Goal: Contribute content: Contribute content

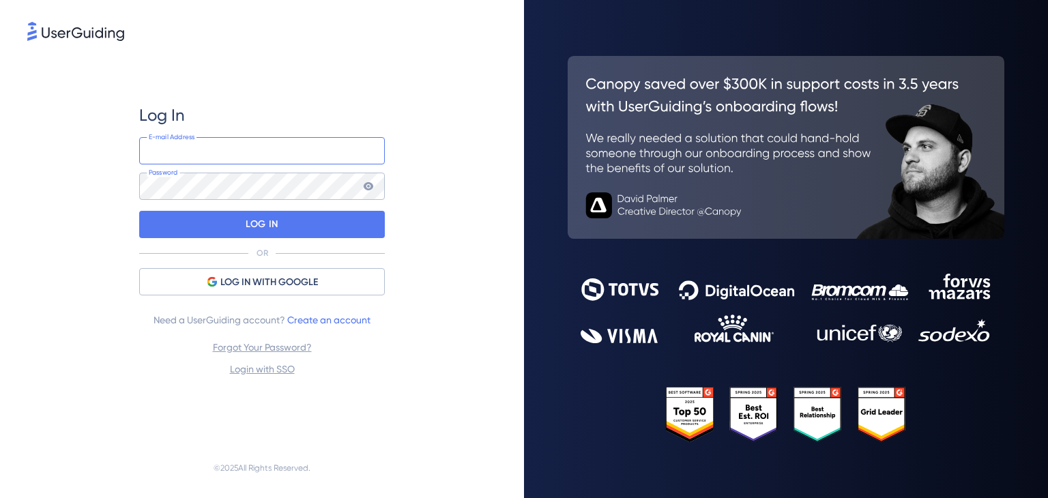
click at [306, 145] on input "email" at bounding box center [262, 150] width 246 height 27
click at [362, 149] on img at bounding box center [366, 150] width 16 height 27
type input "[PERSON_NAME][EMAIL_ADDRESS][DOMAIN_NAME]"
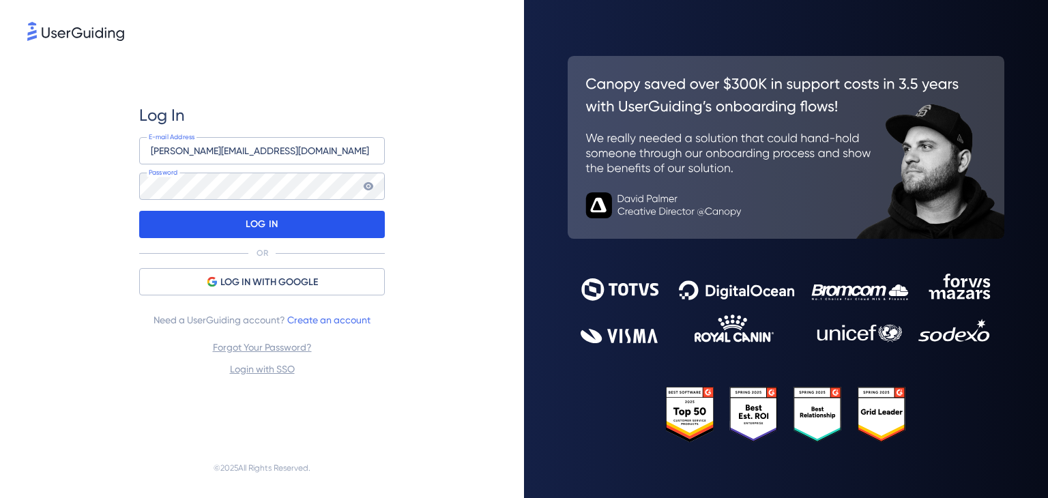
click at [297, 222] on div "LOG IN" at bounding box center [262, 224] width 246 height 27
click at [259, 218] on p "LOG IN" at bounding box center [262, 225] width 32 height 22
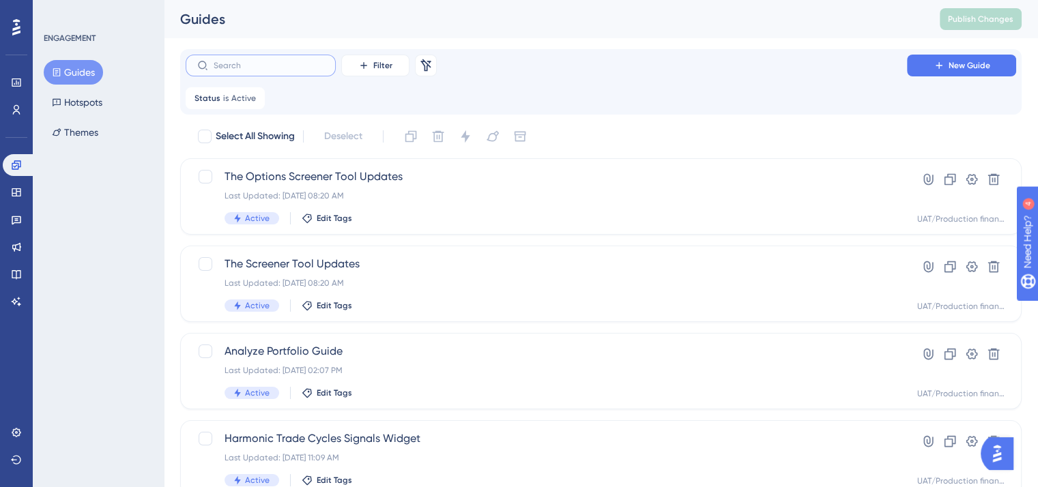
click at [281, 67] on input "text" at bounding box center [269, 66] width 111 height 10
click at [22, 274] on link at bounding box center [16, 274] width 27 height 22
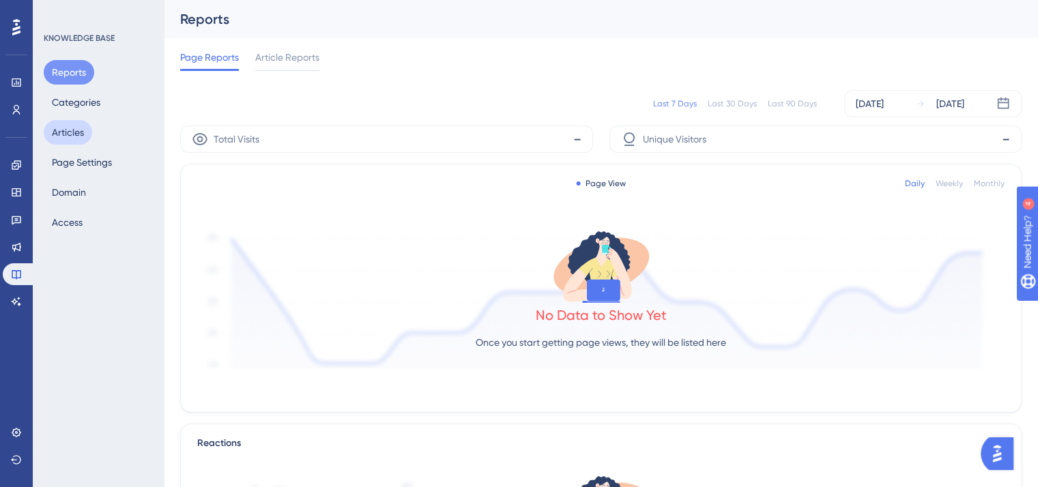
click at [71, 134] on button "Articles" at bounding box center [68, 132] width 48 height 25
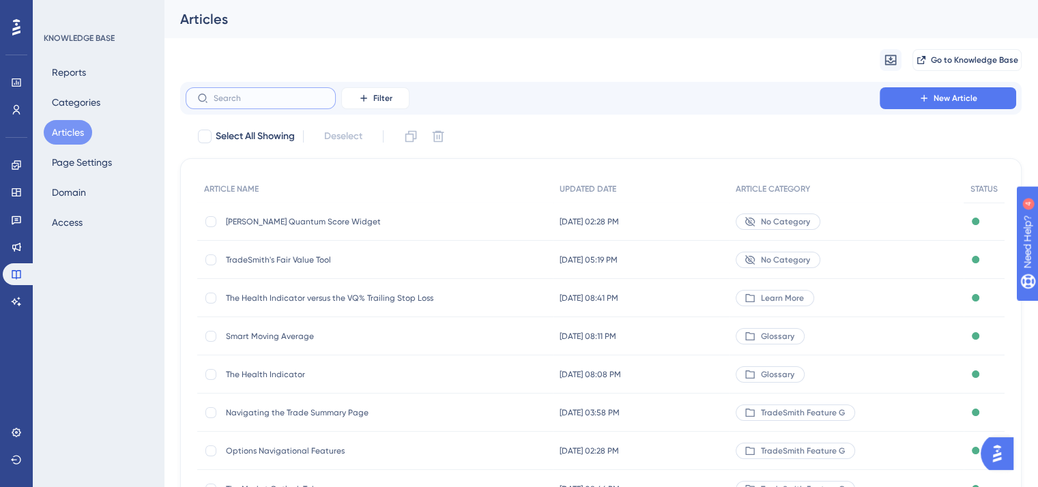
click at [240, 96] on input "text" at bounding box center [269, 98] width 111 height 10
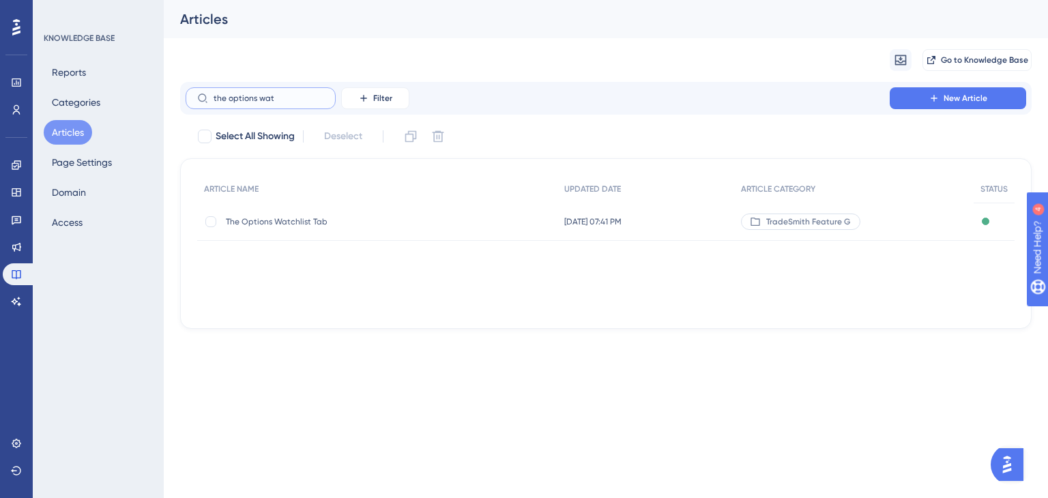
type input "the options wat"
click at [273, 221] on span "The Options Watchlist Tab" at bounding box center [335, 221] width 218 height 11
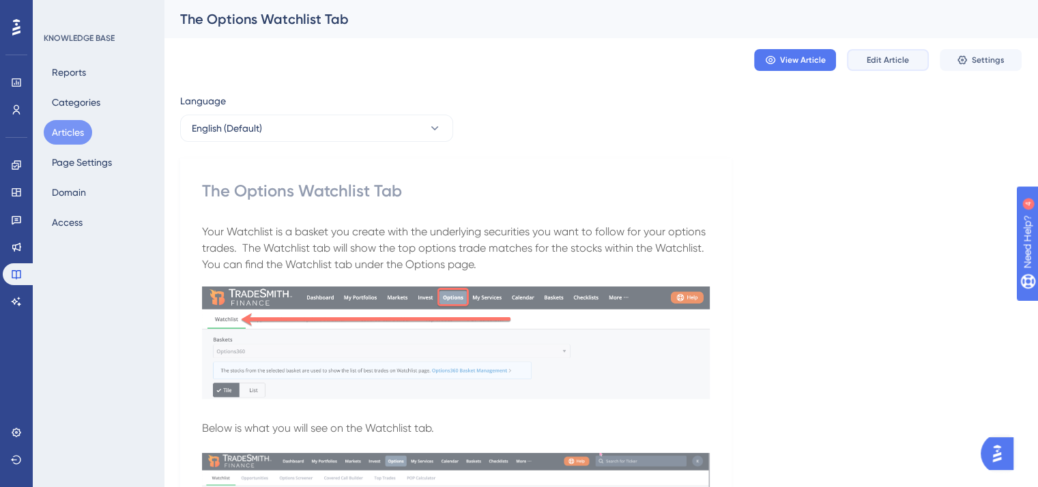
click at [886, 57] on span "Edit Article" at bounding box center [888, 60] width 42 height 11
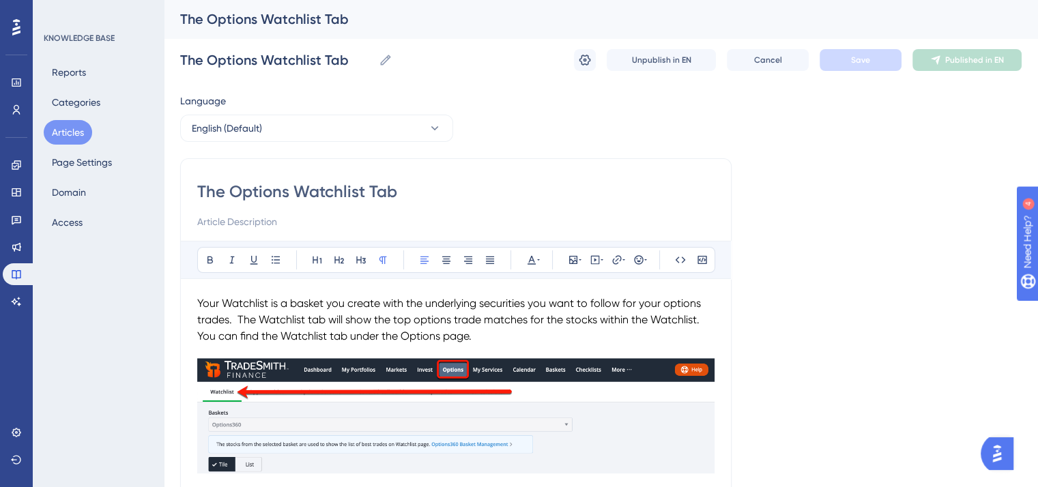
scroll to position [40, 0]
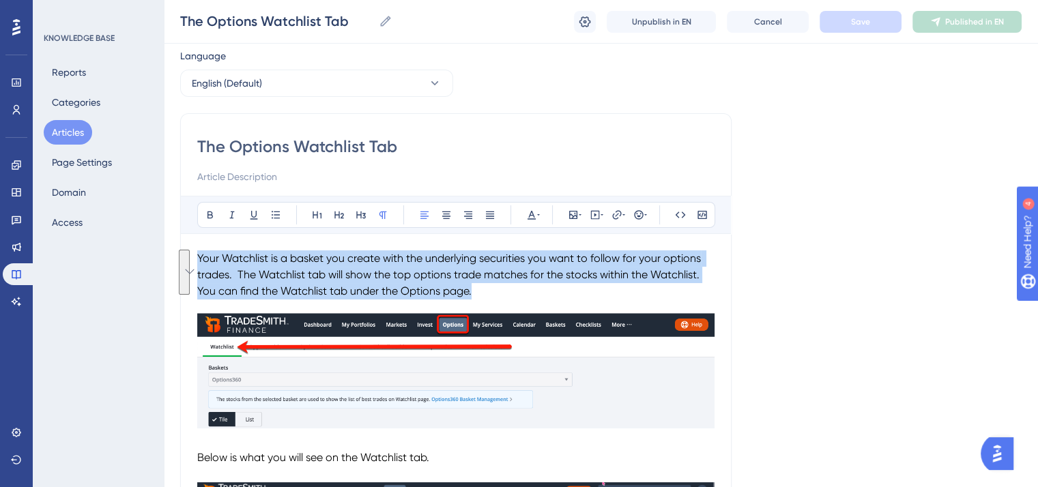
drag, startPoint x: 481, startPoint y: 286, endPoint x: 181, endPoint y: 262, distance: 300.5
click at [181, 262] on div "The Options Watchlist Tab Bold Italic Underline Bullet Point Heading 1 Heading …" at bounding box center [455, 414] width 551 height 603
copy div "Your Watchlist is a basket you create with the underlying securities you want t…"
click at [489, 287] on p "You can find the Watchlist tab under the Options page." at bounding box center [455, 291] width 517 height 16
drag, startPoint x: 484, startPoint y: 291, endPoint x: 178, endPoint y: 264, distance: 307.5
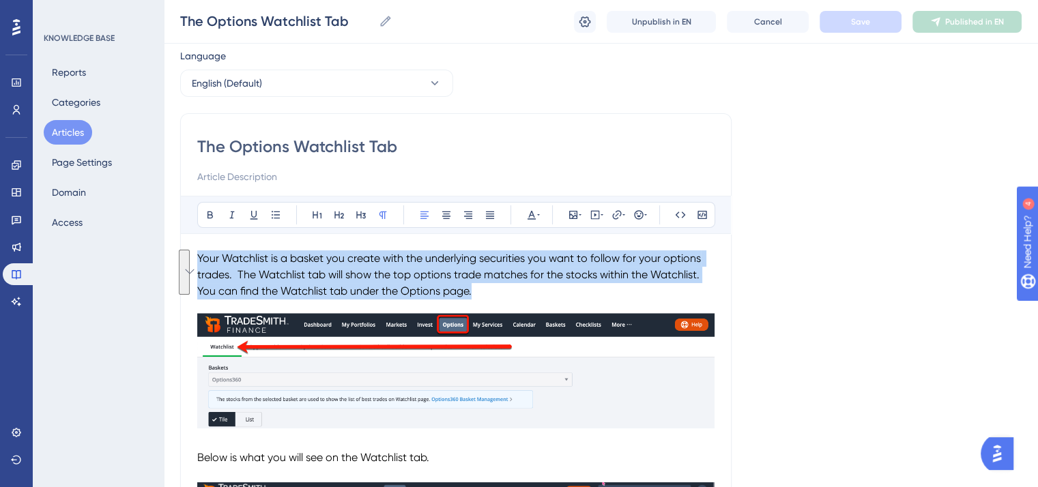
click at [178, 264] on div "Performance Users Engagement Widgets Feedback Product Updates Knowledge Base AI…" at bounding box center [601, 390] width 874 height 860
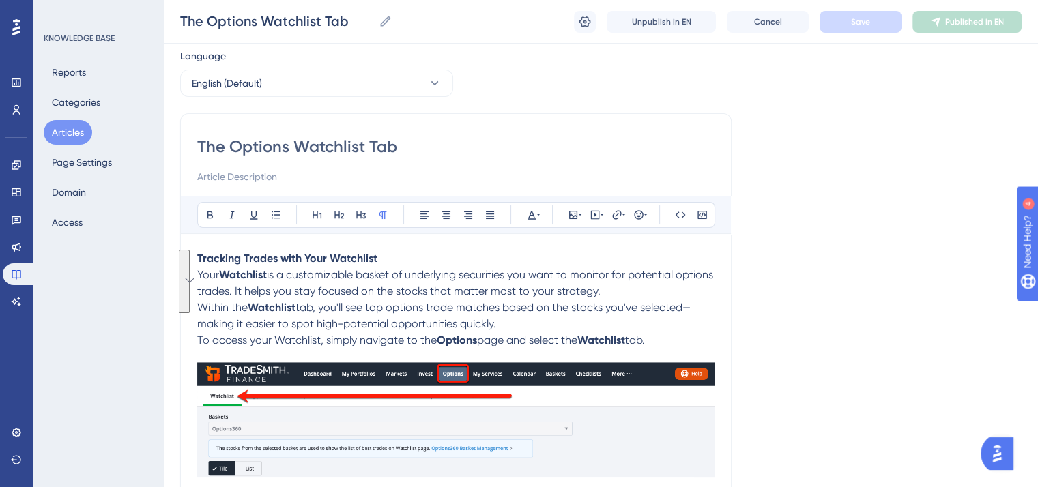
scroll to position [91, 0]
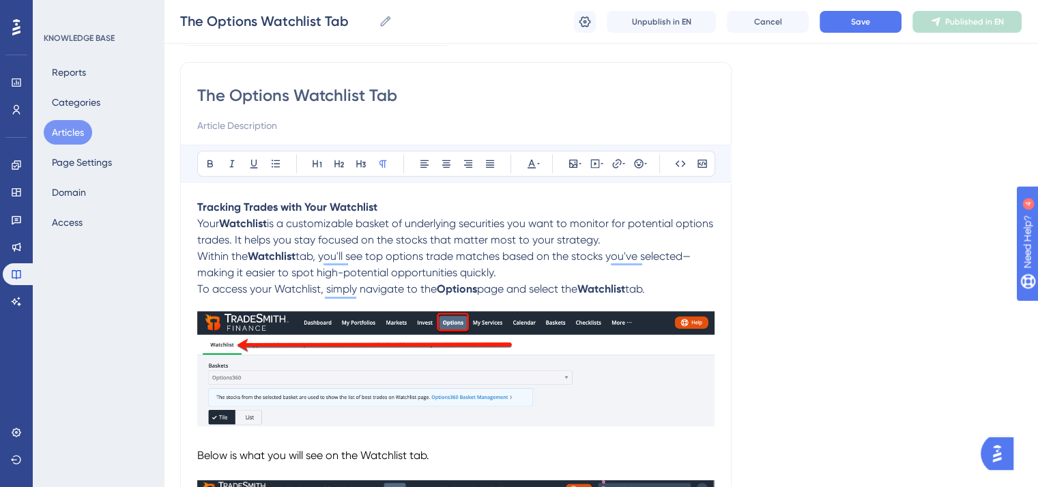
click at [197, 222] on span "Your" at bounding box center [208, 223] width 22 height 13
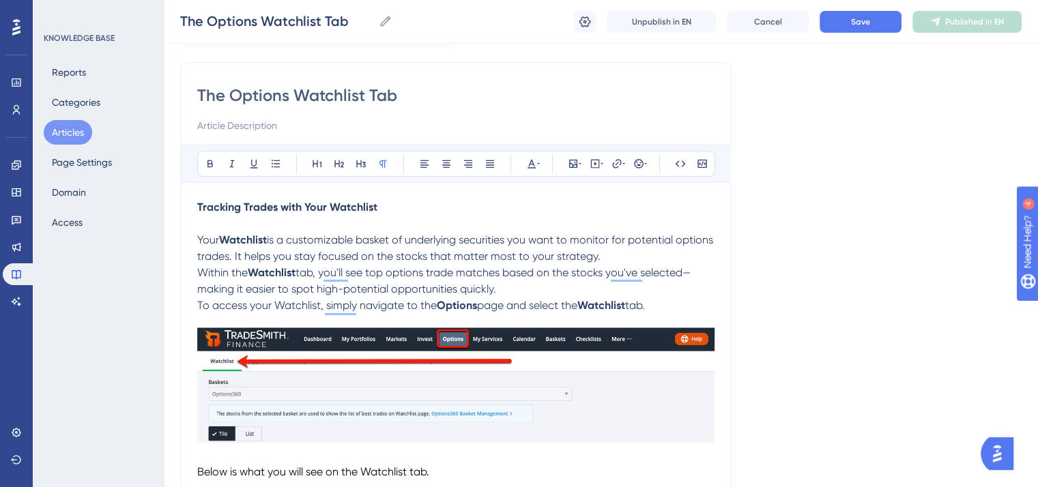
scroll to position [107, 0]
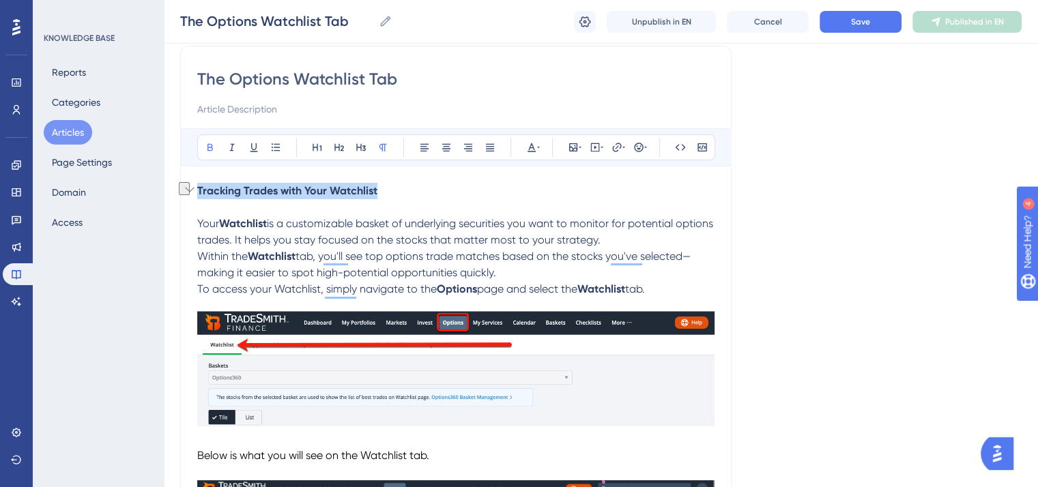
drag, startPoint x: 385, startPoint y: 193, endPoint x: 197, endPoint y: 193, distance: 188.3
click at [197, 193] on p "Tracking Trades with Your Watchlist" at bounding box center [455, 191] width 517 height 16
click at [532, 145] on icon at bounding box center [531, 147] width 8 height 9
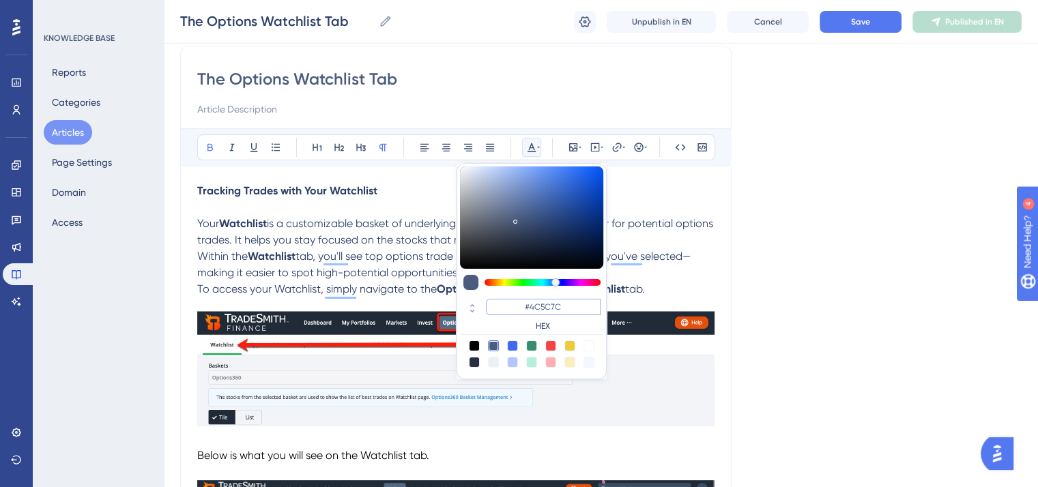
drag, startPoint x: 570, startPoint y: 304, endPoint x: 516, endPoint y: 304, distance: 54.6
click at [516, 304] on input "#4C5C7C" at bounding box center [543, 307] width 115 height 16
paste input "002FB3"
type input "#002FB3"
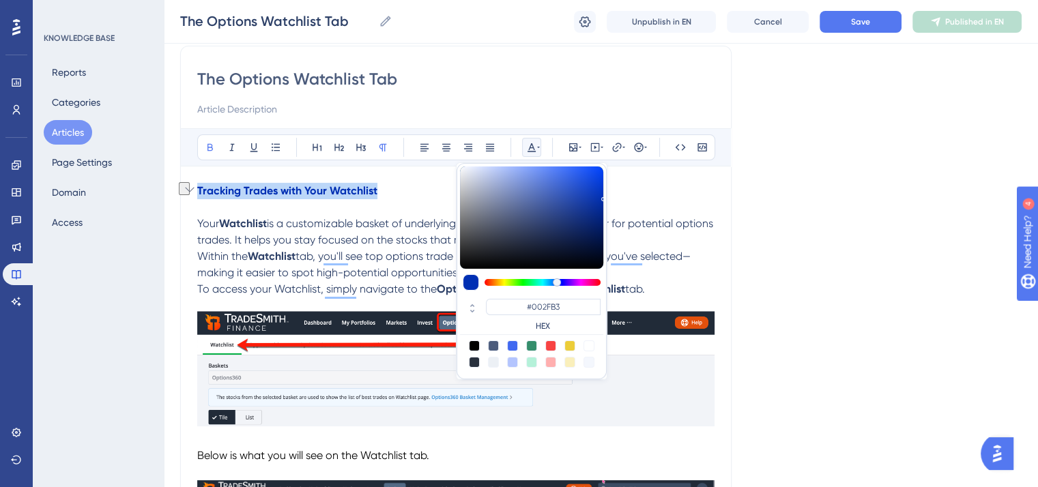
click at [397, 190] on p "Tracking Trades with Your Watchlist" at bounding box center [455, 191] width 517 height 16
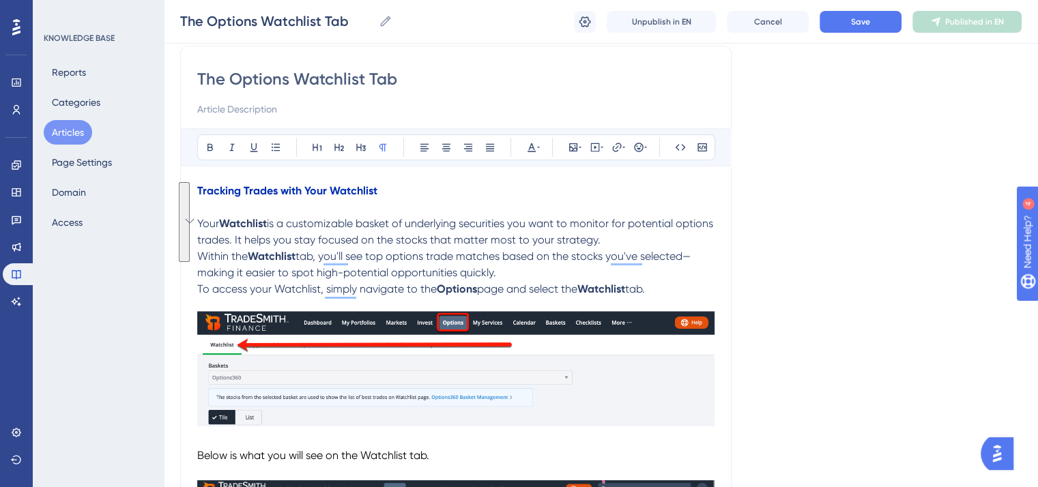
drag, startPoint x: 670, startPoint y: 292, endPoint x: 197, endPoint y: 222, distance: 478.0
click at [197, 222] on div "Tracking Trades with Your Watchlist Your Watchlist is a customizable basket of …" at bounding box center [455, 440] width 517 height 514
click at [532, 150] on icon at bounding box center [531, 147] width 8 height 9
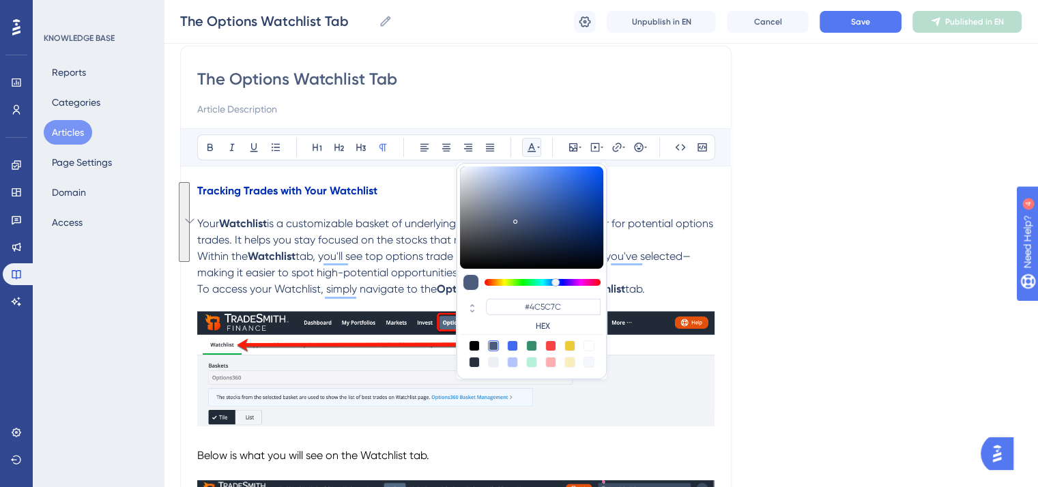
click at [472, 342] on div at bounding box center [474, 345] width 11 height 11
type input "#000000"
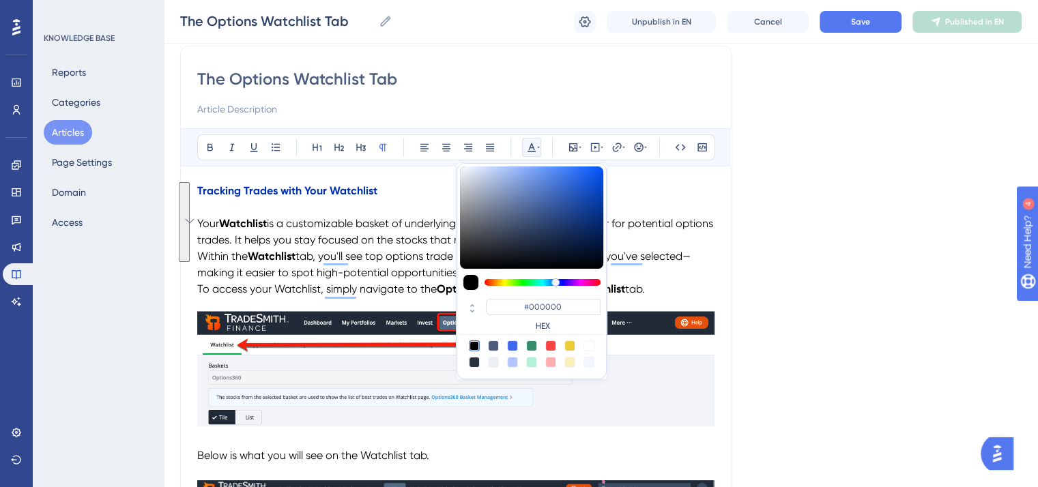
click at [404, 183] on p "Tracking Trades with Your Watchlist" at bounding box center [455, 191] width 517 height 16
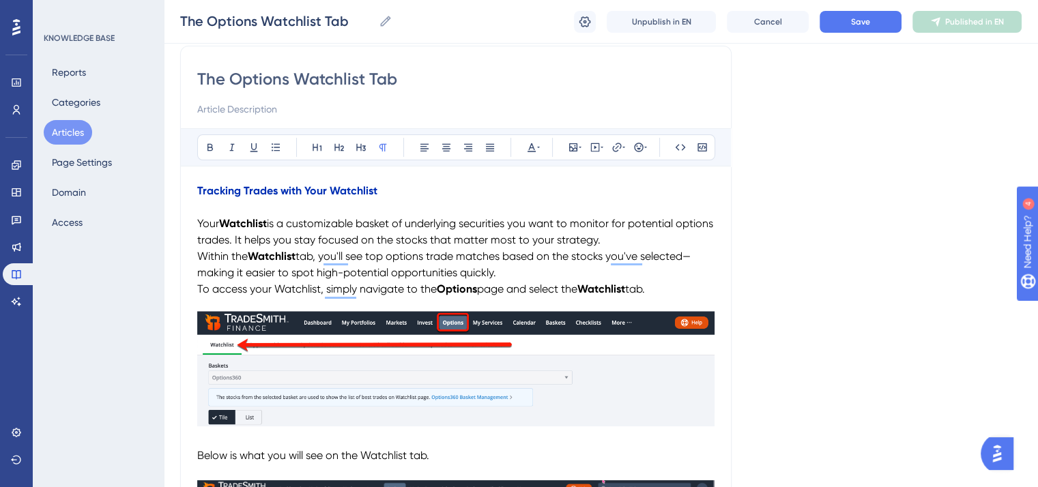
click at [199, 257] on span "Within the" at bounding box center [222, 256] width 50 height 13
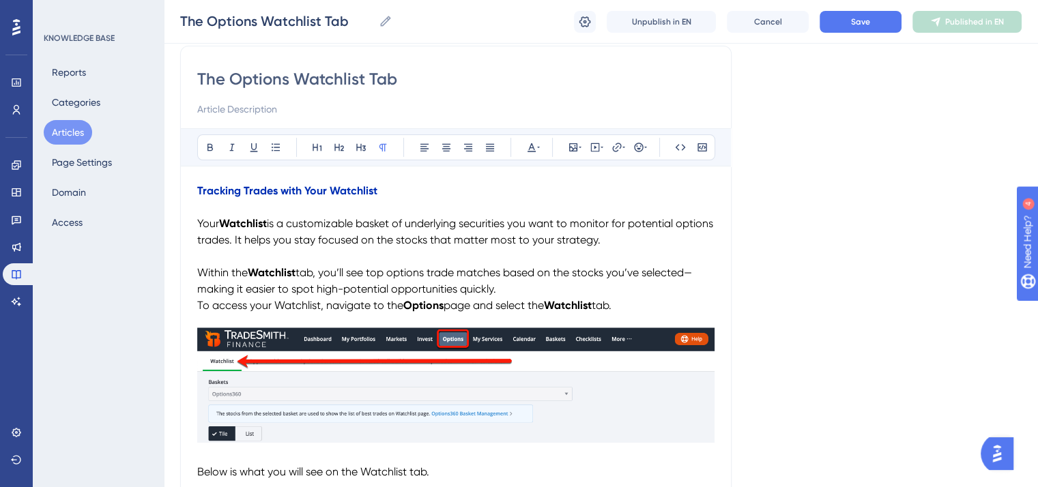
click at [199, 304] on span "To access your Watchlist, navigate to the" at bounding box center [300, 305] width 206 height 13
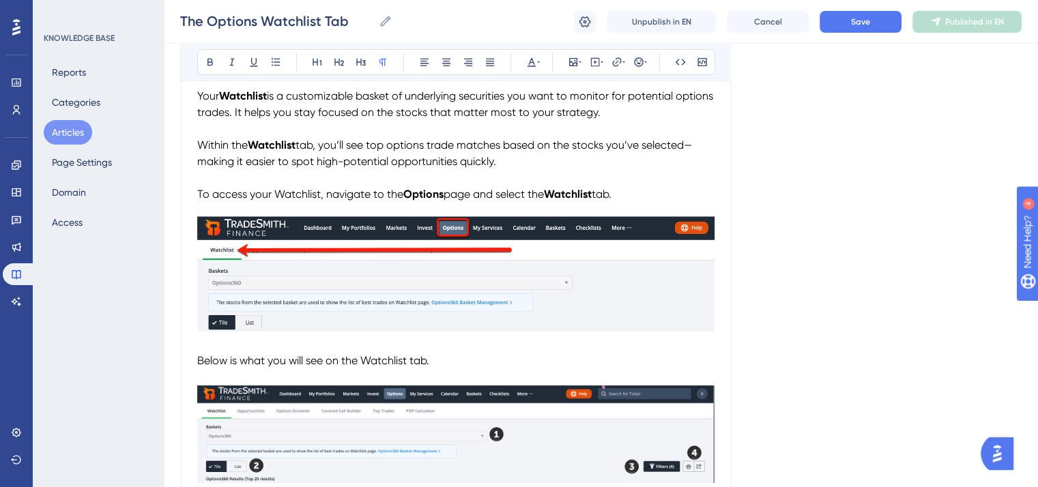
scroll to position [244, 0]
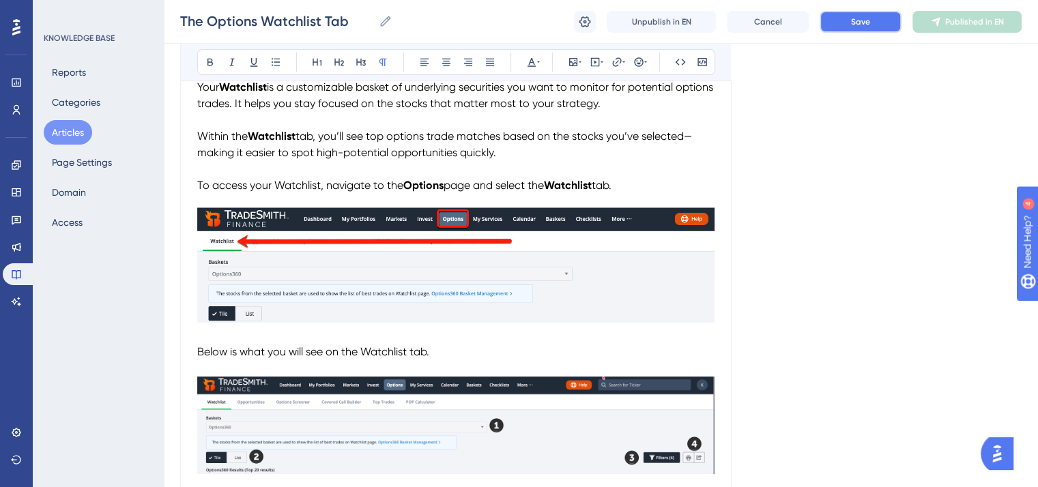
click at [852, 24] on span "Save" at bounding box center [860, 21] width 19 height 11
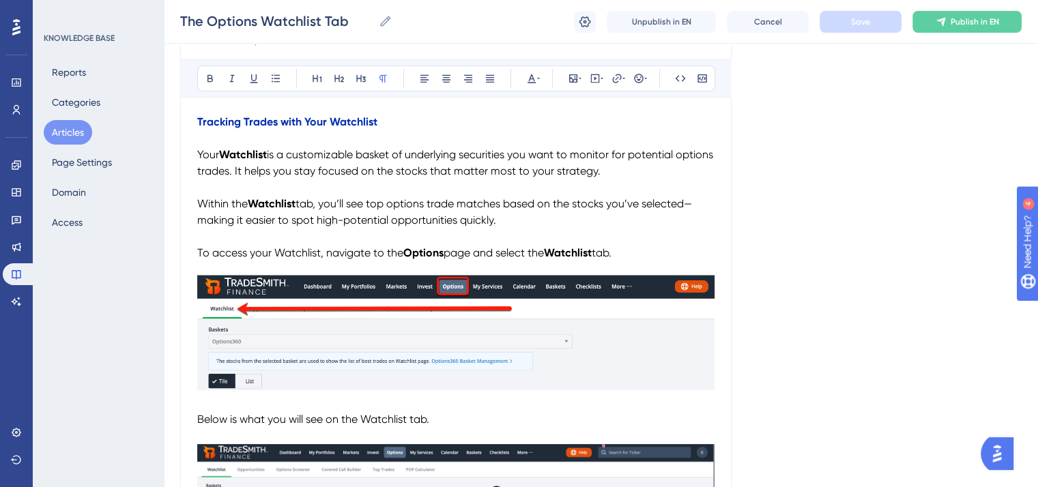
scroll to position [175, 0]
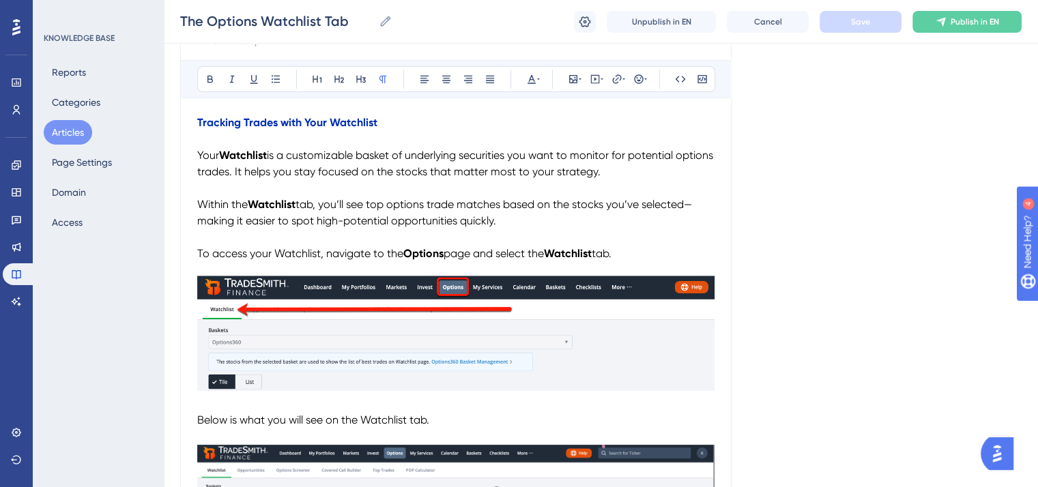
click at [542, 313] on img "To enrich screen reader interactions, please activate Accessibility in Grammarl…" at bounding box center [455, 326] width 517 height 129
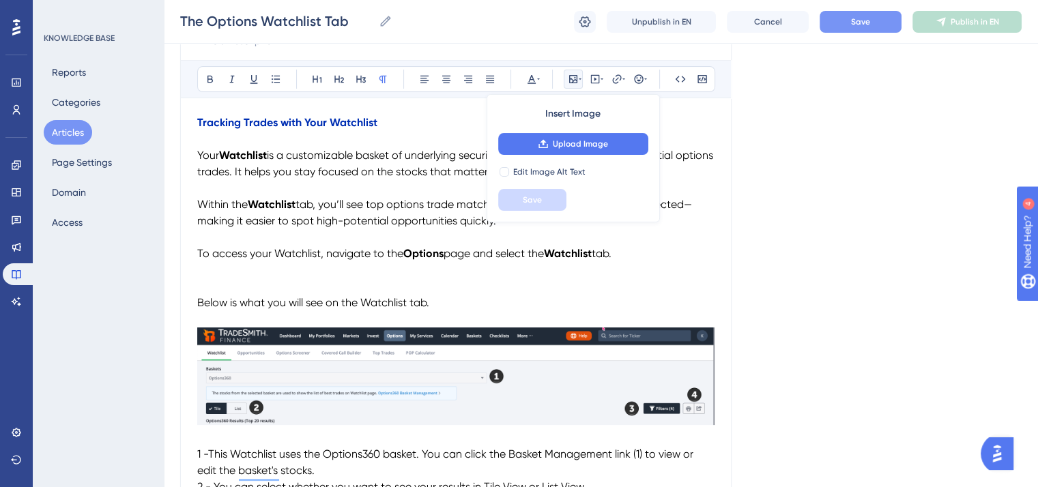
click at [202, 277] on p "To enrich screen reader interactions, please activate Accessibility in Grammarl…" at bounding box center [455, 270] width 517 height 16
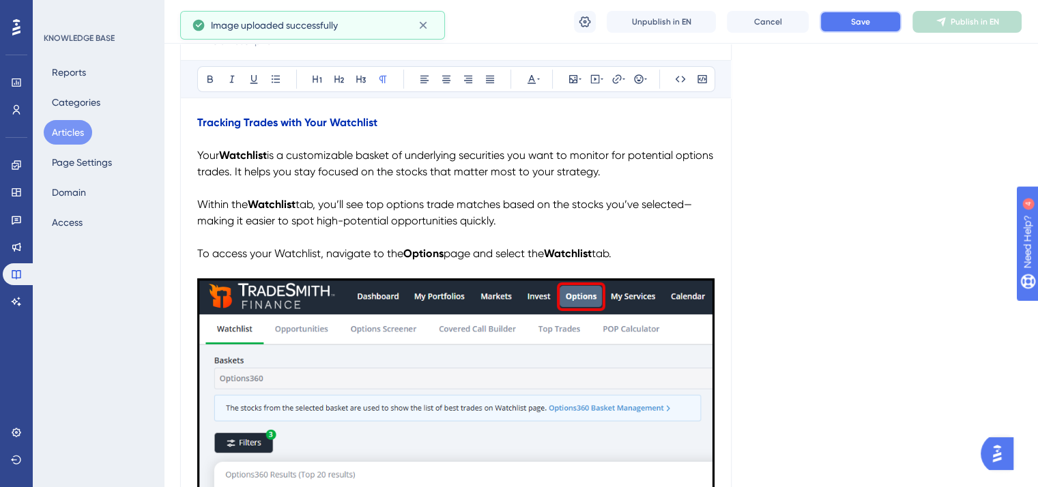
click at [857, 16] on span "Save" at bounding box center [860, 21] width 19 height 11
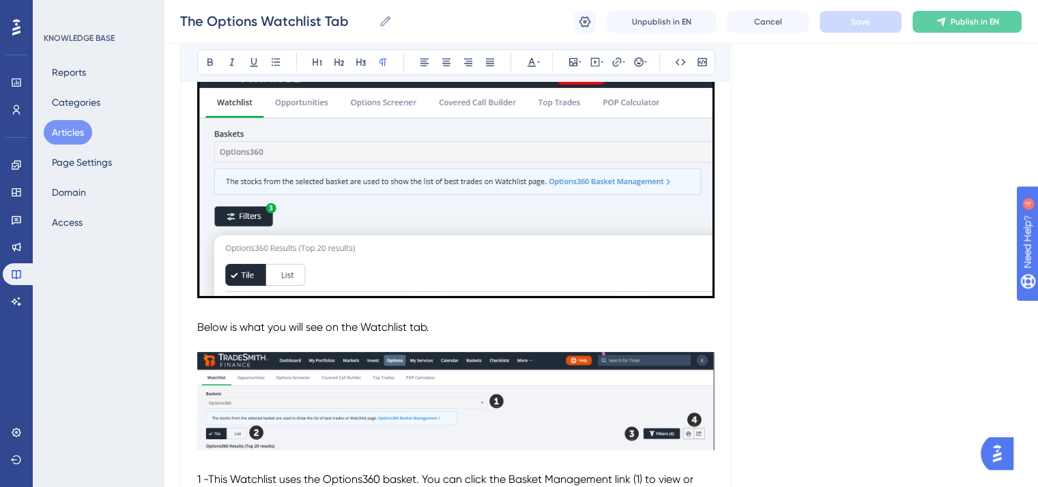
scroll to position [380, 0]
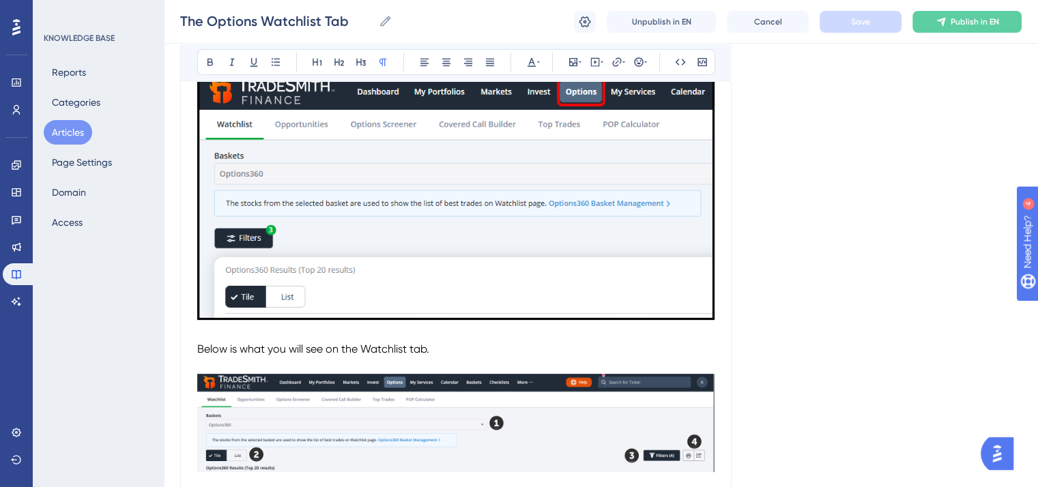
click at [506, 414] on img "To enrich screen reader interactions, please activate Accessibility in Grammarl…" at bounding box center [455, 423] width 517 height 98
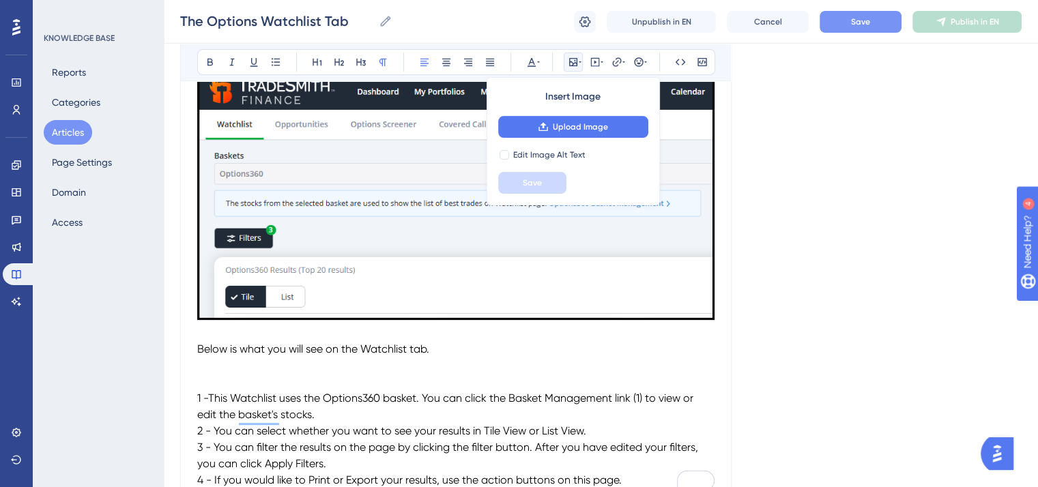
drag, startPoint x: 435, startPoint y: 353, endPoint x: 197, endPoint y: 353, distance: 238.8
click at [197, 353] on span "Below is what you will see on the Watchlist tab." at bounding box center [313, 349] width 232 height 13
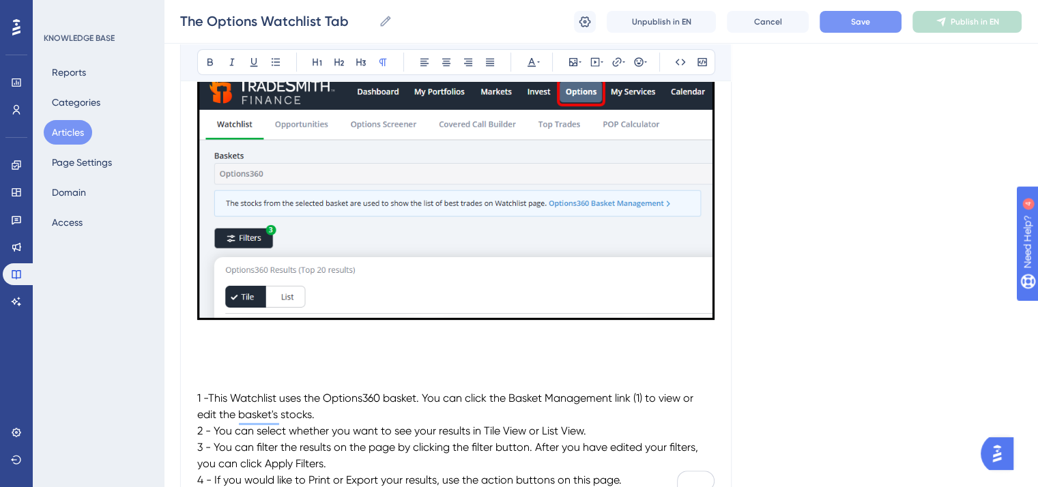
click at [212, 348] on p "To enrich screen reader interactions, please activate Accessibility in Grammarl…" at bounding box center [455, 349] width 517 height 16
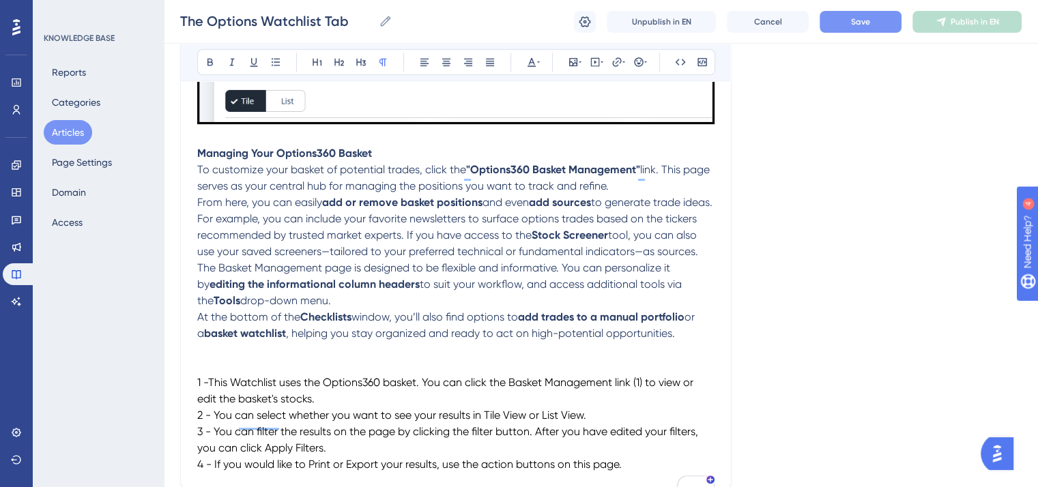
scroll to position [712, 0]
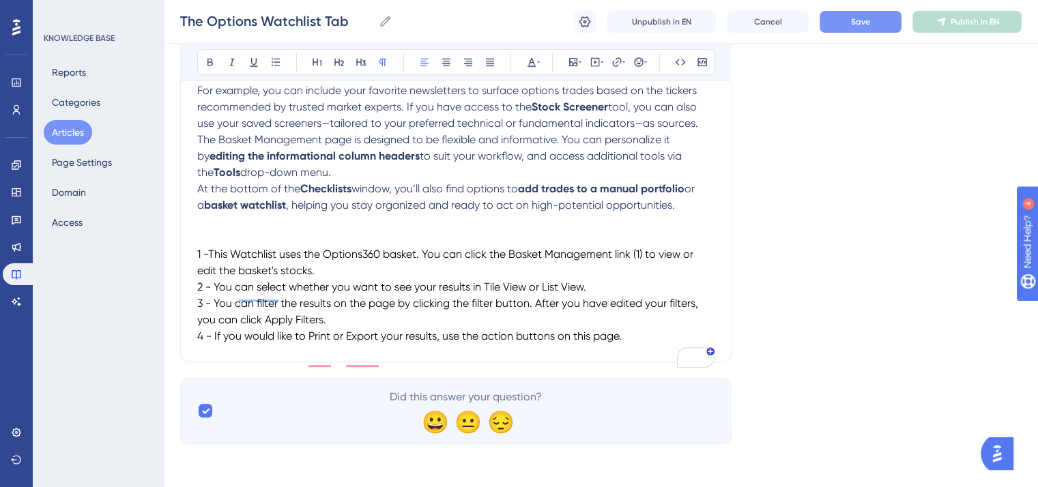
drag, startPoint x: 625, startPoint y: 354, endPoint x: 194, endPoint y: 267, distance: 439.9
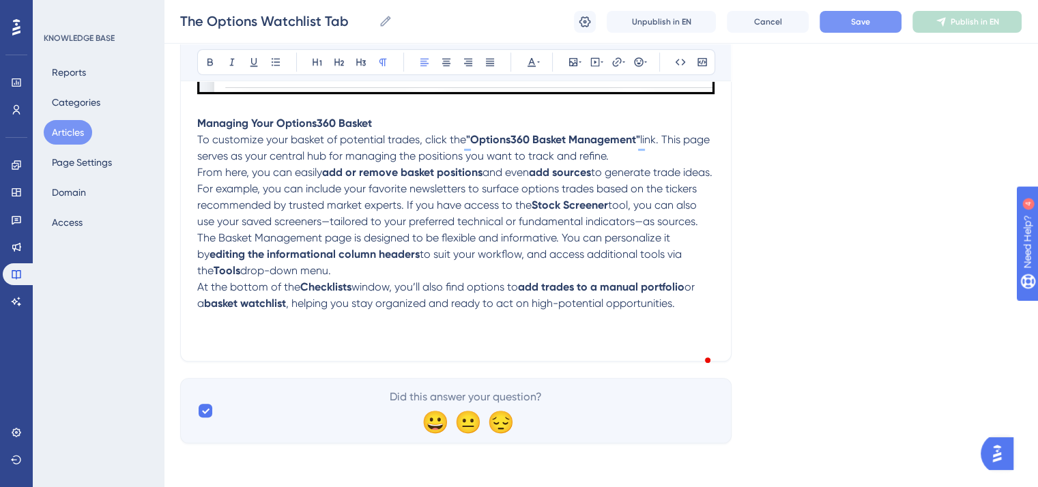
scroll to position [611, 0]
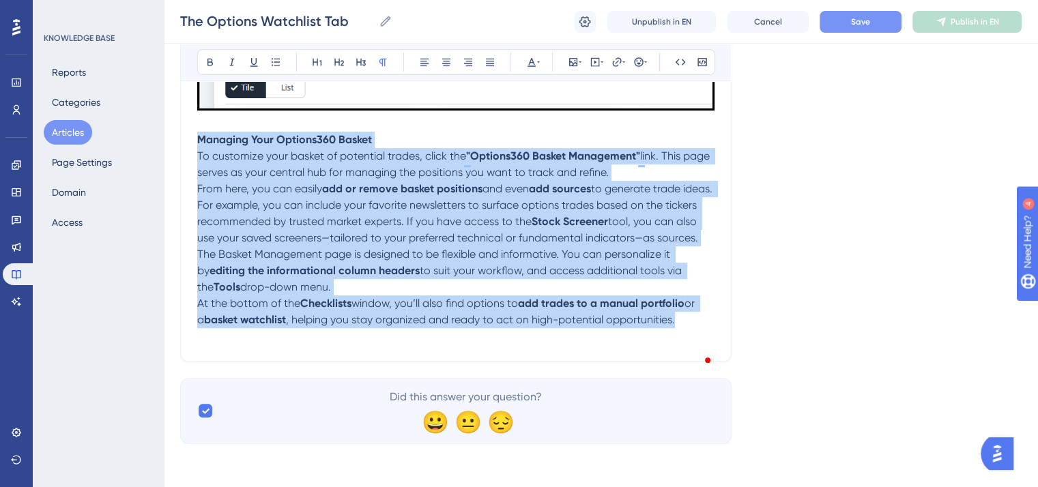
drag, startPoint x: 685, startPoint y: 320, endPoint x: 199, endPoint y: 119, distance: 526.2
click at [199, 119] on div "Tracking Trades with Your Watchlist Your Watchlist is a customizable basket of …" at bounding box center [455, 22] width 517 height 644
click at [529, 58] on icon at bounding box center [531, 62] width 11 height 11
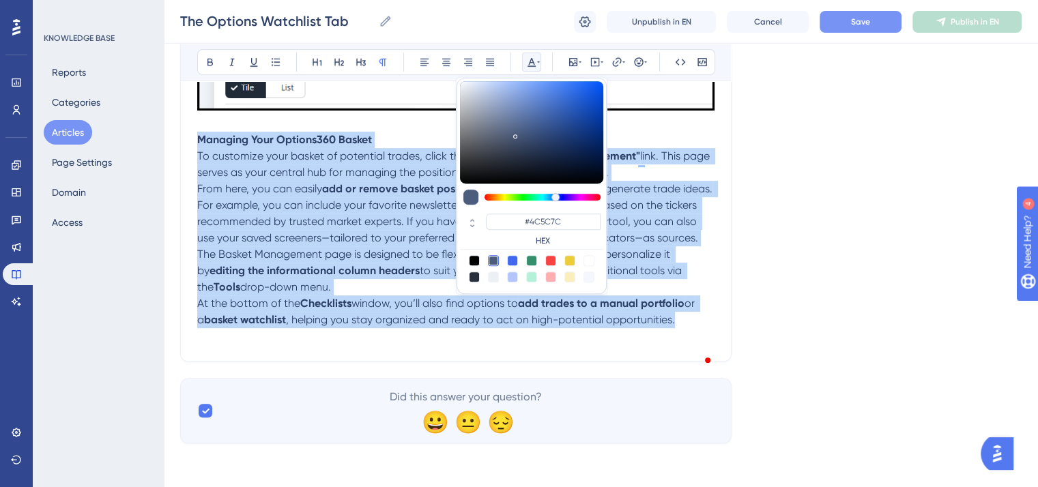
click at [472, 263] on div at bounding box center [474, 260] width 11 height 11
type input "#000000"
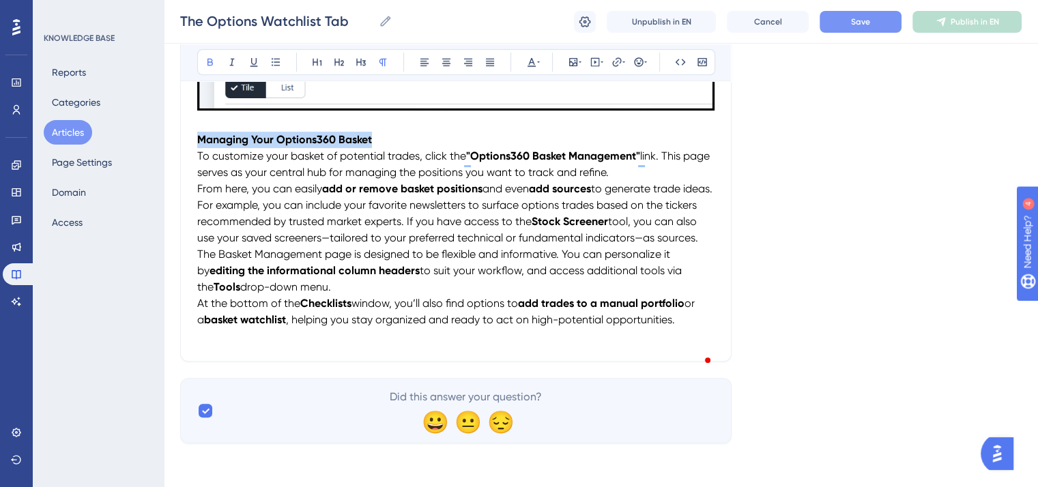
drag, startPoint x: 377, startPoint y: 122, endPoint x: 194, endPoint y: 121, distance: 183.6
click at [532, 63] on icon at bounding box center [531, 62] width 11 height 11
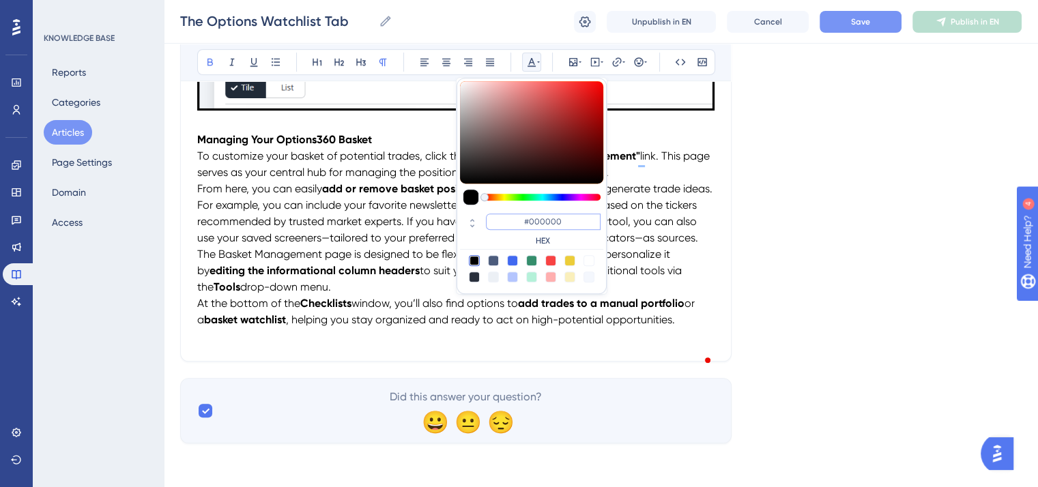
drag, startPoint x: 565, startPoint y: 219, endPoint x: 522, endPoint y: 224, distance: 43.3
click at [522, 224] on input "#000000" at bounding box center [543, 222] width 115 height 16
paste input "2FB3"
type input "#002FB3"
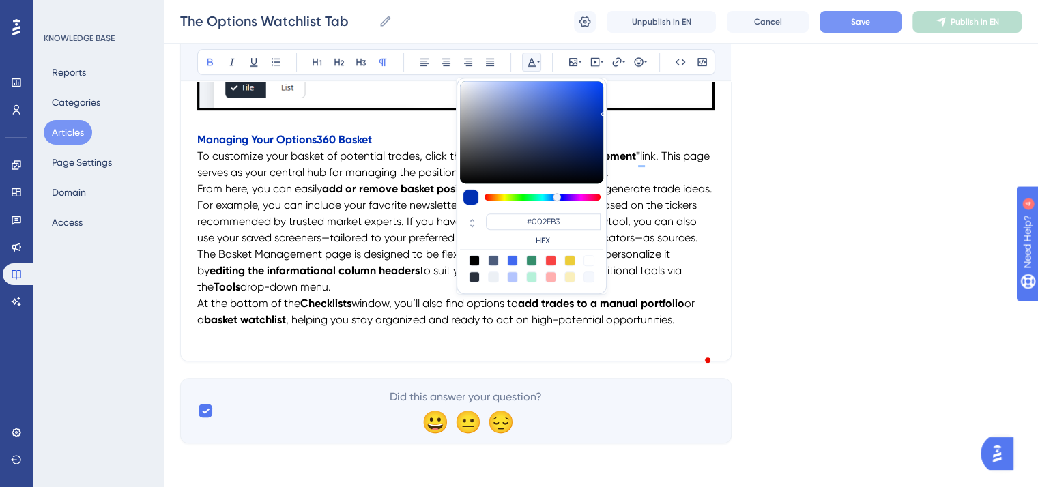
click at [368, 295] on p "At the bottom of the Checklists window, you’ll also find options to add trades …" at bounding box center [455, 311] width 517 height 33
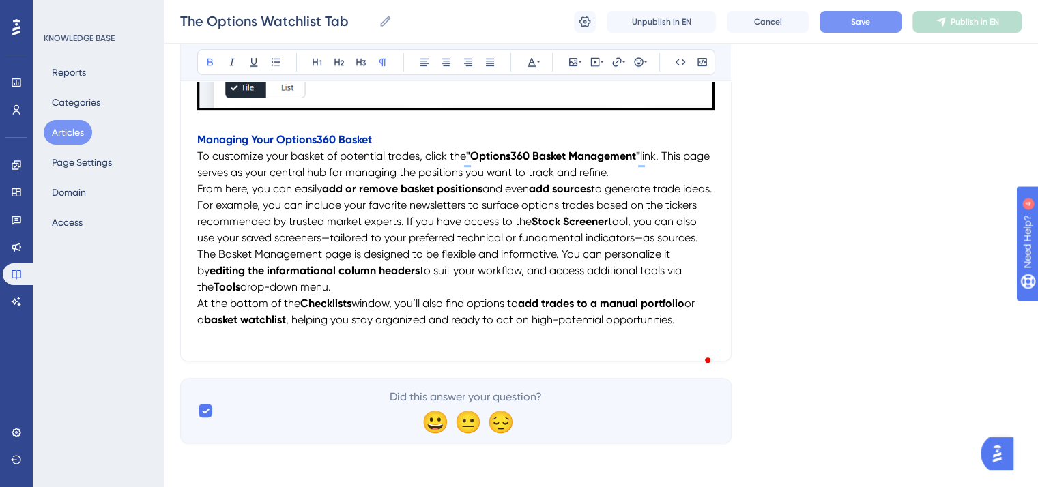
click at [377, 132] on p "Managing Your Options360 Basket" at bounding box center [455, 140] width 517 height 16
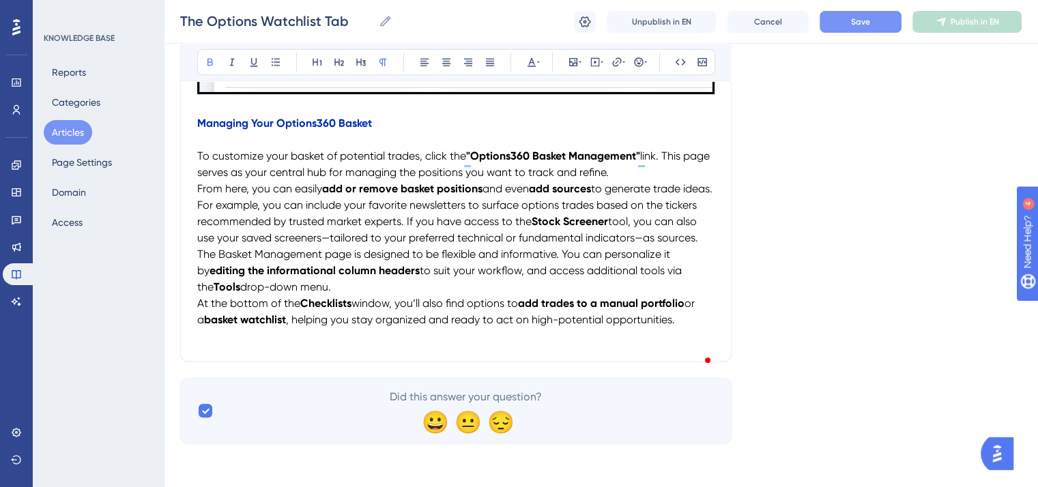
click at [323, 121] on strong "Managing Your Options360 Basket" at bounding box center [284, 123] width 175 height 13
click at [232, 65] on icon at bounding box center [232, 63] width 5 height 8
click at [336, 148] on p "To customize your basket of potential trades, click the "Options360 Basket Mana…" at bounding box center [455, 164] width 517 height 33
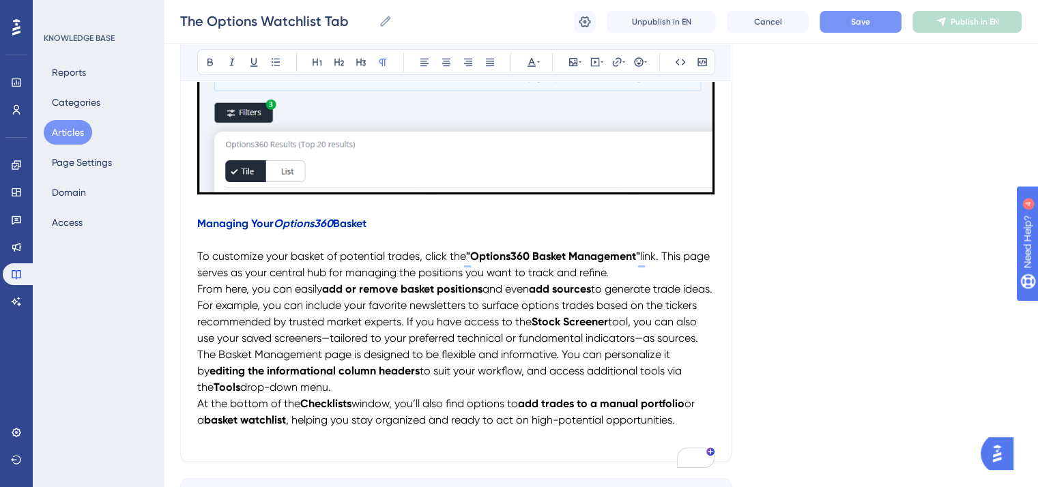
scroll to position [543, 0]
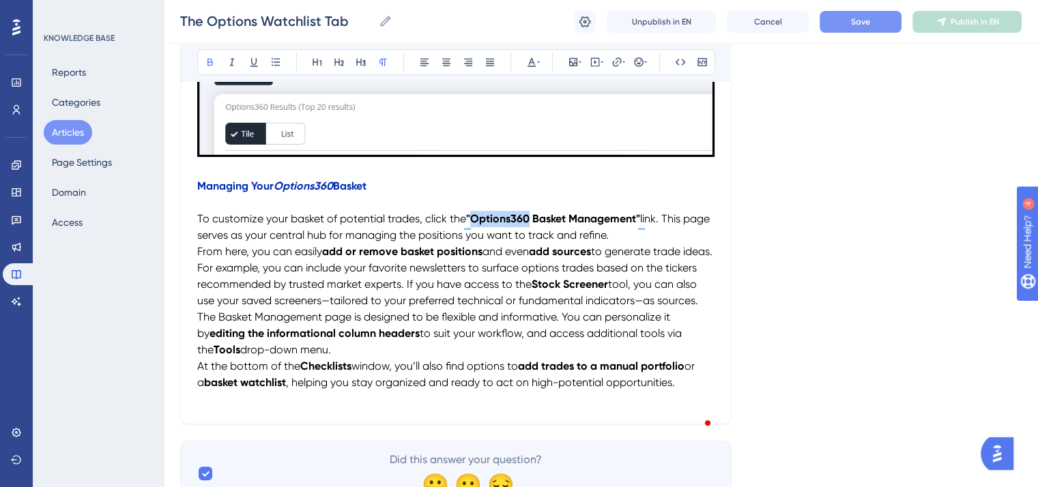
drag, startPoint x: 529, startPoint y: 222, endPoint x: 474, endPoint y: 222, distance: 56.0
click at [474, 222] on strong ""Options360 Basket Management"" at bounding box center [553, 218] width 174 height 13
click at [227, 61] on icon at bounding box center [232, 62] width 11 height 11
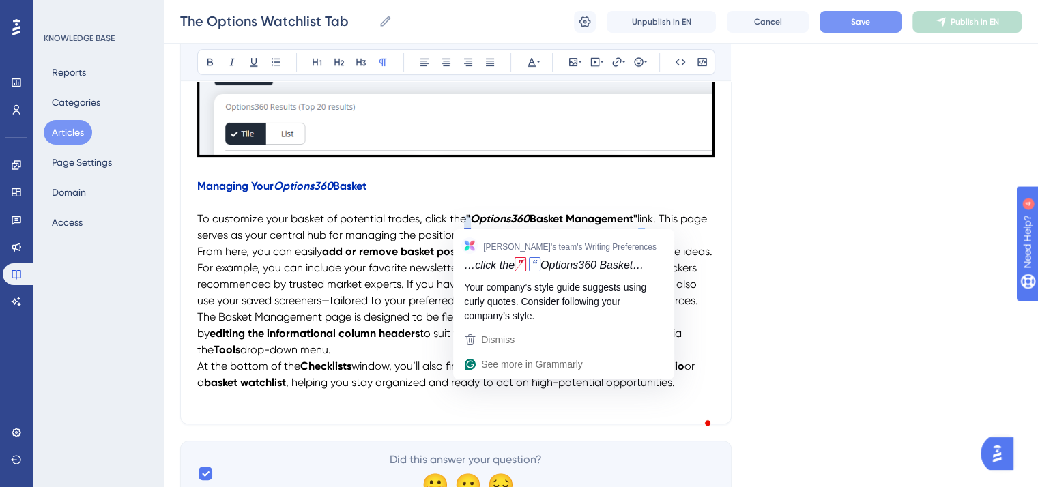
click at [468, 216] on strong """ at bounding box center [468, 218] width 4 height 13
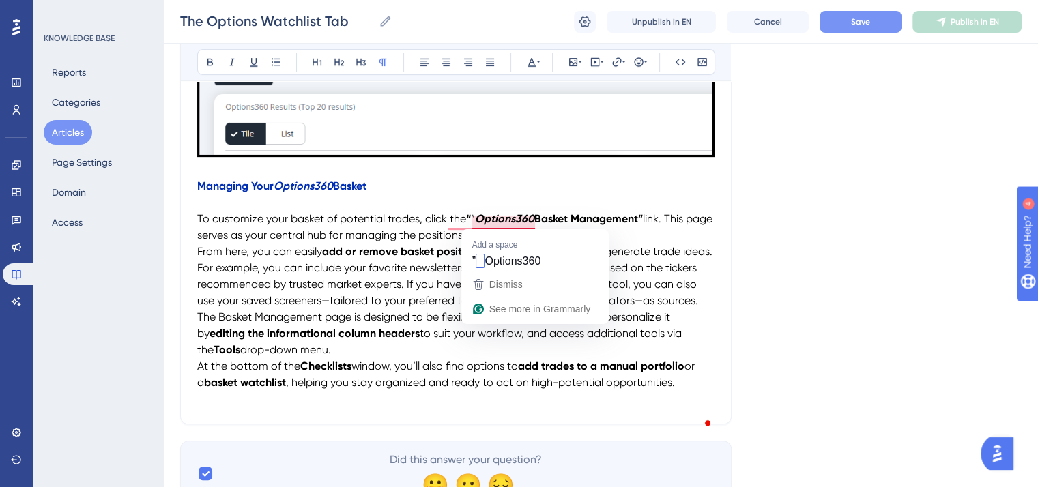
click at [478, 216] on strong "Options360" at bounding box center [504, 218] width 59 height 13
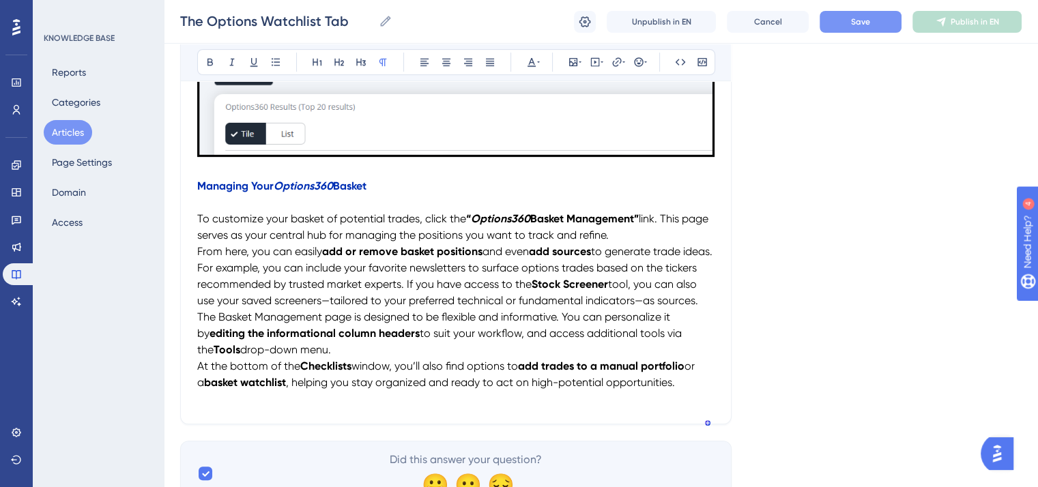
click at [551, 255] on strong "add sources" at bounding box center [560, 251] width 62 height 13
click at [199, 252] on span "From here, you can easily" at bounding box center [259, 251] width 125 height 13
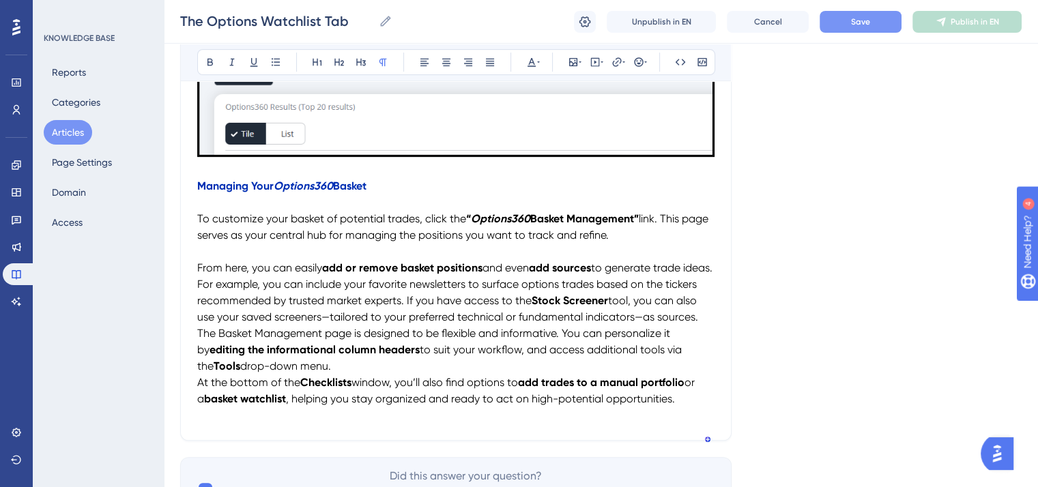
click at [548, 287] on span "to generate trade ideas. For example, you can include your favorite newsletters…" at bounding box center [456, 284] width 518 height 46
click at [549, 285] on span "to generate trade ideas. For example, you can include your favorite newsletters…" at bounding box center [456, 284] width 518 height 46
click at [197, 353] on span "The Basket Management page is designed to be flexible and informative. You can …" at bounding box center [435, 341] width 476 height 29
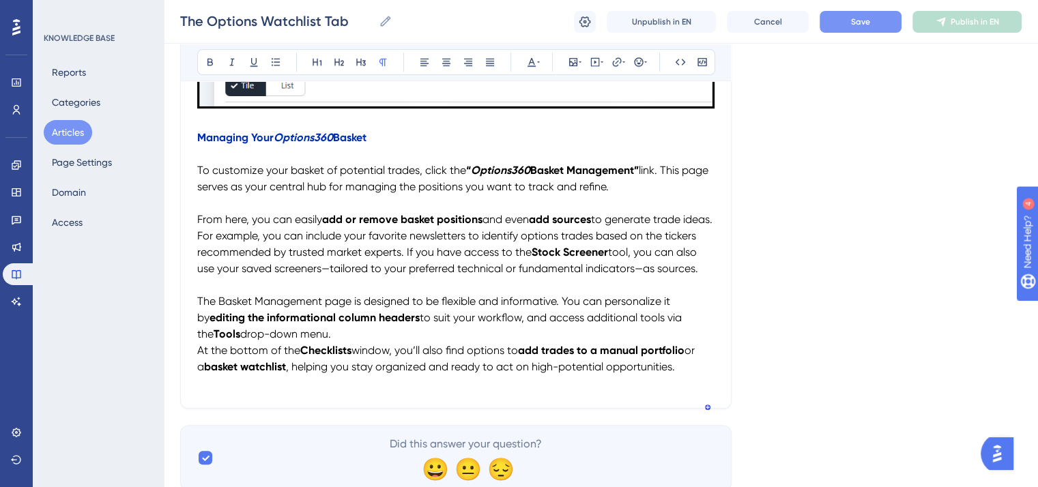
scroll to position [611, 0]
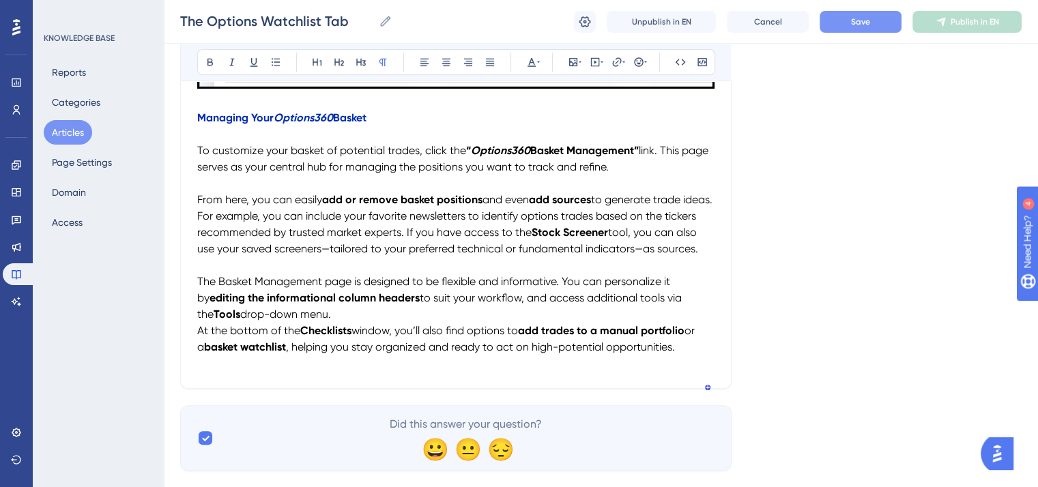
click at [198, 337] on span "At the bottom of the" at bounding box center [248, 330] width 103 height 13
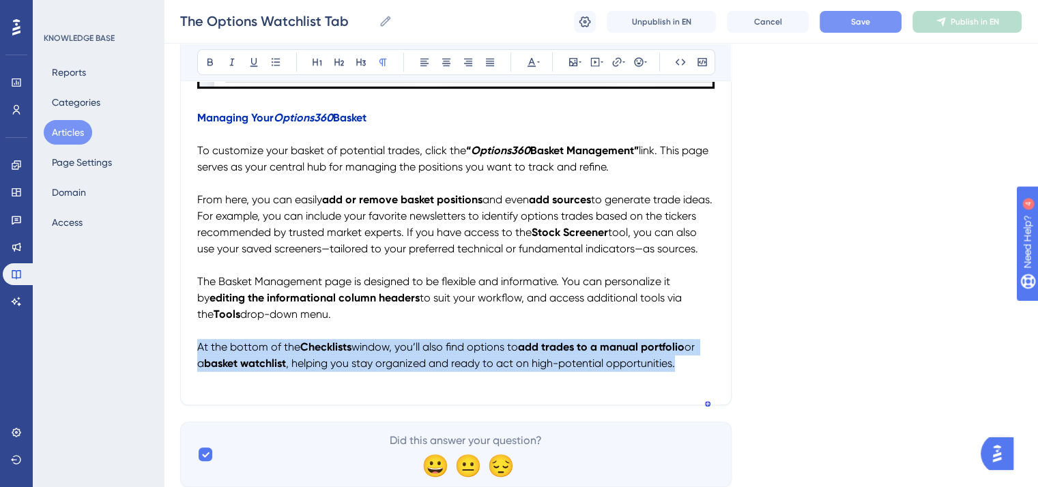
drag, startPoint x: 688, startPoint y: 387, endPoint x: 196, endPoint y: 369, distance: 492.3
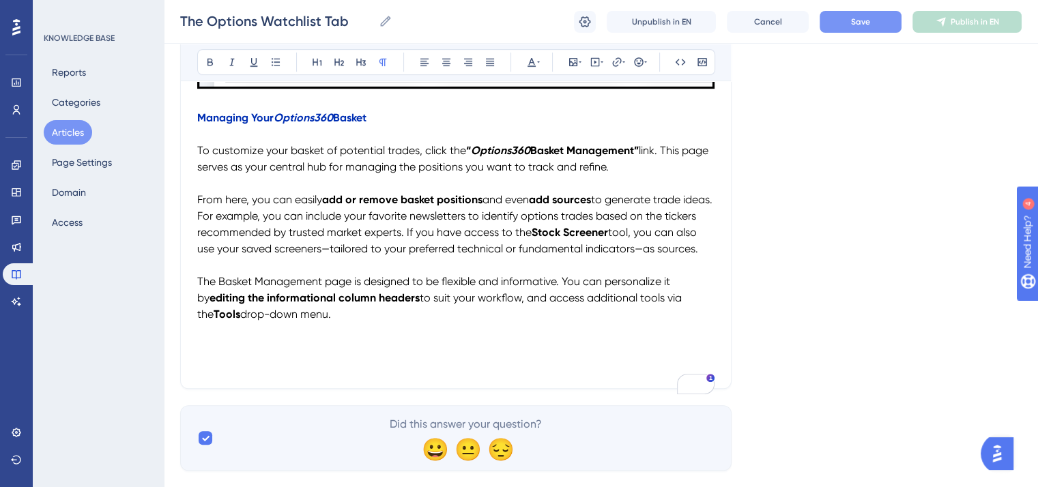
scroll to position [475, 0]
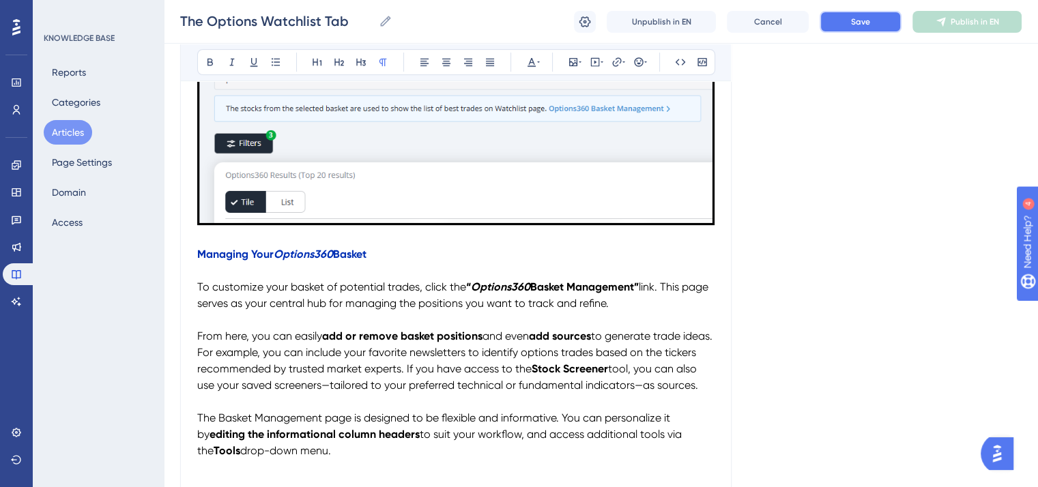
click at [852, 25] on span "Save" at bounding box center [860, 21] width 19 height 11
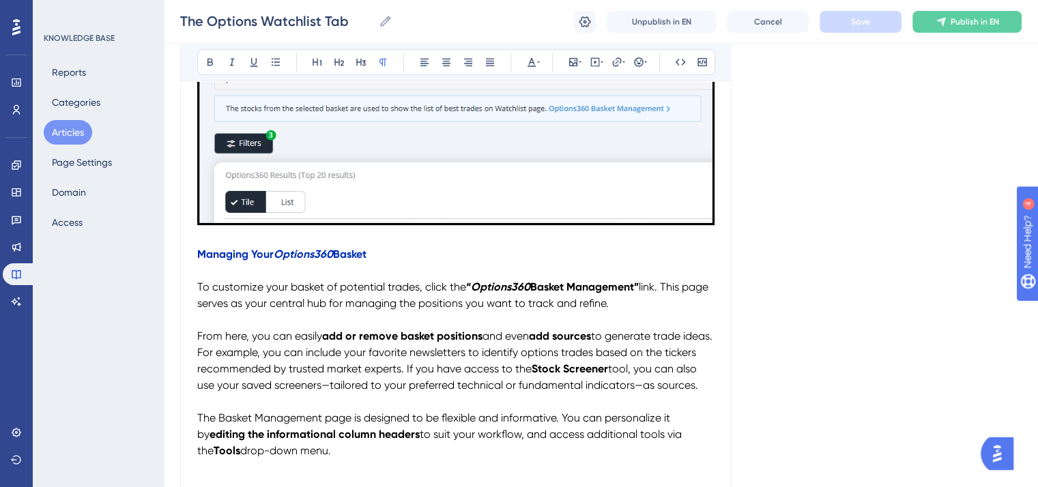
click at [660, 308] on p "To customize your basket of potential trades, click the “ Options360 Basket Man…" at bounding box center [455, 295] width 517 height 33
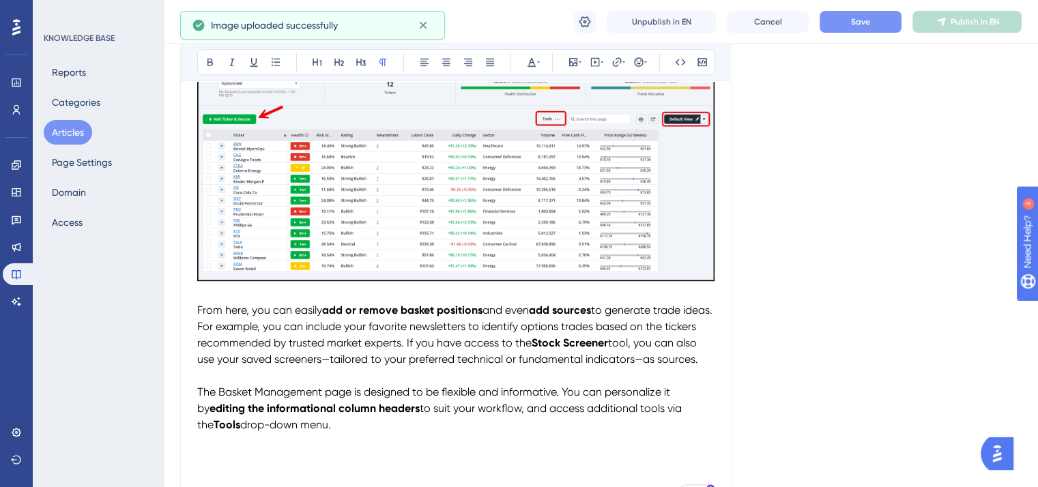
scroll to position [748, 0]
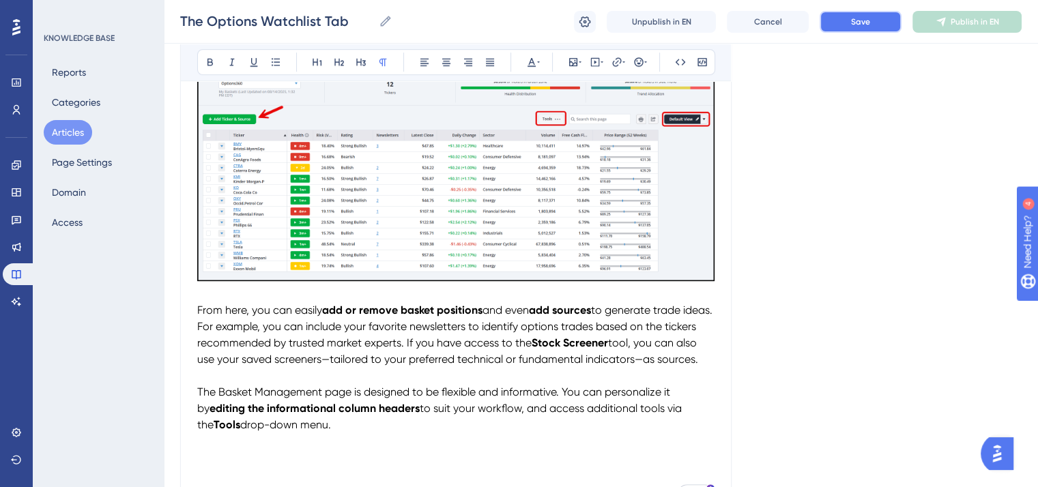
click at [859, 23] on span "Save" at bounding box center [860, 21] width 19 height 11
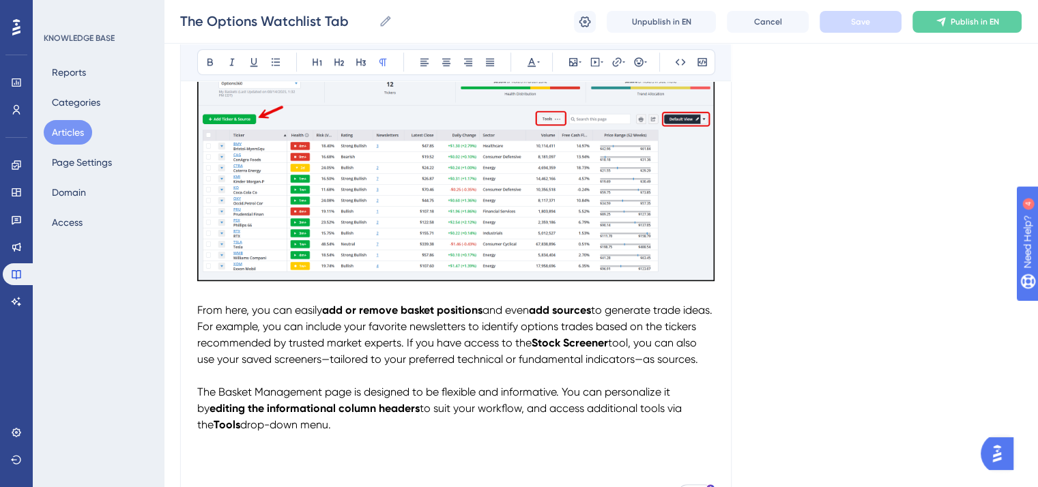
click at [246, 368] on p "From here, you can easily add or remove basket positions and even add sources t…" at bounding box center [455, 335] width 517 height 66
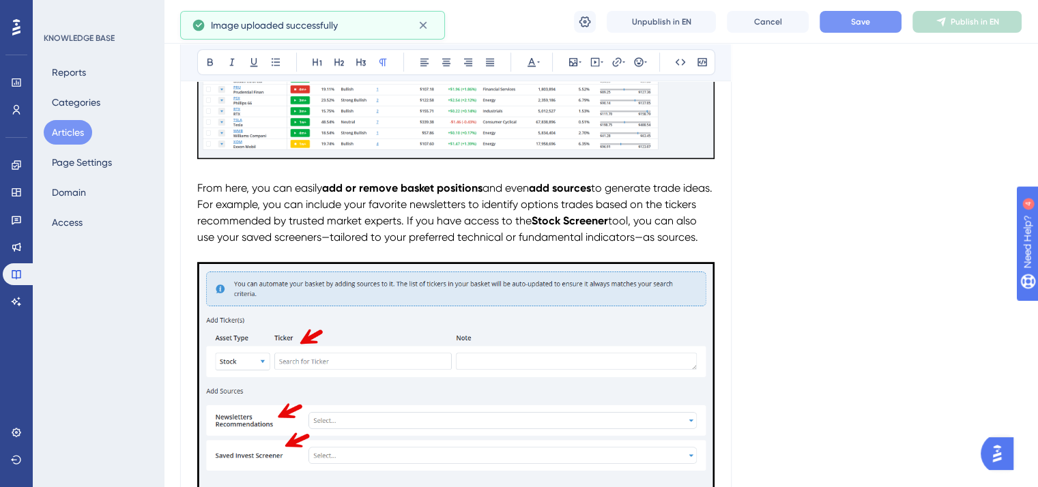
scroll to position [1021, 0]
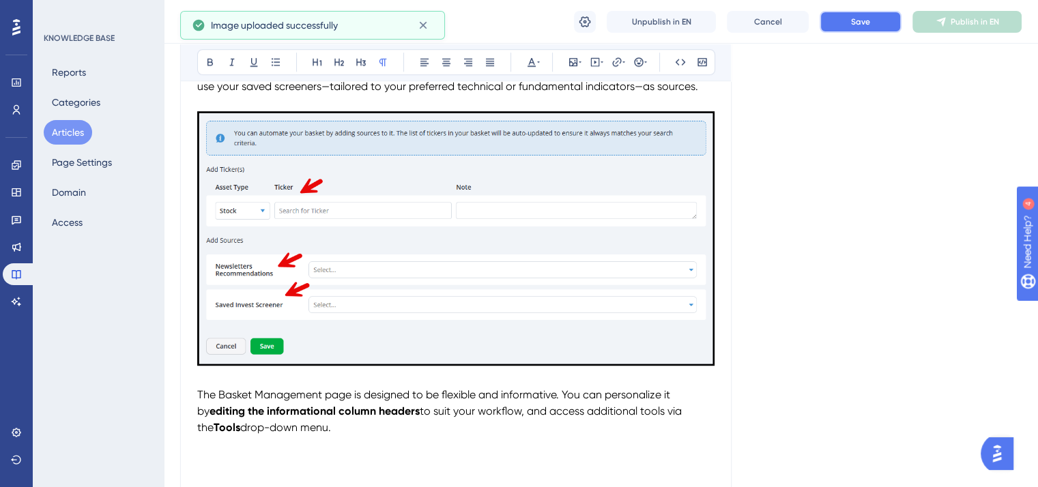
click at [854, 14] on button "Save" at bounding box center [860, 22] width 82 height 22
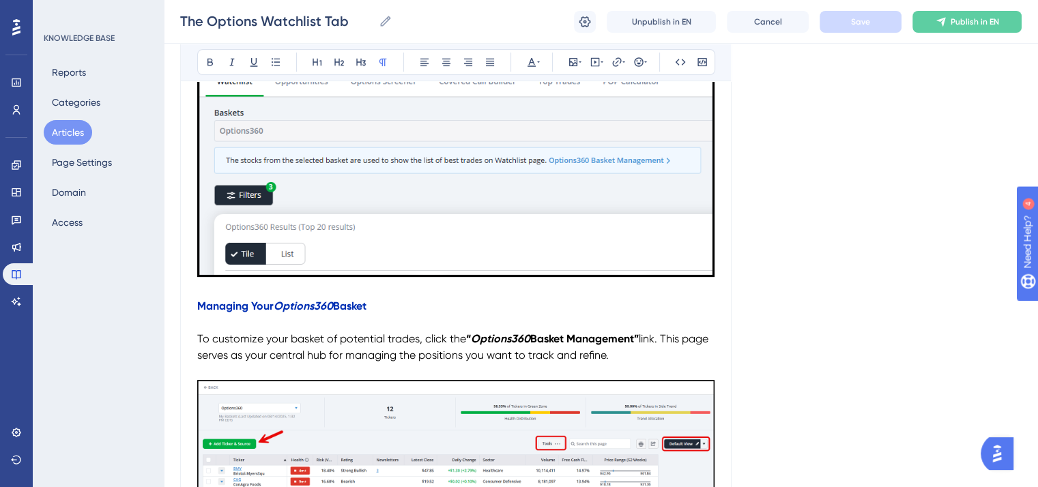
scroll to position [431, 0]
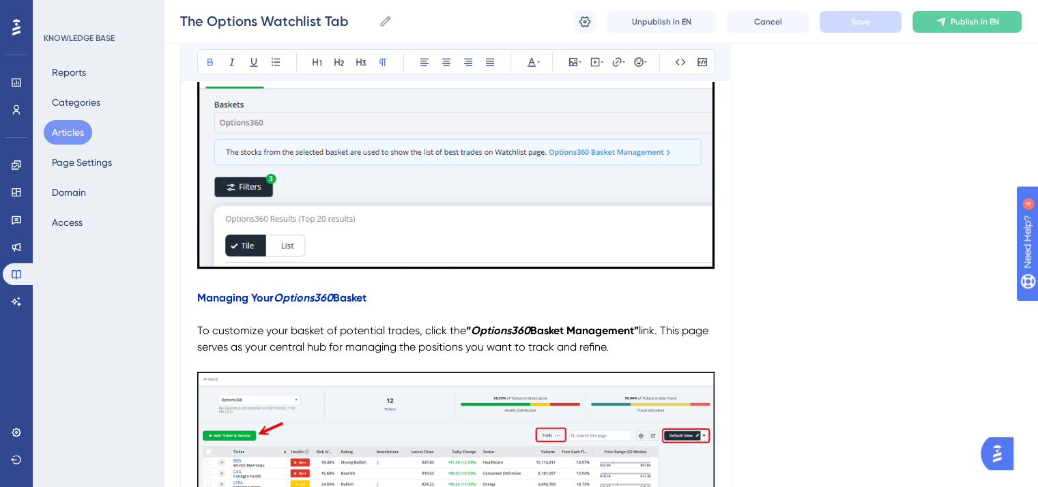
click at [198, 296] on strong "Managing Your" at bounding box center [235, 297] width 76 height 13
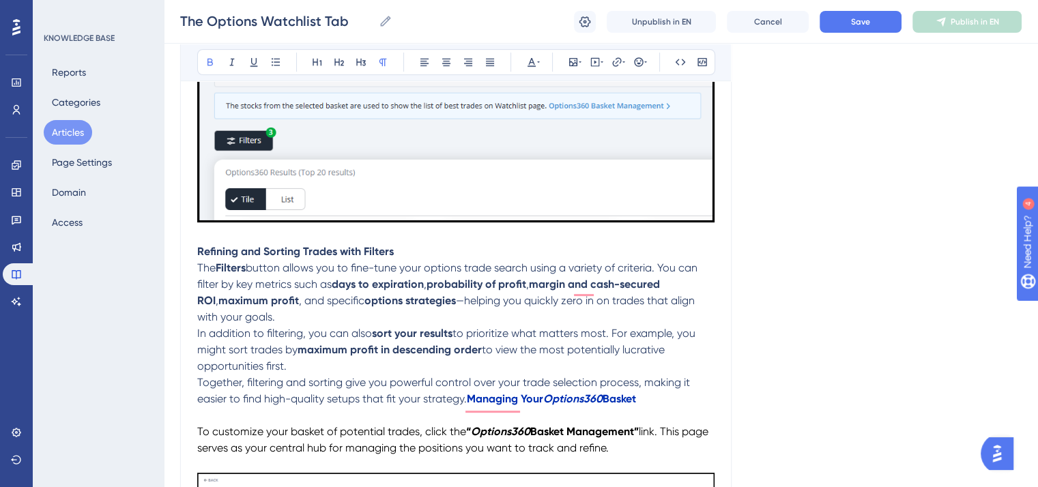
scroll to position [499, 0]
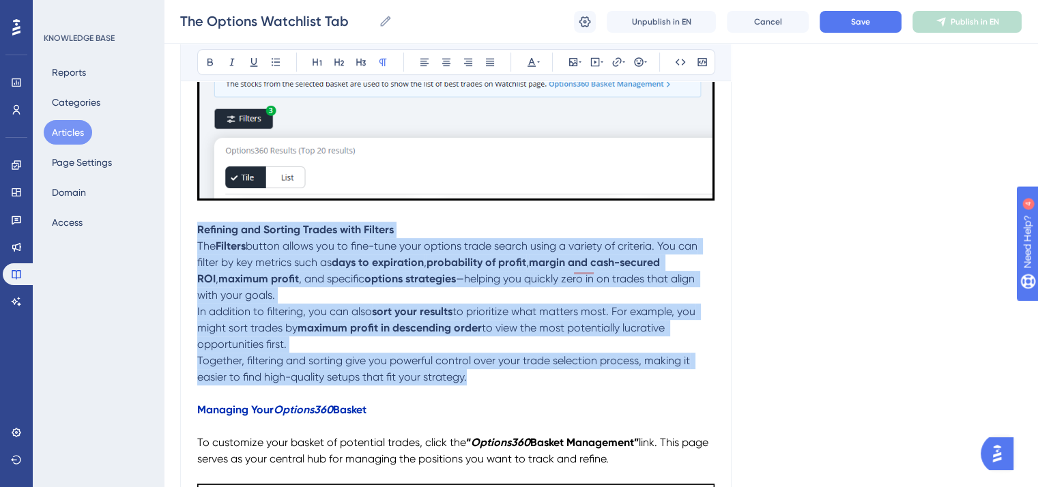
drag, startPoint x: 476, startPoint y: 382, endPoint x: 194, endPoint y: 234, distance: 318.9
click at [194, 234] on div "The Options Watchlist Tab Bold Italic Underline Bullet Point Heading 1 Heading …" at bounding box center [455, 428] width 551 height 1550
click at [534, 61] on icon at bounding box center [531, 62] width 11 height 11
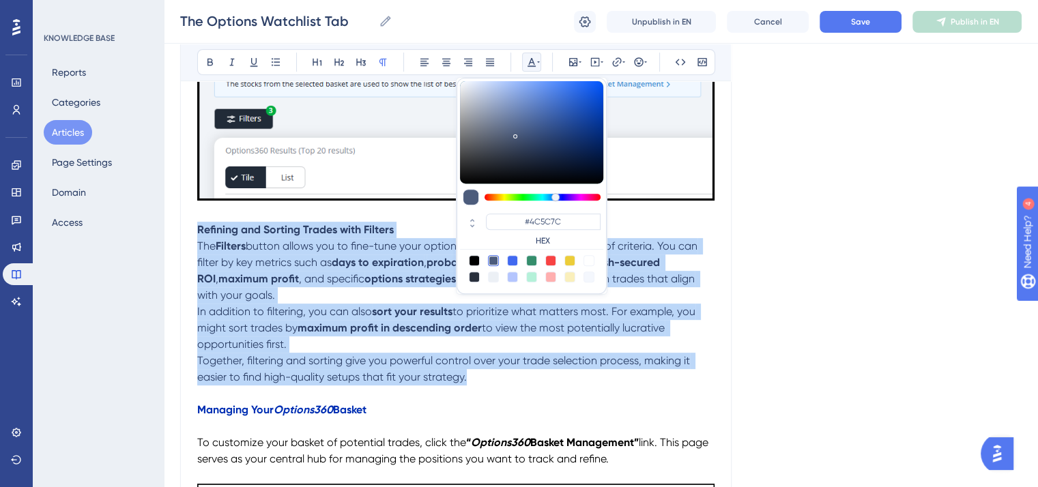
click at [472, 258] on div at bounding box center [474, 260] width 11 height 11
type input "#000000"
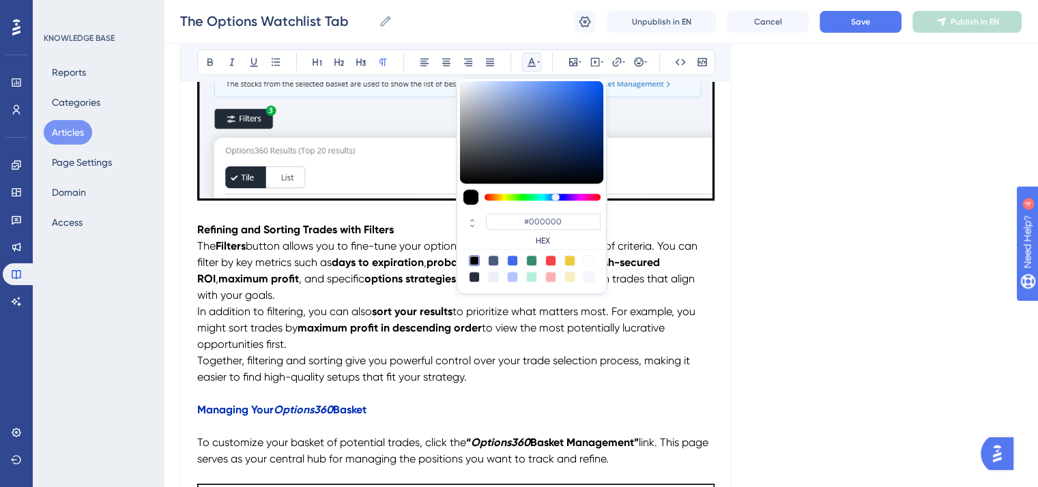
click at [493, 402] on p "To enrich screen reader interactions, please activate Accessibility in Grammarl…" at bounding box center [455, 394] width 517 height 16
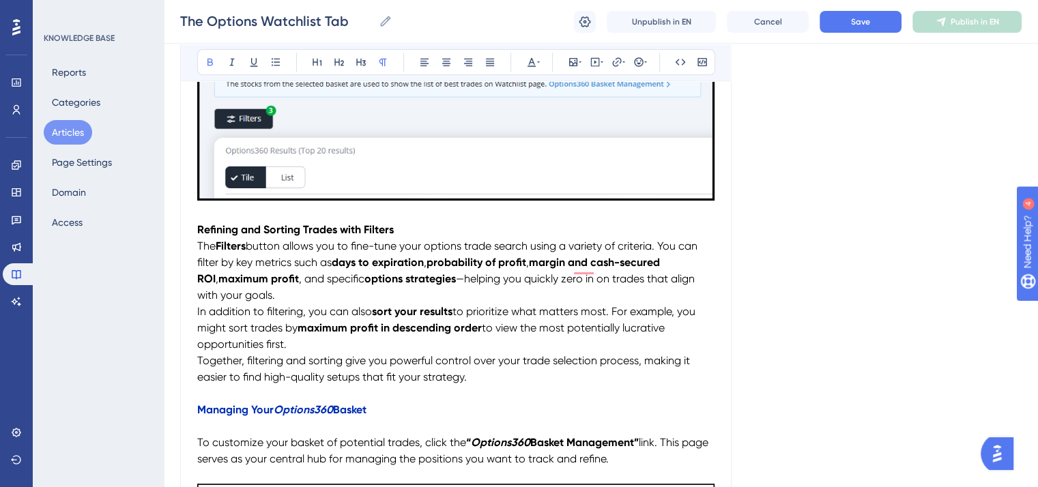
click at [200, 247] on span "The" at bounding box center [206, 245] width 18 height 13
click at [198, 245] on span "The" at bounding box center [206, 245] width 18 height 13
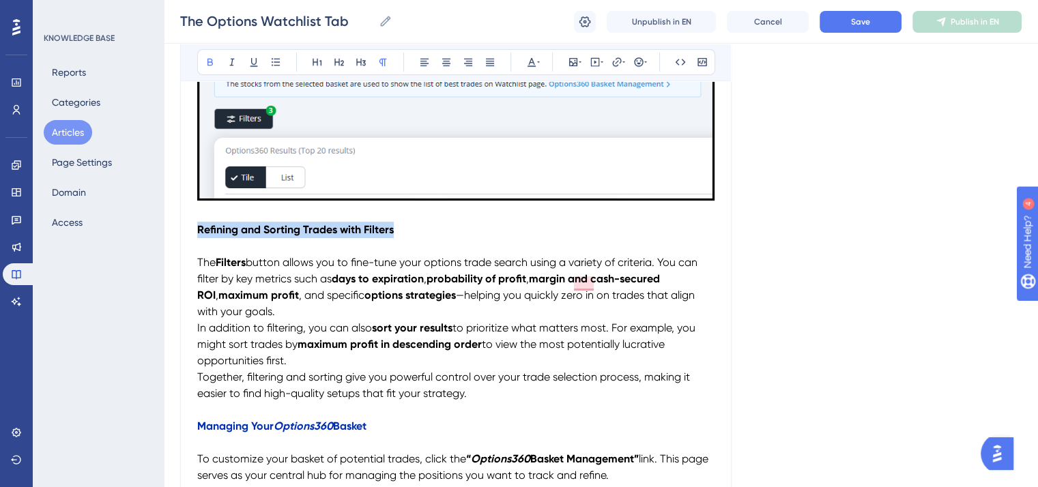
drag, startPoint x: 396, startPoint y: 235, endPoint x: 186, endPoint y: 227, distance: 210.3
click at [186, 227] on div "Performance Users Engagement Widgets Feedback Product Updates Knowledge Base AI…" at bounding box center [519, 423] width 1038 height 1845
click at [527, 61] on icon at bounding box center [531, 62] width 11 height 11
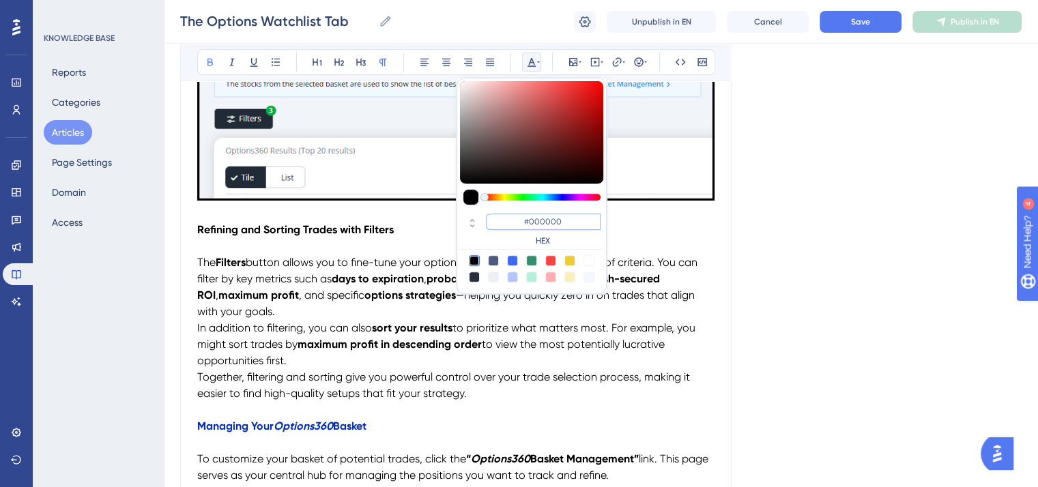
drag, startPoint x: 566, startPoint y: 219, endPoint x: 517, endPoint y: 218, distance: 48.5
click at [517, 218] on input "#000000" at bounding box center [543, 222] width 115 height 16
paste input "2FB3"
type input "#002FB3"
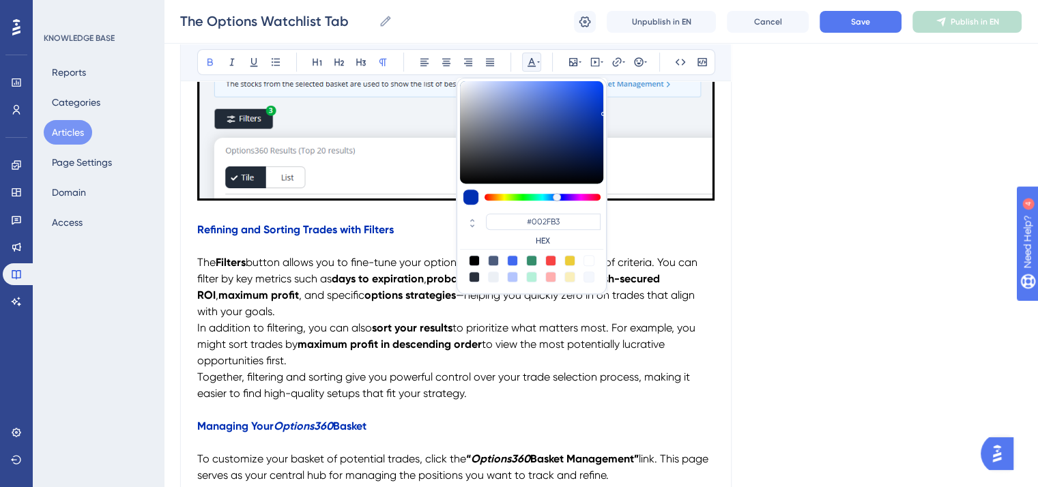
click at [670, 256] on p "The Filters button allows you to fine-tune your options trade search using a va…" at bounding box center [455, 288] width 517 height 66
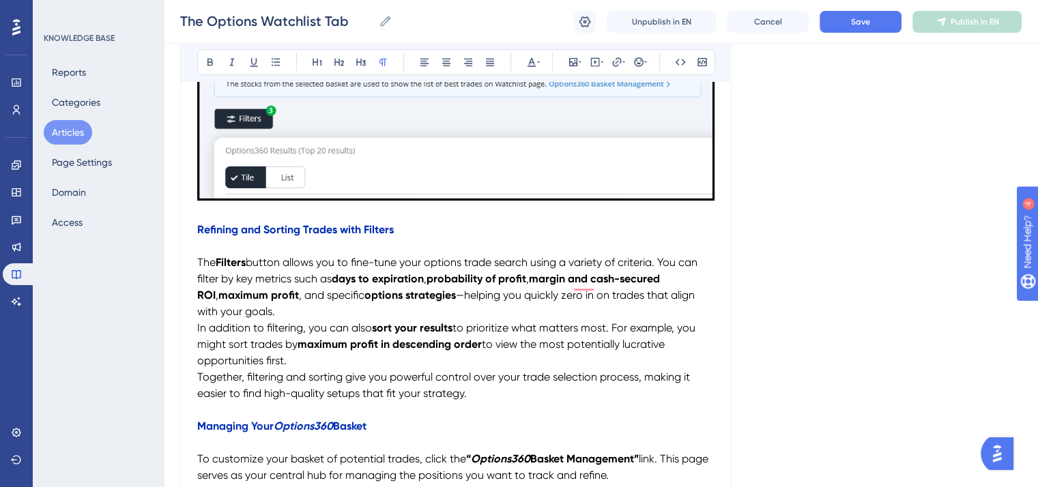
click at [197, 330] on span "In addition to filtering, you can also" at bounding box center [284, 327] width 175 height 13
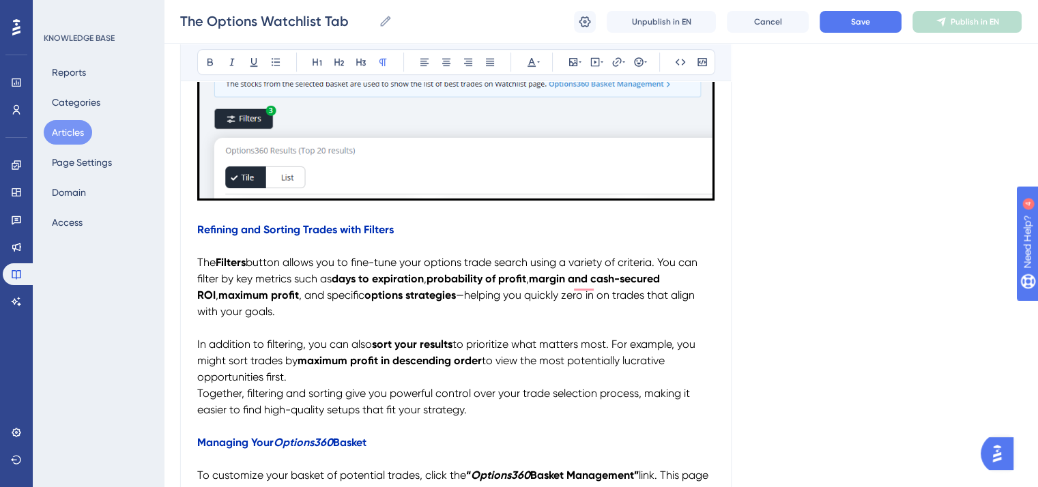
click at [198, 396] on span "Together, filtering and sorting give you powerful control over your trade selec…" at bounding box center [444, 401] width 495 height 29
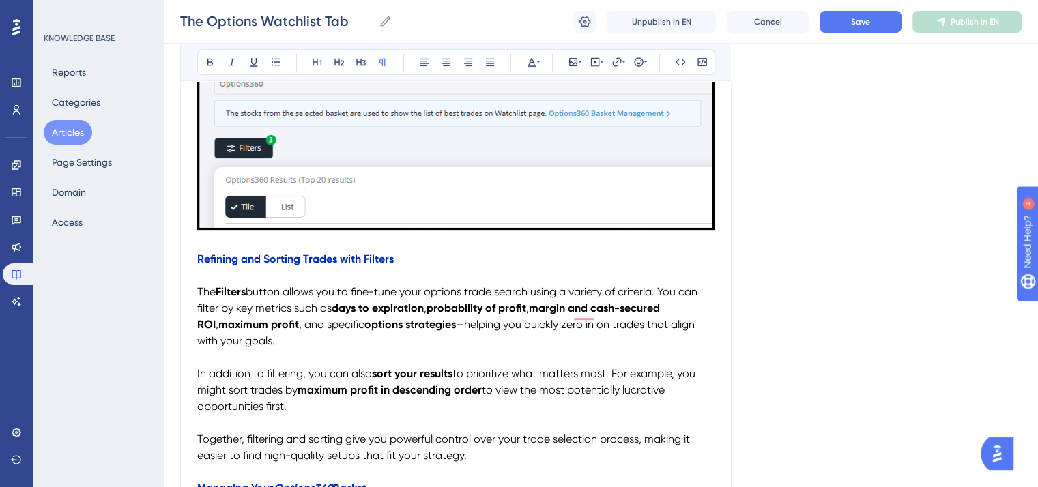
scroll to position [478, 0]
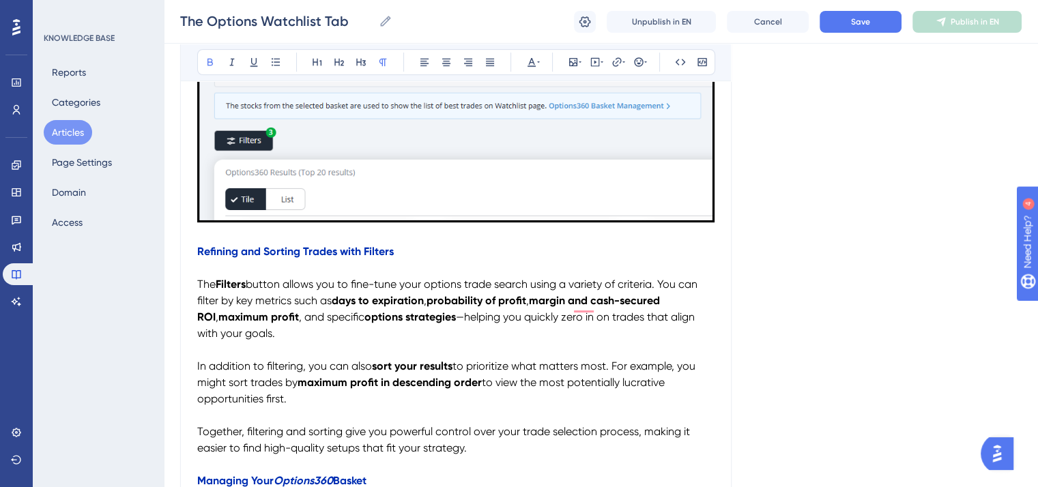
click at [570, 304] on strong "margin and cash-secured ROI" at bounding box center [429, 308] width 465 height 29
click at [478, 307] on strong "probability of profit" at bounding box center [476, 300] width 100 height 13
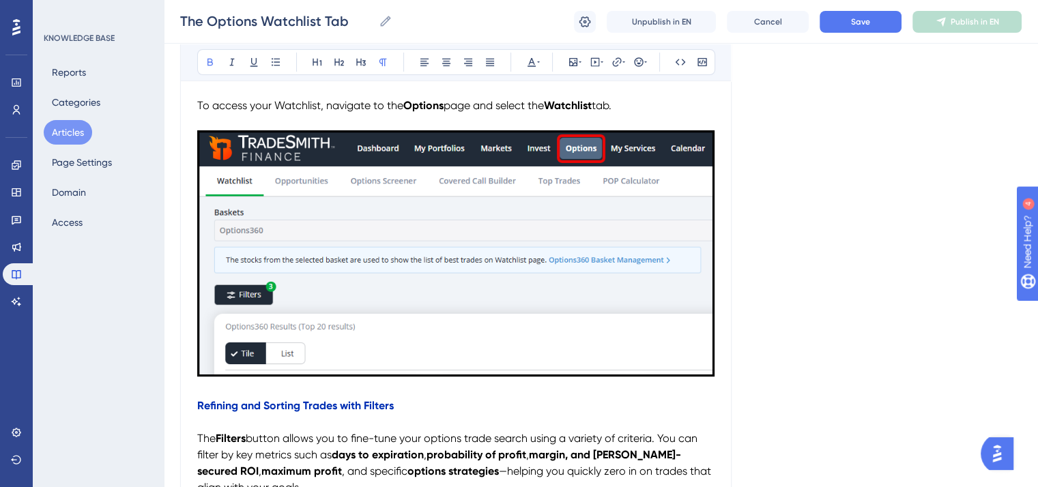
scroll to position [341, 0]
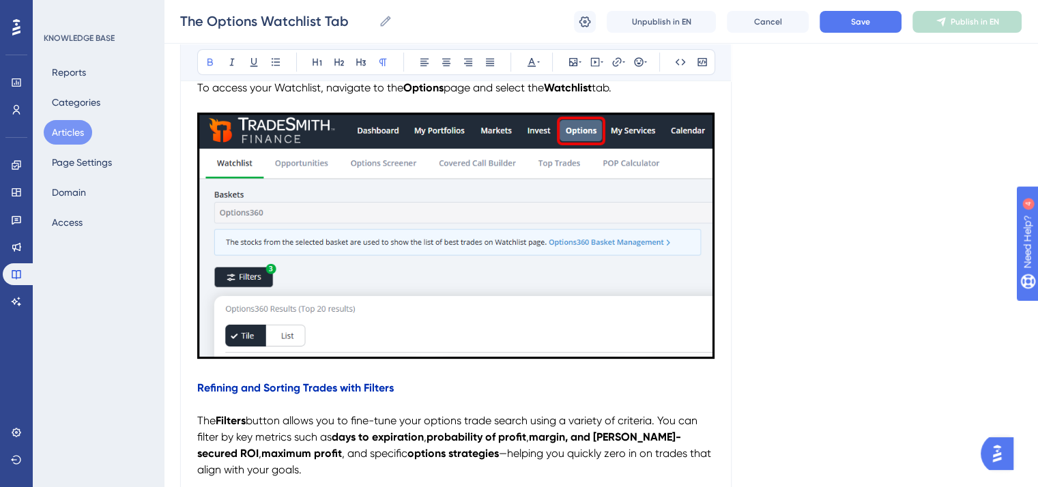
click at [355, 236] on img "To enrich screen reader interactions, please activate Accessibility in Grammarl…" at bounding box center [455, 236] width 517 height 246
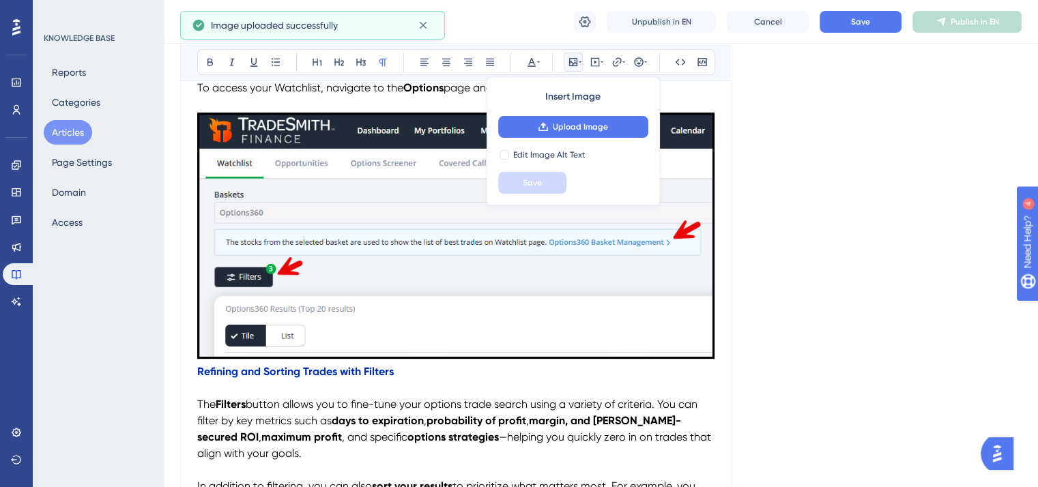
drag, startPoint x: 198, startPoint y: 371, endPoint x: 209, endPoint y: 367, distance: 11.4
click at [199, 371] on strong "Refining and Sorting Trades with Filters" at bounding box center [295, 371] width 197 height 13
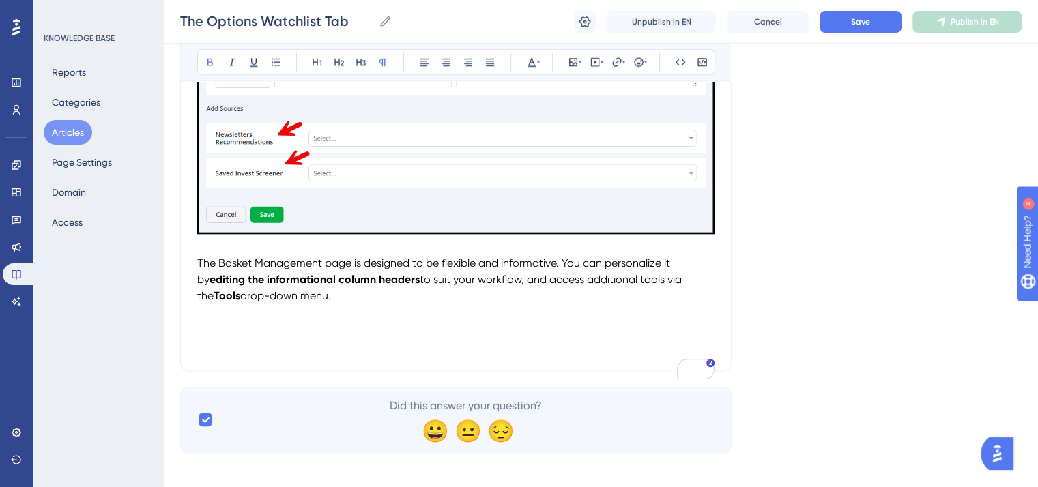
scroll to position [1414, 0]
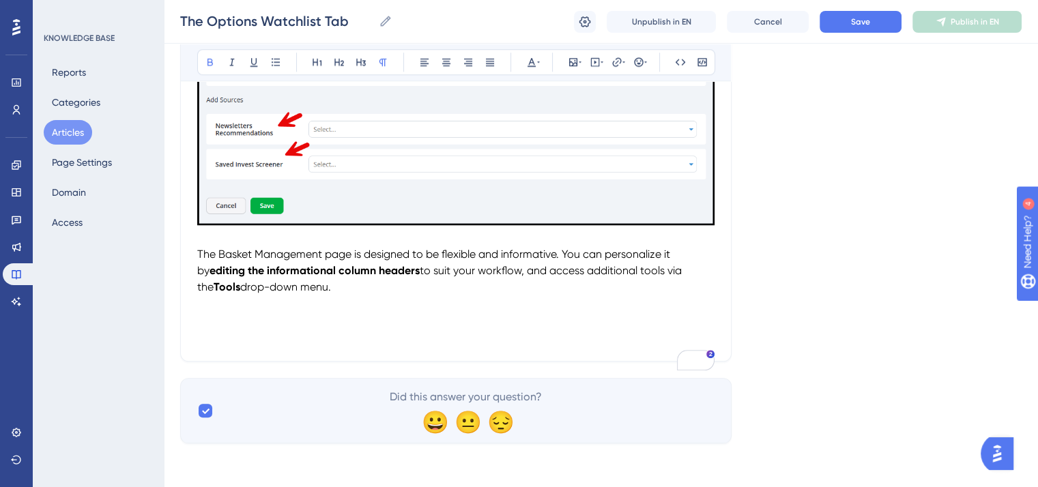
click at [206, 338] on p "To enrich screen reader interactions, please activate Accessibility in Grammarl…" at bounding box center [455, 336] width 517 height 16
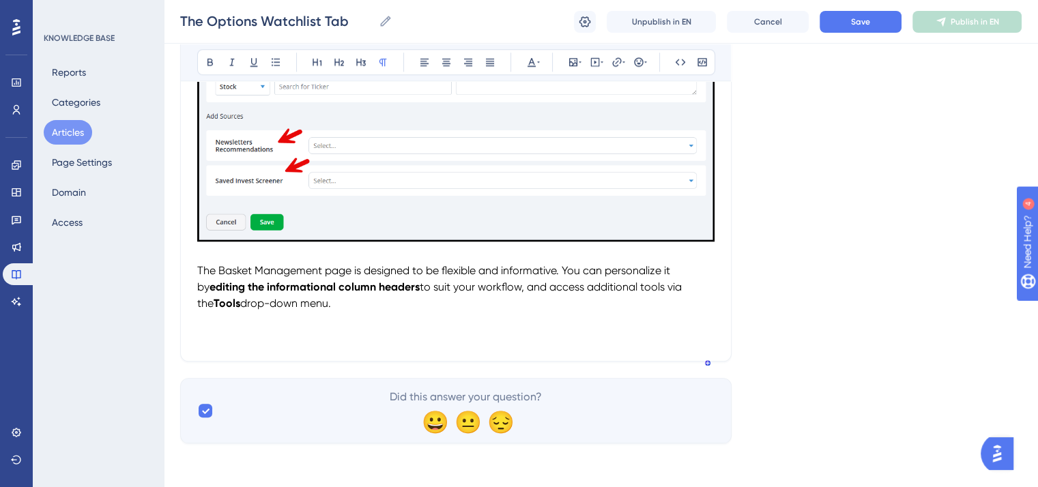
scroll to position [1382, 0]
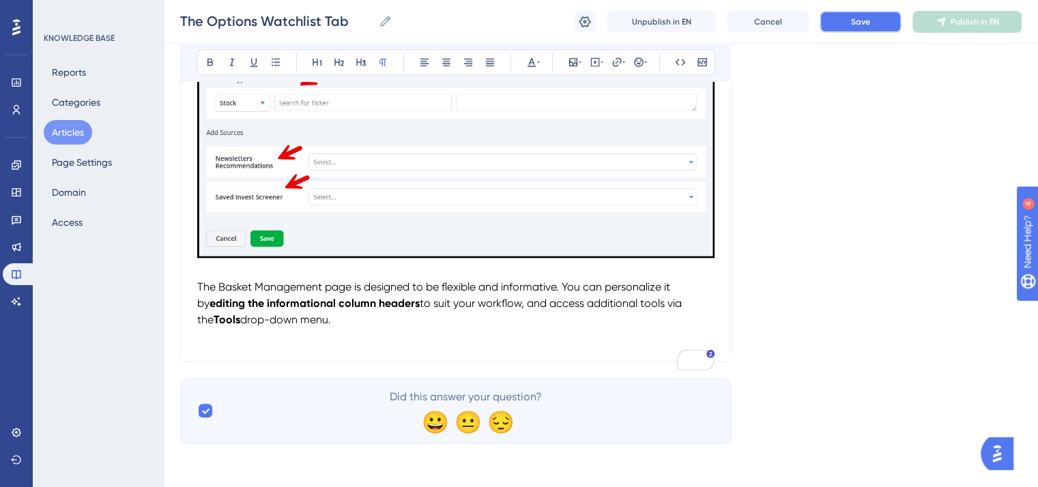
click at [860, 27] on span "Save" at bounding box center [860, 21] width 19 height 11
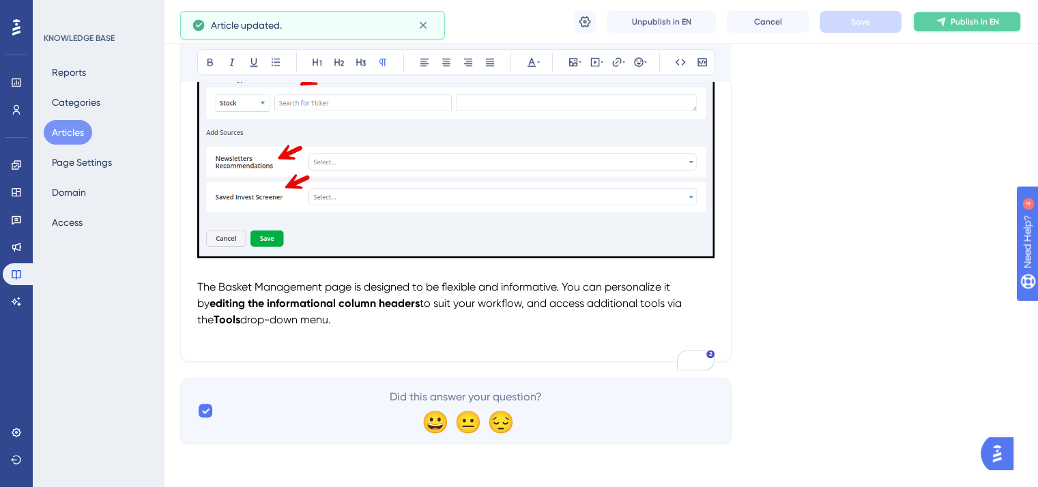
click at [968, 21] on span "Publish in EN" at bounding box center [974, 21] width 48 height 11
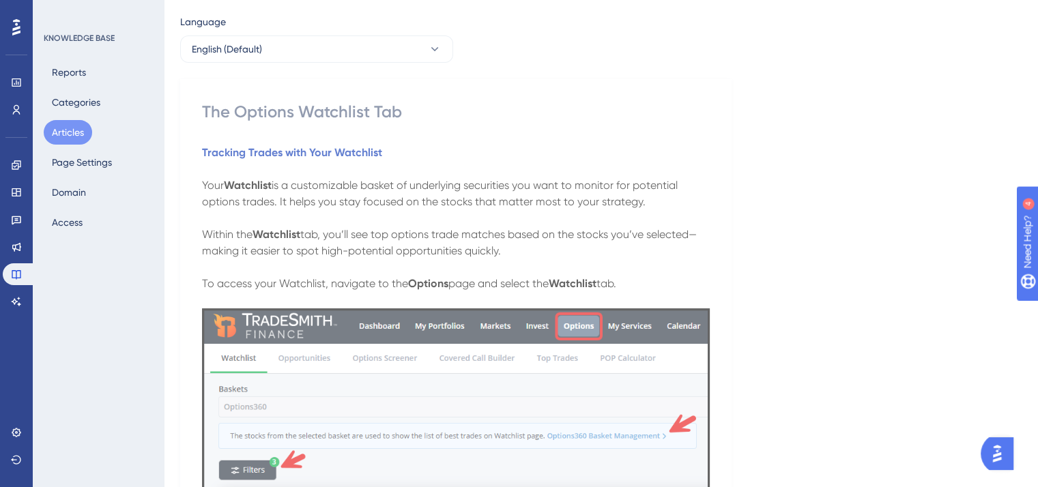
scroll to position [0, 0]
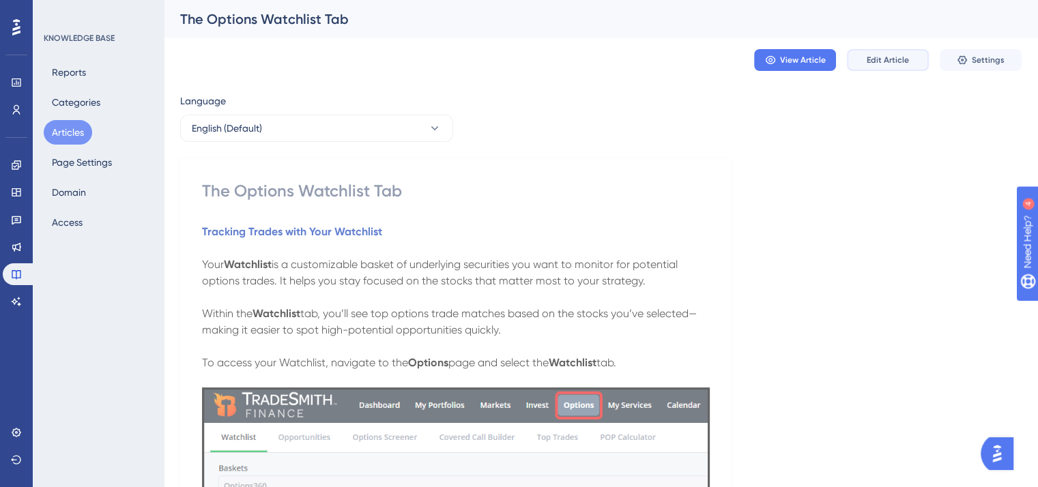
click at [898, 59] on span "Edit Article" at bounding box center [888, 60] width 42 height 11
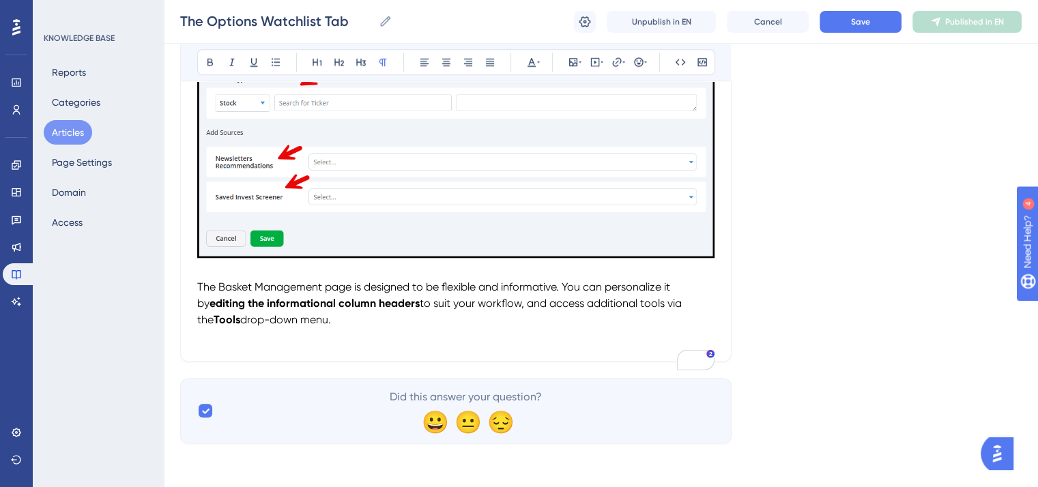
scroll to position [1382, 0]
click at [341, 325] on p "The Basket Management page is designed to be flexible and informative. You can …" at bounding box center [455, 303] width 517 height 49
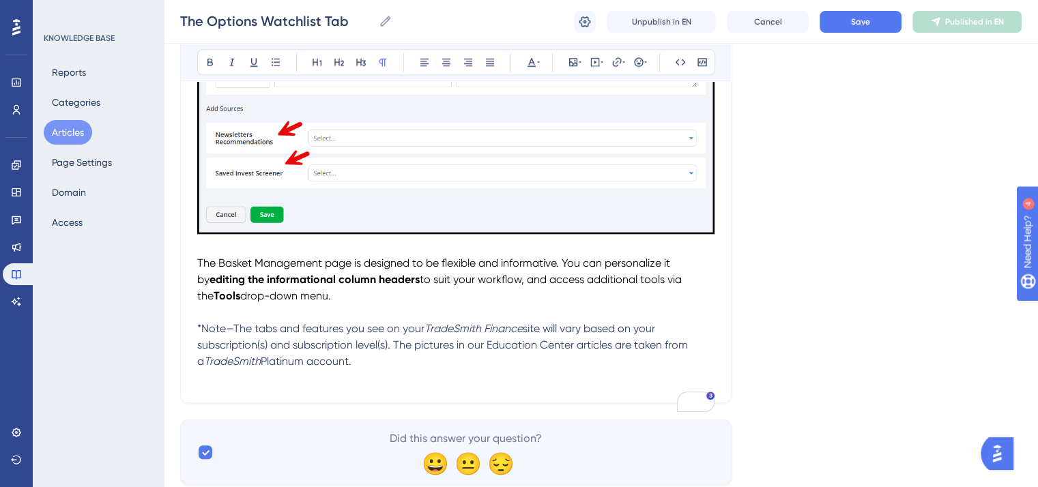
drag, startPoint x: 353, startPoint y: 385, endPoint x: 199, endPoint y: 355, distance: 157.1
click at [199, 355] on p "*Note—The tabs and features you see on your TradeSmith Finance site will vary b…" at bounding box center [455, 345] width 517 height 49
click at [532, 63] on icon at bounding box center [531, 62] width 11 height 11
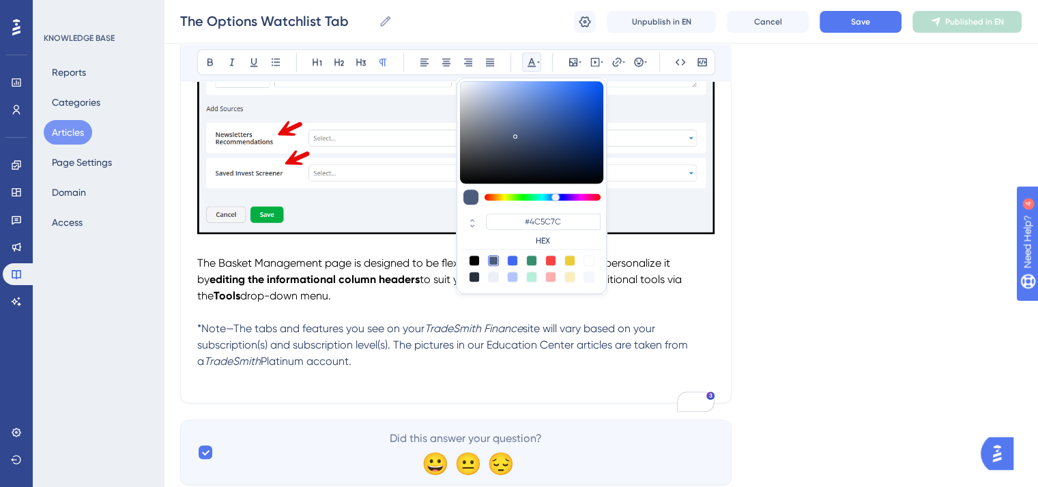
click at [474, 255] on div at bounding box center [474, 260] width 11 height 11
type input "#000000"
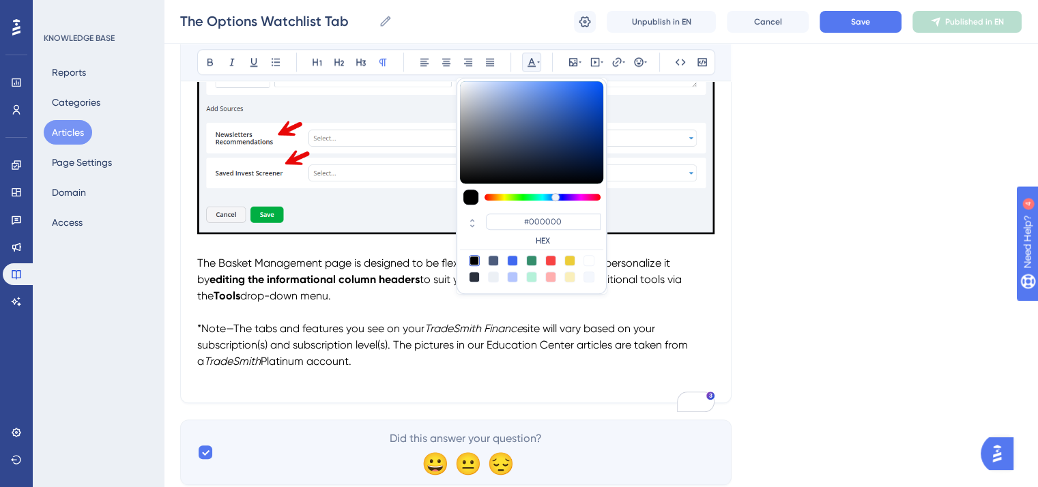
click at [404, 386] on p "To enrich screen reader interactions, please activate Accessibility in Grammarl…" at bounding box center [455, 378] width 517 height 16
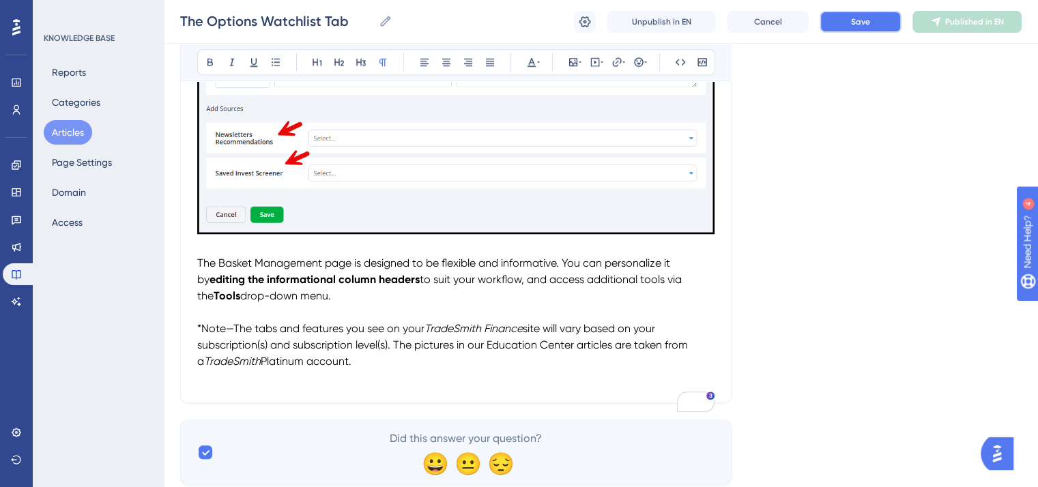
click at [867, 23] on span "Save" at bounding box center [860, 21] width 19 height 11
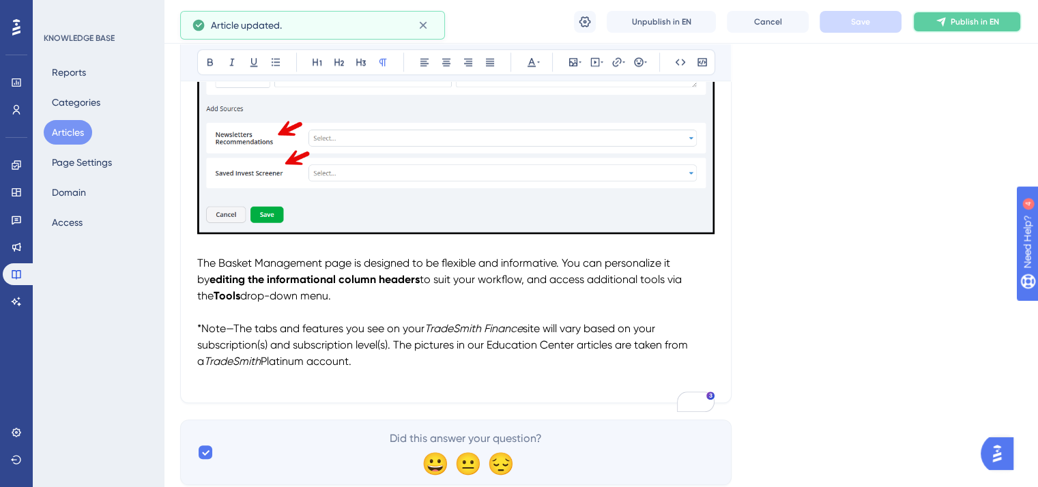
click at [941, 23] on icon at bounding box center [940, 21] width 11 height 11
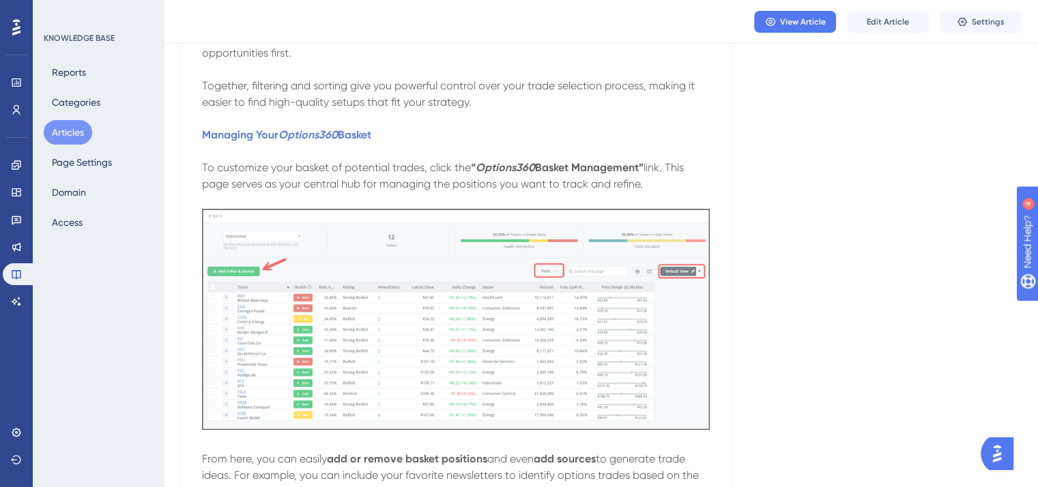
scroll to position [546, 0]
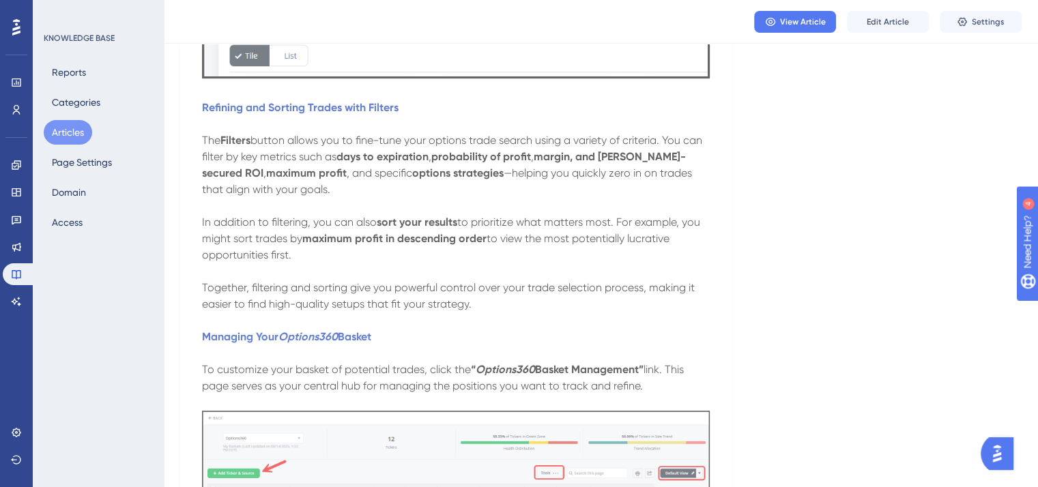
click at [74, 132] on button "Articles" at bounding box center [68, 132] width 48 height 25
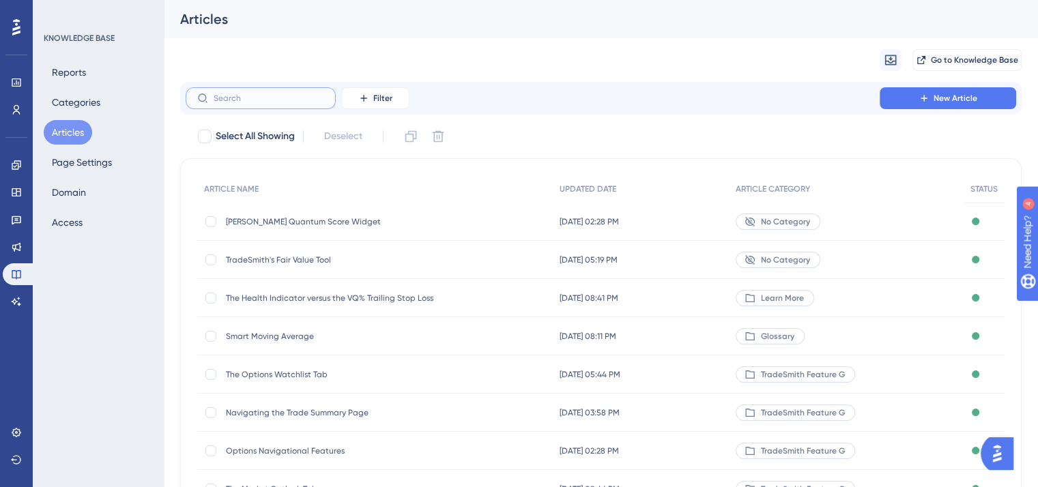
click at [240, 96] on input "text" at bounding box center [269, 98] width 111 height 10
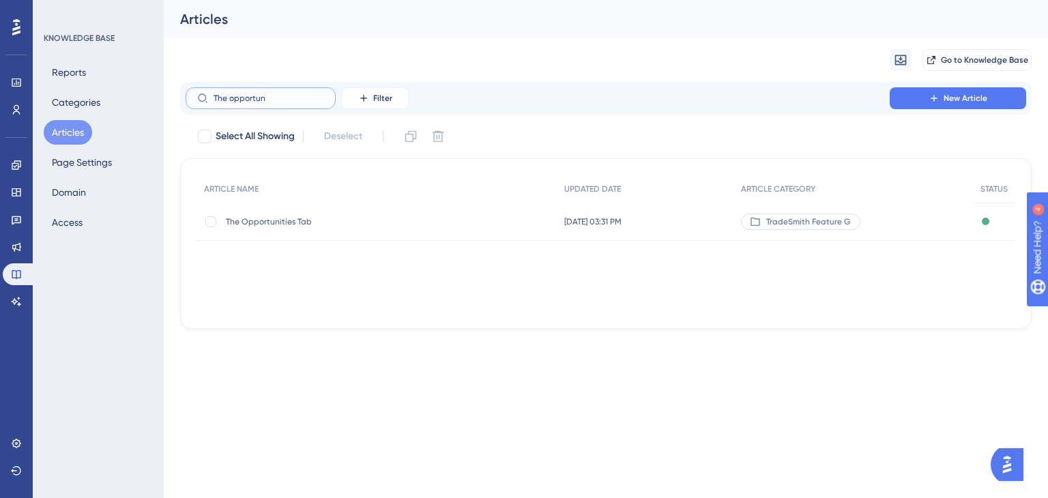
type input "The opportun"
click at [273, 223] on span "The Opportunities Tab" at bounding box center [335, 221] width 218 height 11
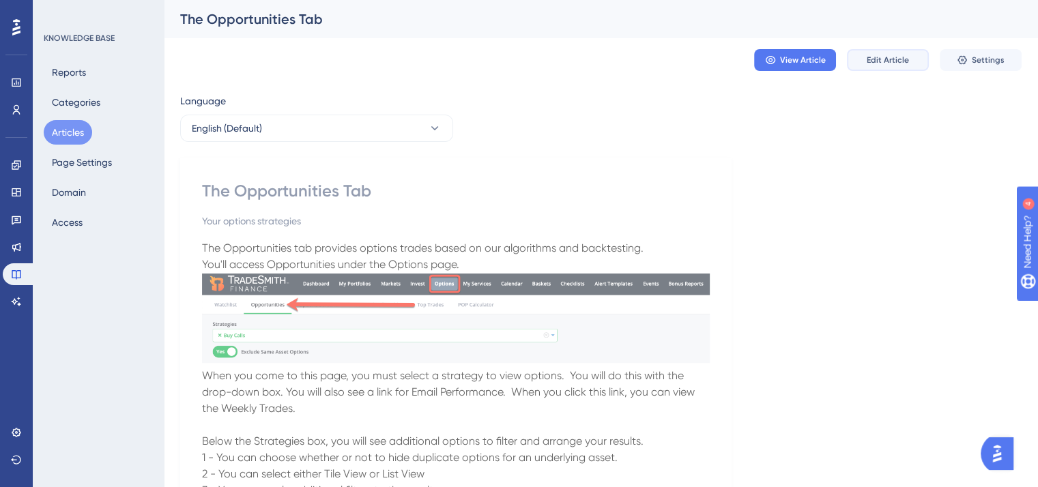
click at [894, 55] on span "Edit Article" at bounding box center [888, 60] width 42 height 11
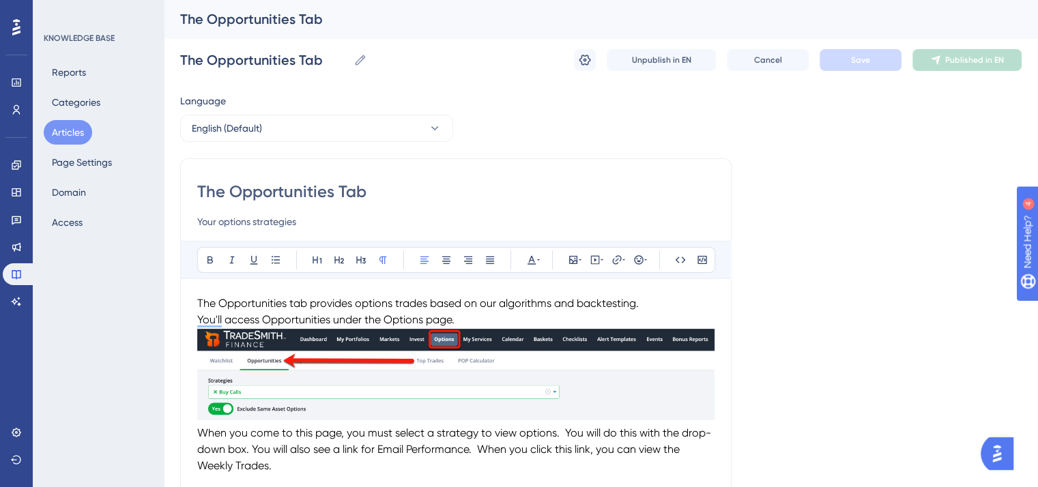
click at [469, 319] on p "You'll access Opportunities under the Options page." at bounding box center [455, 320] width 517 height 16
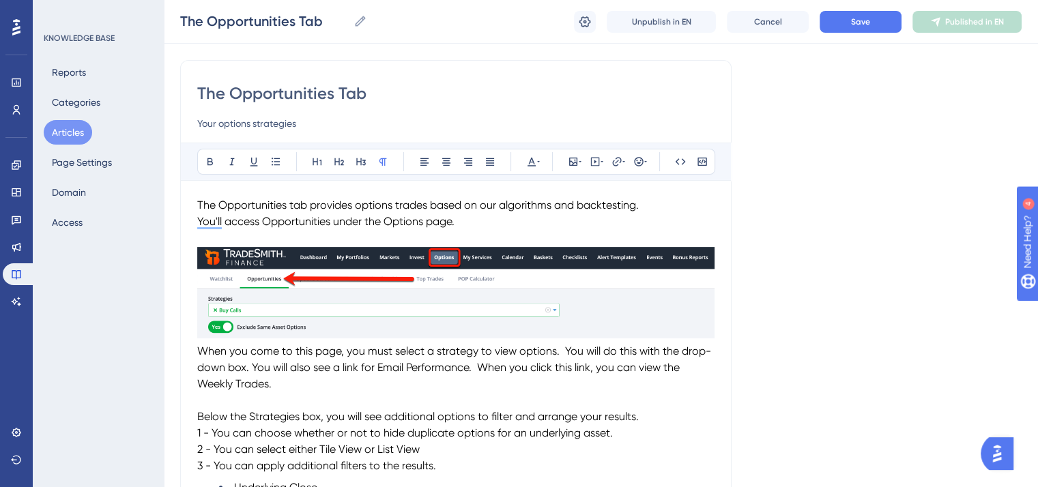
scroll to position [136, 0]
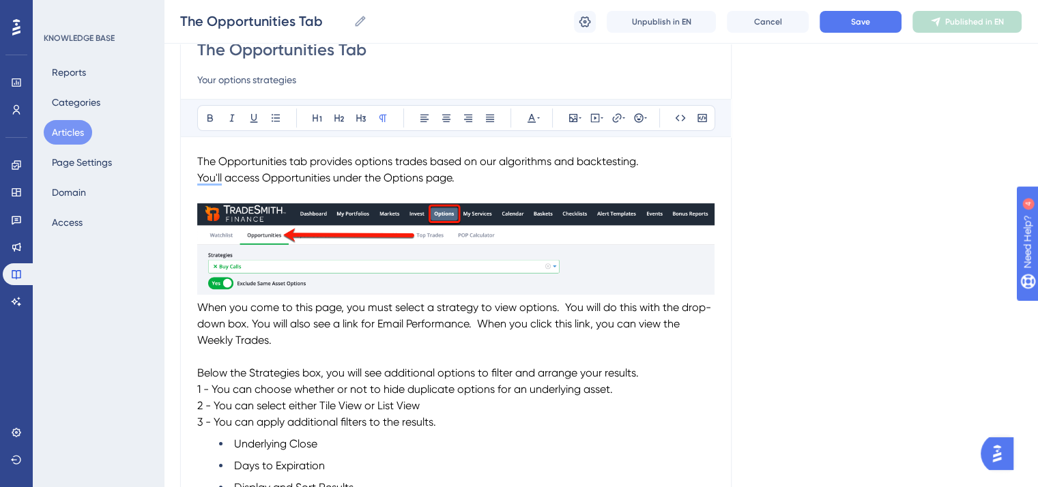
click at [199, 306] on span "When you come to this page, you must select a strategy to view options. You wil…" at bounding box center [454, 324] width 514 height 46
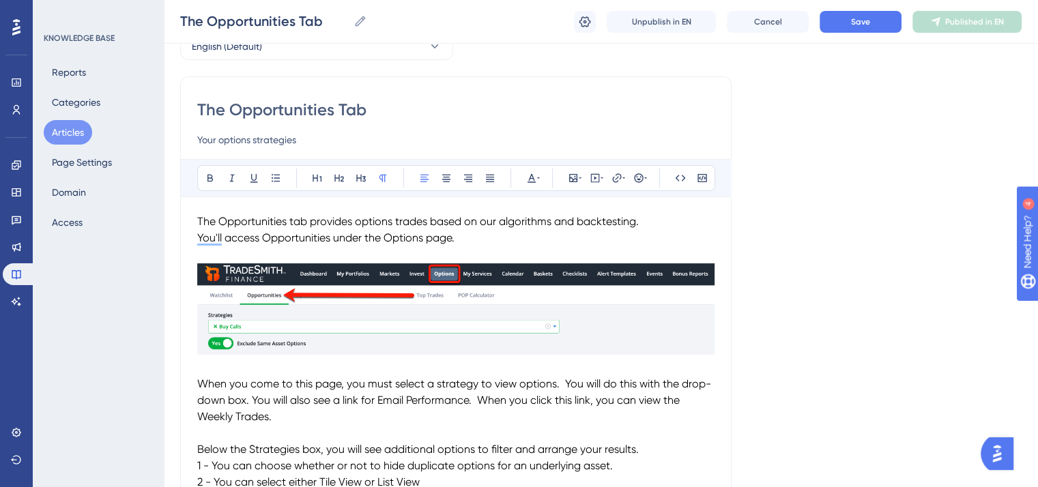
scroll to position [68, 0]
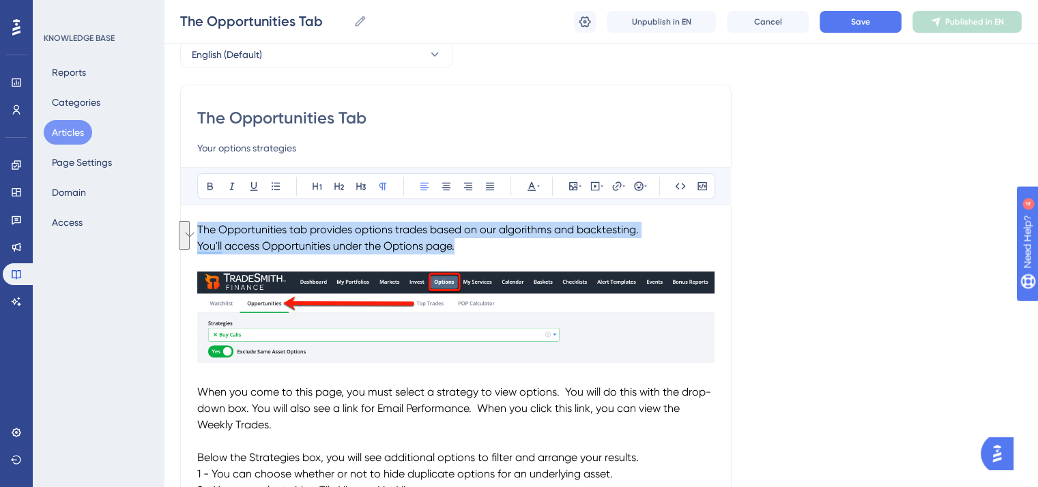
drag, startPoint x: 461, startPoint y: 246, endPoint x: 182, endPoint y: 227, distance: 279.0
click at [182, 227] on div "The Opportunities Tab Your options strategies Bold Italic Underline Bullet Poin…" at bounding box center [455, 495] width 551 height 820
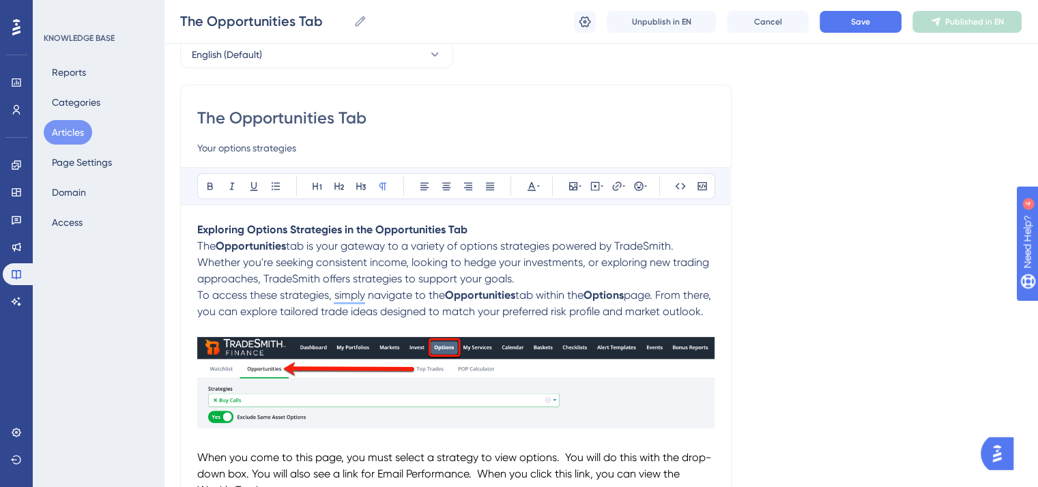
click at [199, 244] on span "The" at bounding box center [206, 245] width 18 height 13
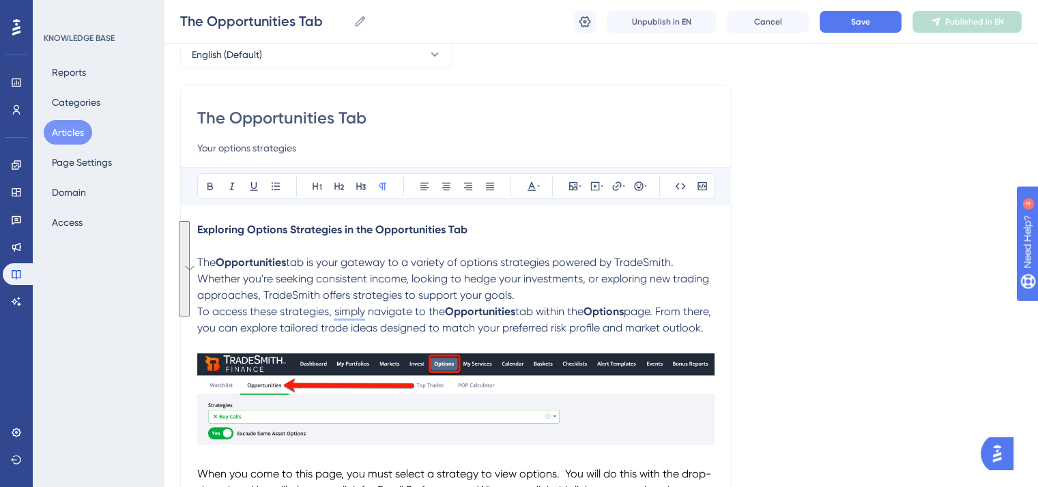
drag, startPoint x: 245, startPoint y: 346, endPoint x: 185, endPoint y: 262, distance: 103.2
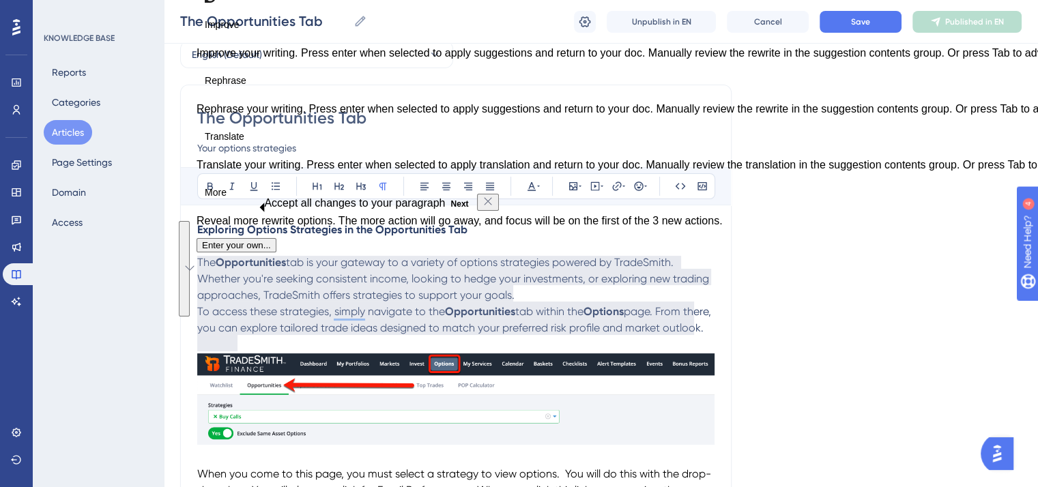
click at [676, 231] on p "Exploring Options Strategies in the Opportunities Tab" at bounding box center [455, 230] width 517 height 16
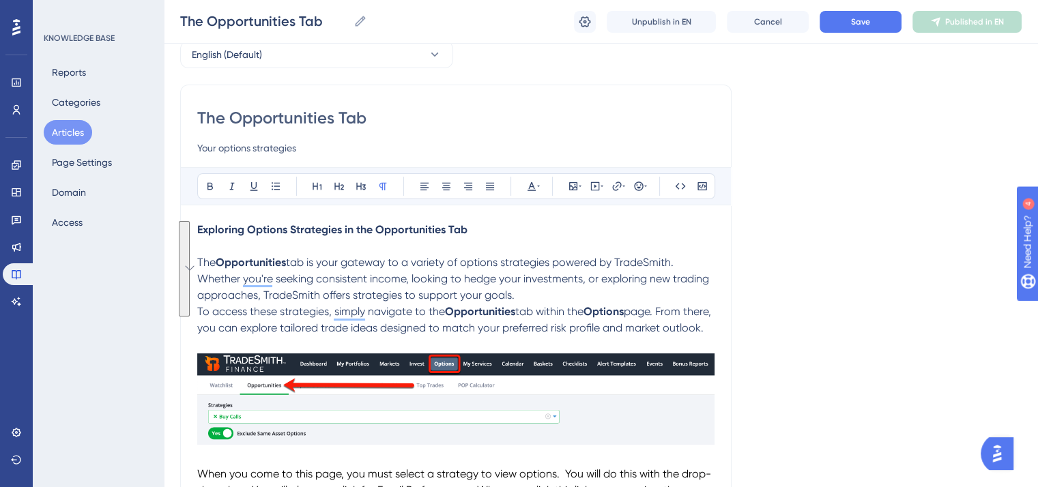
drag, startPoint x: 248, startPoint y: 347, endPoint x: 197, endPoint y: 267, distance: 95.8
click at [533, 186] on icon at bounding box center [531, 186] width 8 height 9
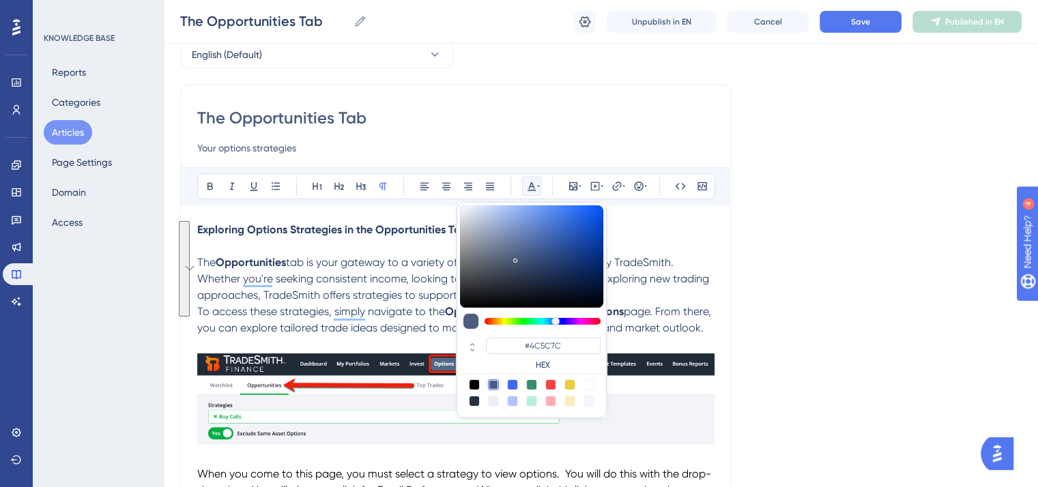
click at [474, 379] on div at bounding box center [474, 384] width 11 height 11
type input "#000000"
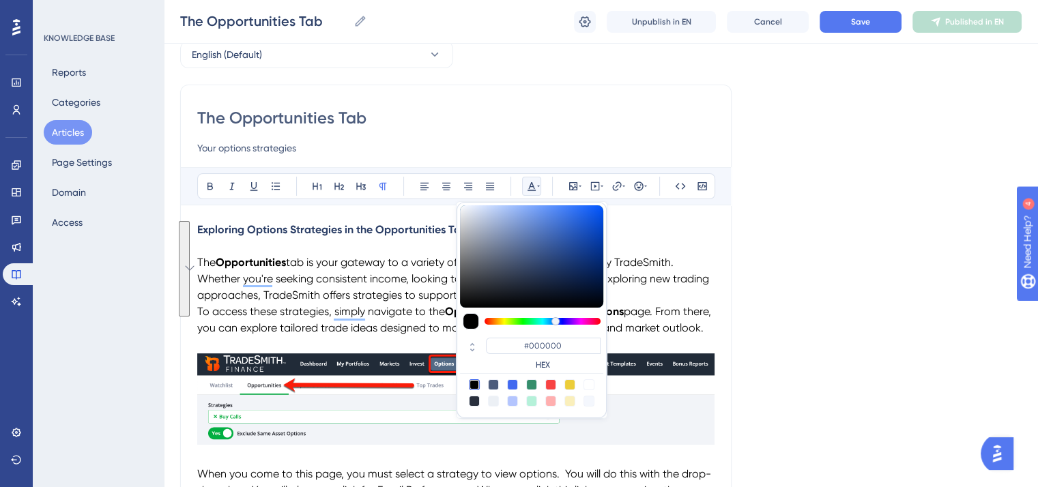
click at [379, 353] on p "To enrich screen reader interactions, please activate Accessibility in Grammarl…" at bounding box center [455, 344] width 517 height 16
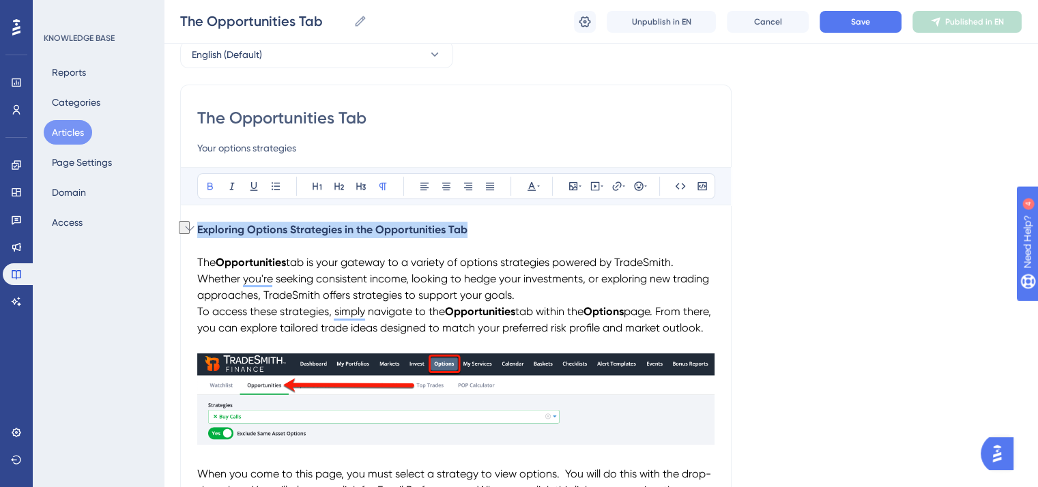
drag, startPoint x: 478, startPoint y: 229, endPoint x: 193, endPoint y: 225, distance: 284.6
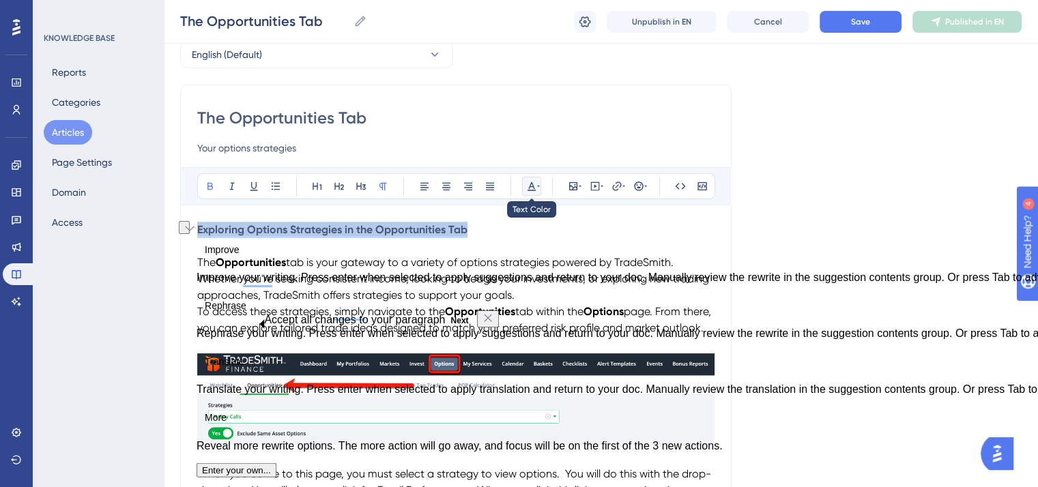
click at [530, 184] on icon at bounding box center [531, 186] width 8 height 9
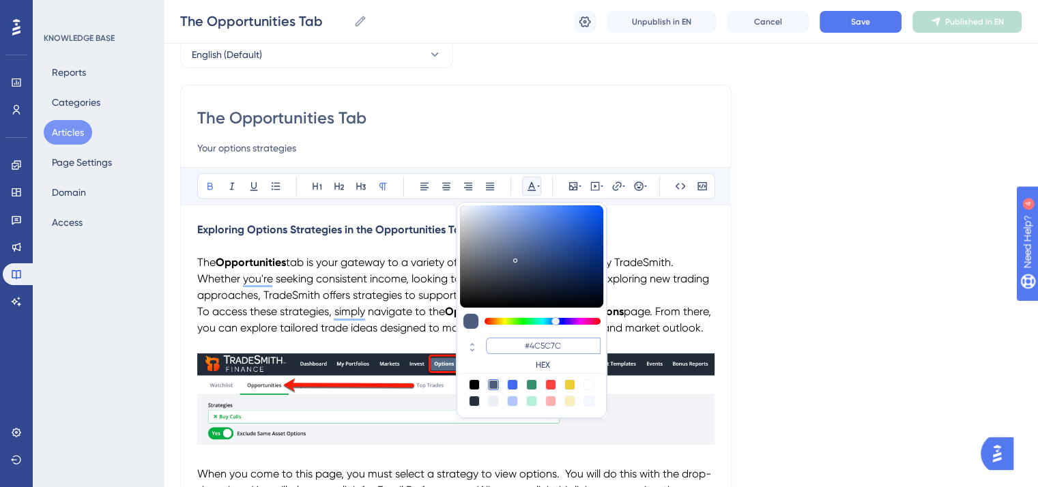
drag, startPoint x: 575, startPoint y: 345, endPoint x: 521, endPoint y: 341, distance: 54.0
click at [521, 341] on input "#4C5C7C" at bounding box center [543, 346] width 115 height 16
paste input "002FB3"
type input "#002FB3"
click at [708, 248] on p "To enrich screen reader interactions, please activate Accessibility in Grammarl…" at bounding box center [455, 246] width 517 height 16
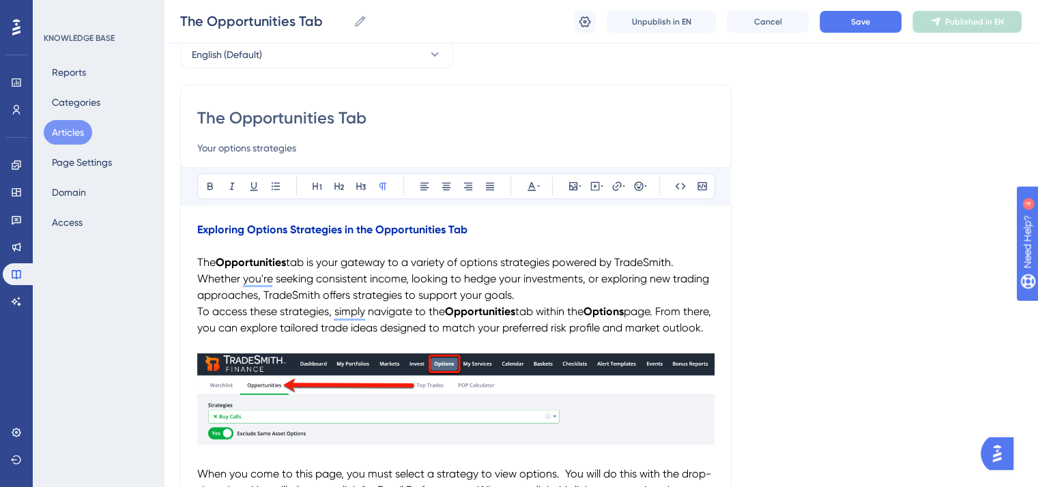
click at [654, 265] on span "tab is your gateway to a variety of options strategies powered by TradeSmith. W…" at bounding box center [454, 279] width 514 height 46
click at [233, 187] on icon at bounding box center [232, 186] width 11 height 11
click at [199, 309] on span "To access these strategies, simply navigate to the" at bounding box center [321, 311] width 248 height 13
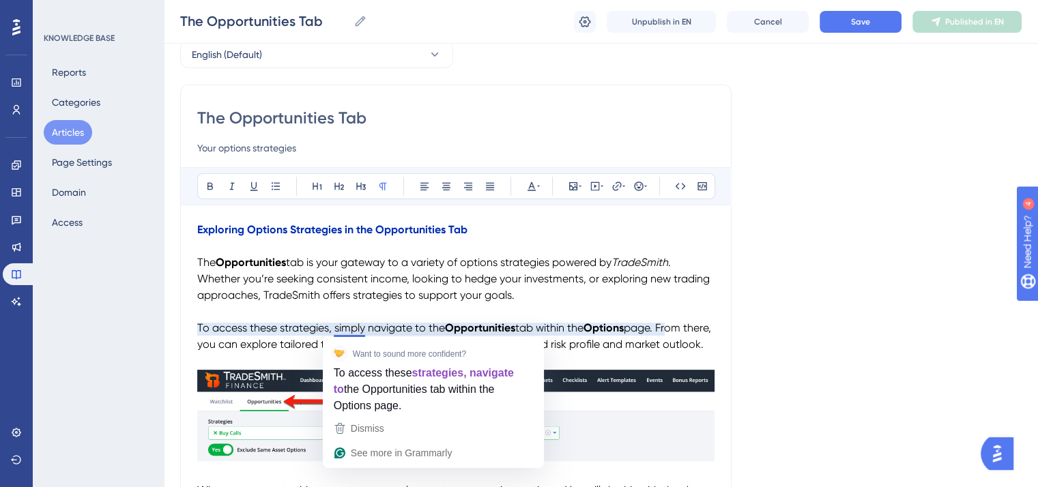
click at [368, 328] on span "To access these strategies, simply navigate to the" at bounding box center [321, 327] width 248 height 13
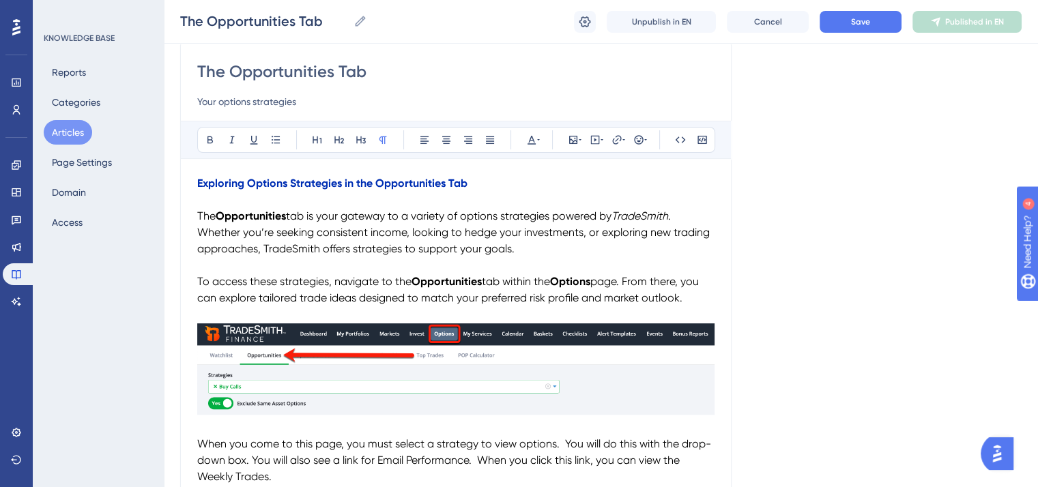
scroll to position [273, 0]
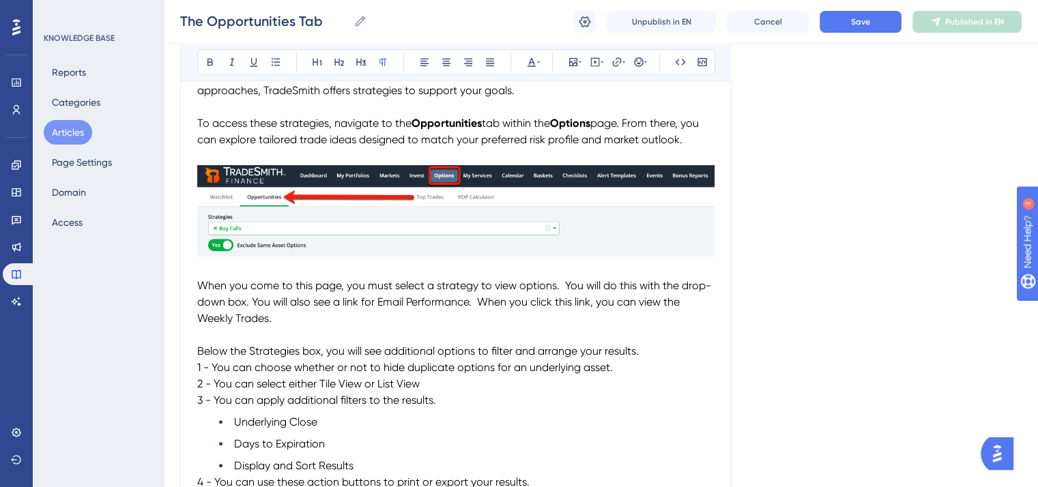
click at [486, 233] on img "To enrich screen reader interactions, please activate Accessibility in Grammarl…" at bounding box center [455, 210] width 517 height 92
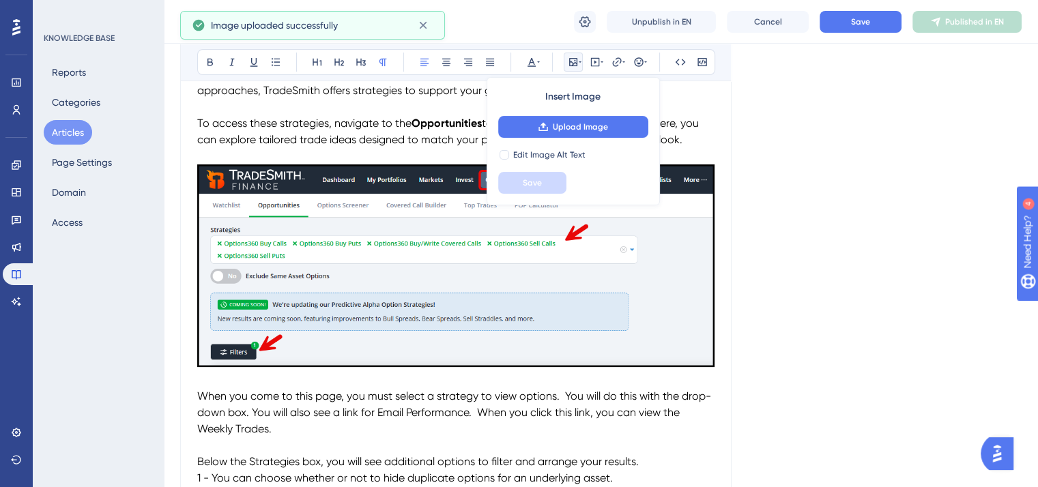
click at [702, 396] on span "When you come to this page, you must select a strategy to view options. You wil…" at bounding box center [454, 413] width 514 height 46
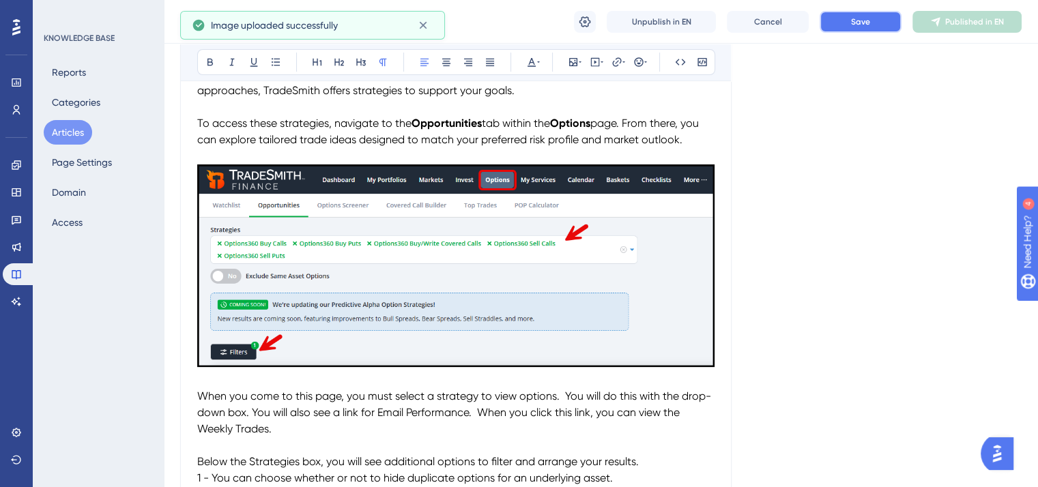
click at [862, 20] on span "Save" at bounding box center [860, 21] width 19 height 11
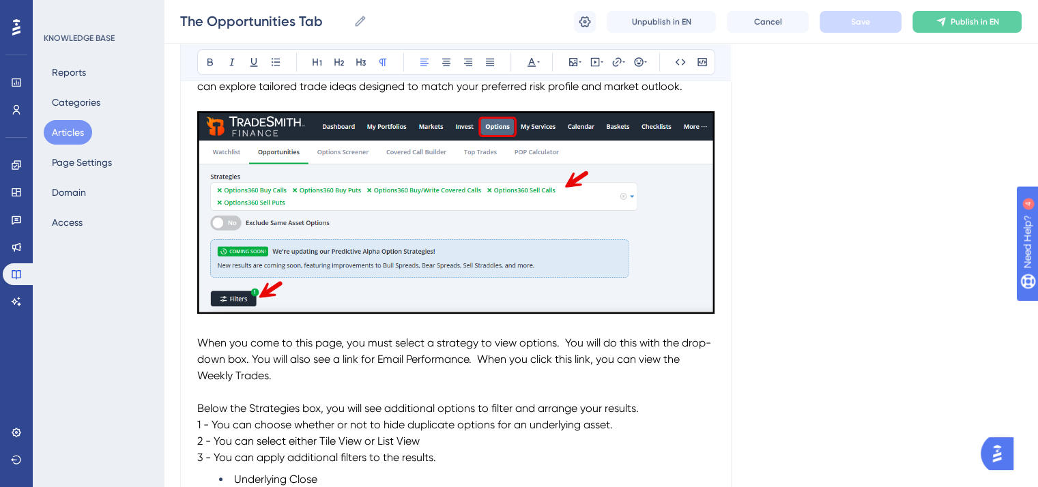
scroll to position [341, 0]
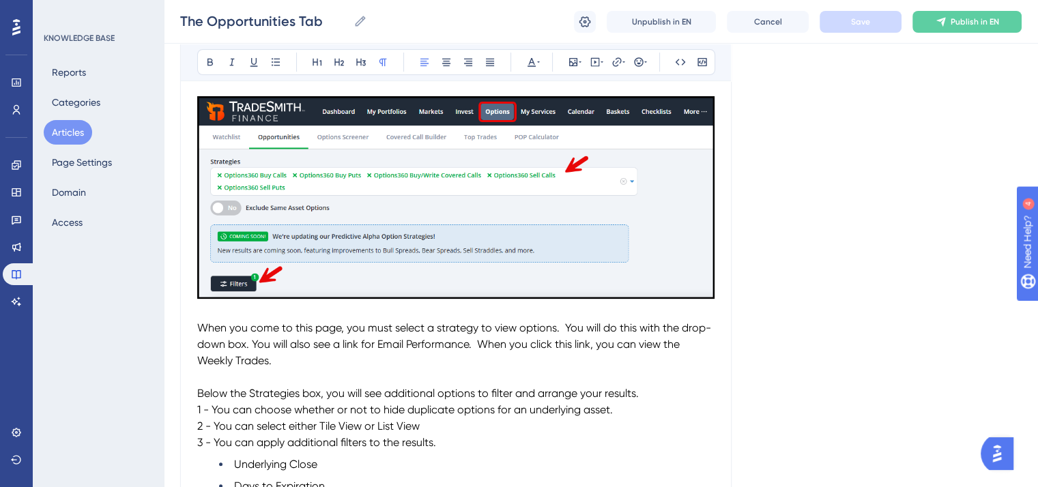
drag, startPoint x: 275, startPoint y: 364, endPoint x: 252, endPoint y: 347, distance: 29.2
click at [252, 347] on span "When you come to this page, you must select a strategy to view options. You wil…" at bounding box center [454, 344] width 514 height 46
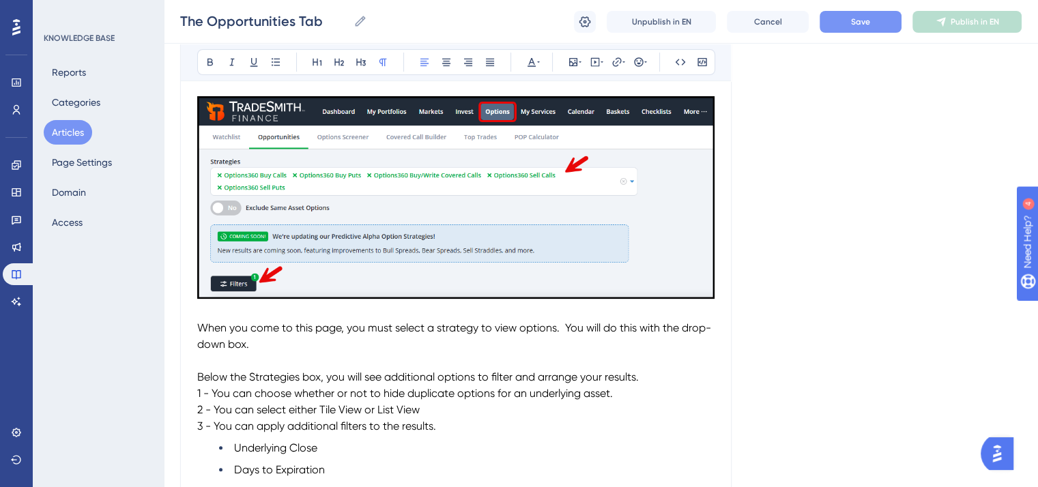
click at [852, 17] on span "Save" at bounding box center [860, 21] width 19 height 11
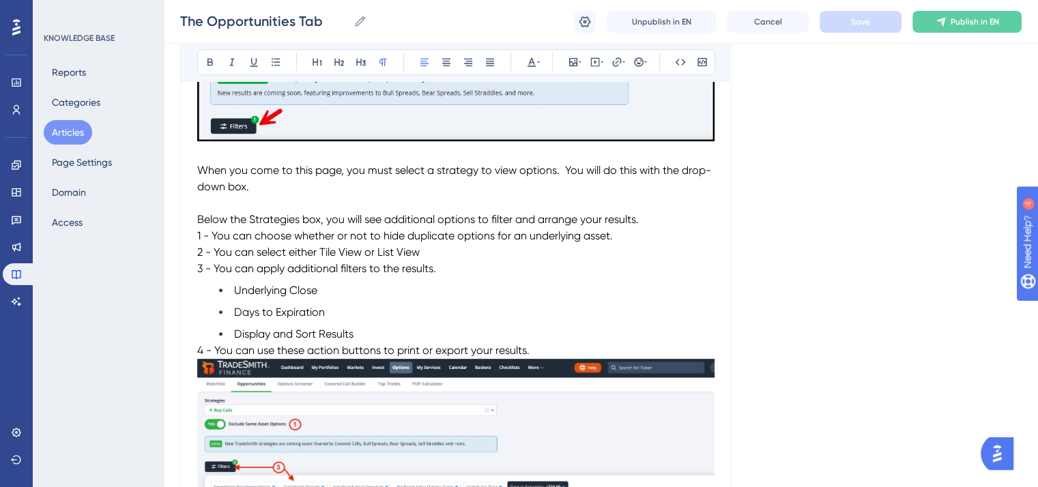
scroll to position [478, 0]
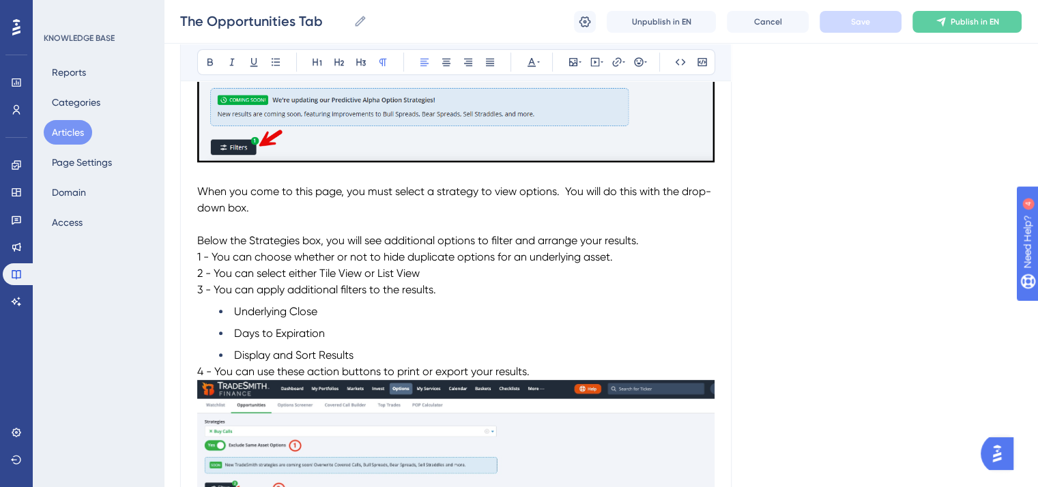
drag, startPoint x: 533, startPoint y: 374, endPoint x: 199, endPoint y: 194, distance: 379.5
click at [199, 194] on div "Exploring Options Strategies in the Opportunities Tab The Opportunities tab is …" at bounding box center [455, 241] width 517 height 858
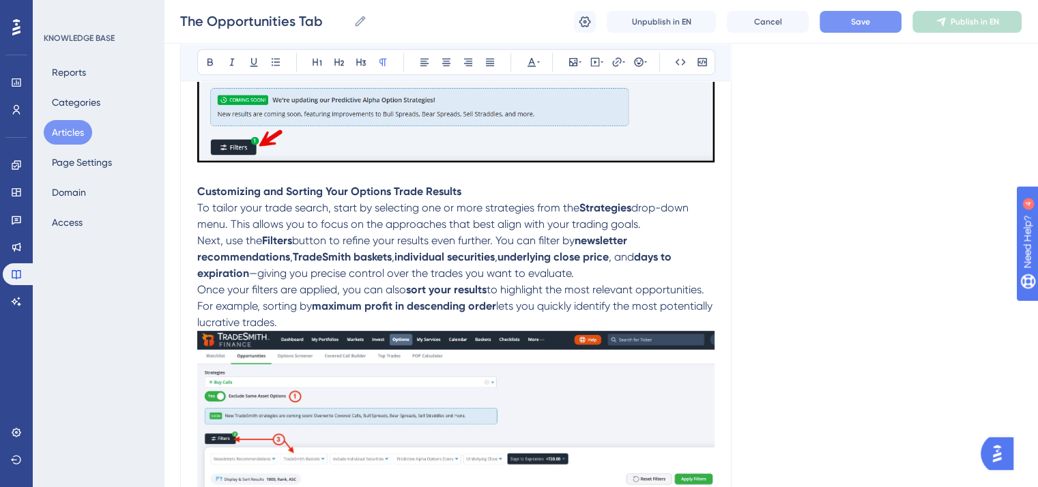
click at [345, 328] on p "Once your filters are applied, you can also sort your results to highlight the …" at bounding box center [455, 306] width 517 height 49
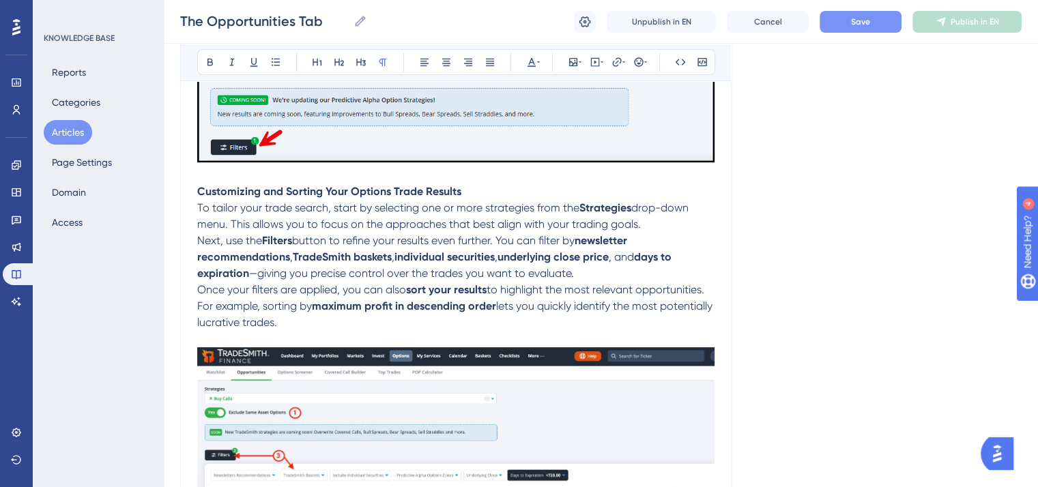
click at [199, 205] on span "To tailor your trade search, start by selecting one or more strategies from the" at bounding box center [388, 207] width 382 height 13
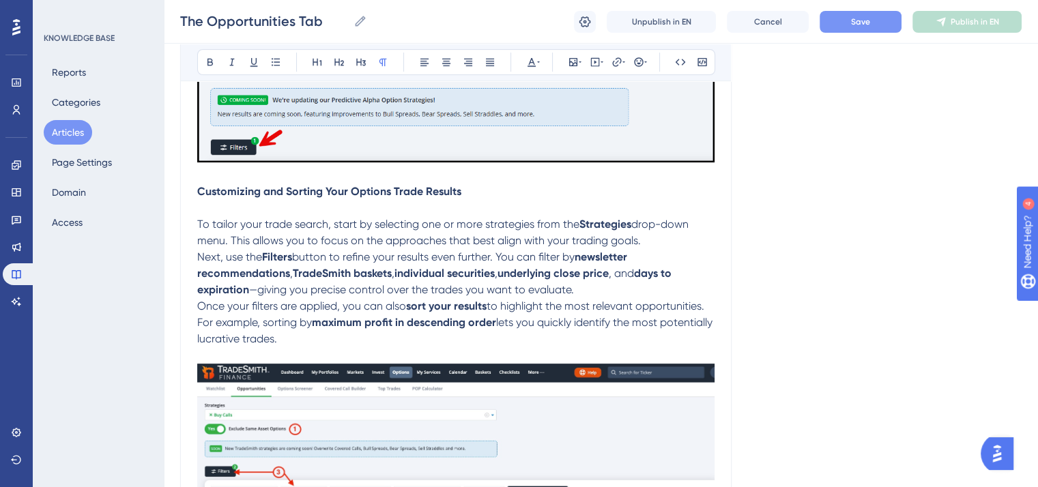
click at [197, 256] on span "Next, use the" at bounding box center [229, 256] width 65 height 13
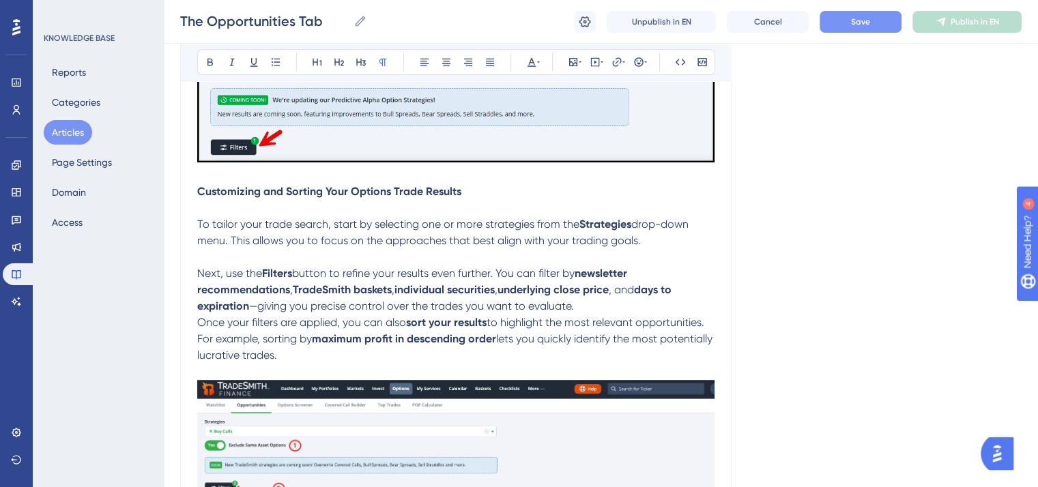
click at [199, 324] on span "Once your filters are applied, you can also" at bounding box center [301, 322] width 209 height 13
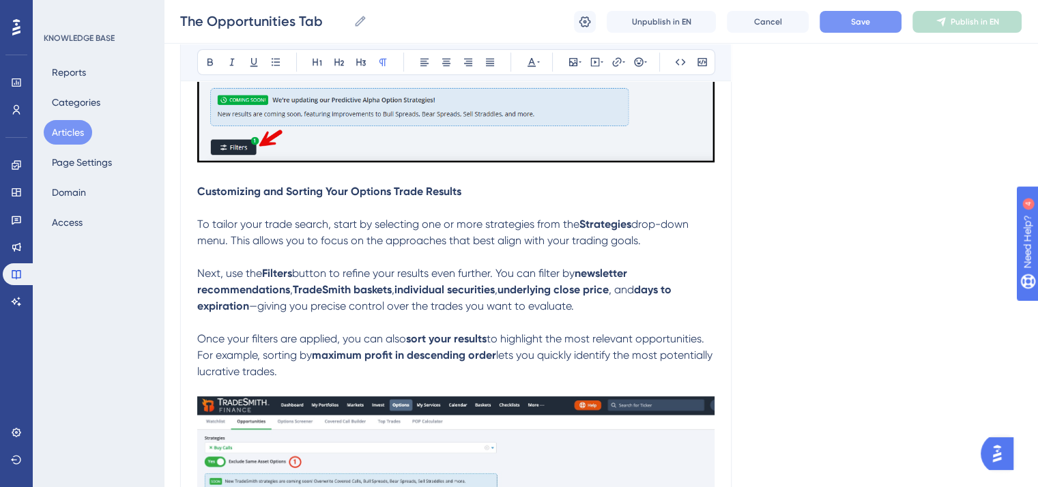
drag, startPoint x: 340, startPoint y: 378, endPoint x: 197, endPoint y: 195, distance: 232.3
click at [197, 195] on div "The Opportunities Tab Your options strategies Bold Italic Underline Bullet Poin…" at bounding box center [455, 189] width 551 height 1029
click at [532, 55] on button at bounding box center [531, 62] width 19 height 19
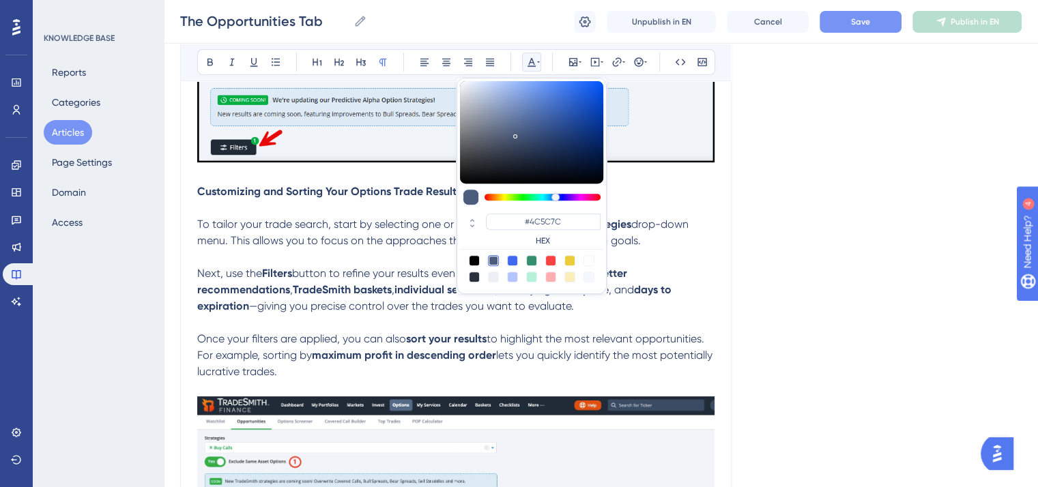
click at [475, 261] on div at bounding box center [474, 260] width 11 height 11
type input "#000000"
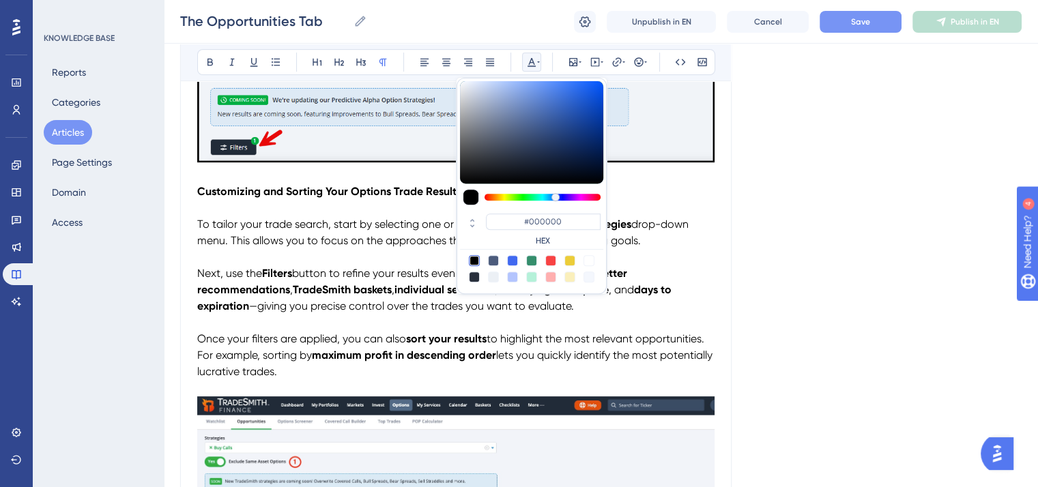
click at [396, 247] on span "drop-down menu. This allows you to focus on the approaches that best align with…" at bounding box center [444, 232] width 494 height 29
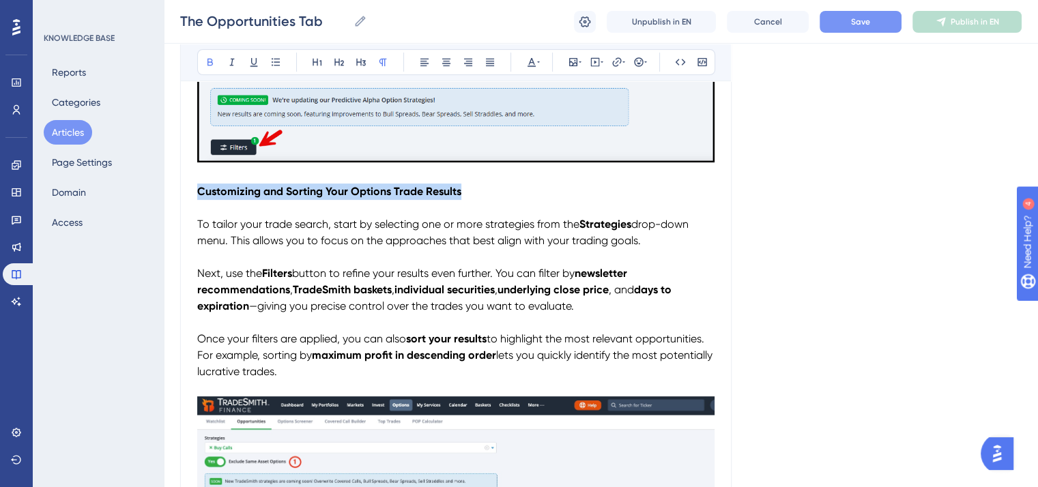
drag, startPoint x: 473, startPoint y: 199, endPoint x: 364, endPoint y: 144, distance: 122.4
click at [197, 194] on p "Customizing and Sorting Your Options Trade Results" at bounding box center [455, 192] width 517 height 16
click at [523, 60] on button at bounding box center [531, 62] width 19 height 19
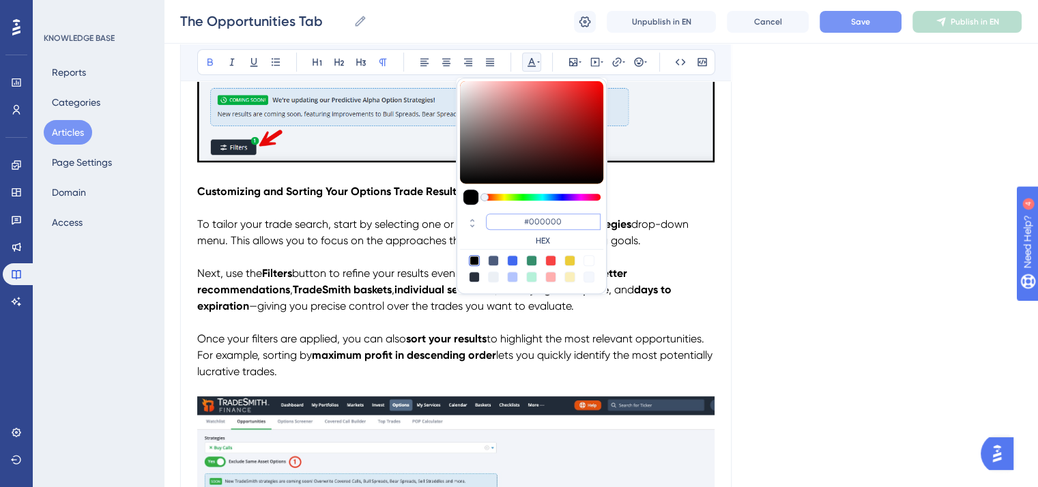
drag, startPoint x: 525, startPoint y: 219, endPoint x: 566, endPoint y: 219, distance: 41.6
click at [566, 219] on input "#000000" at bounding box center [543, 222] width 115 height 16
paste input "2FB3"
type input "#002FB3"
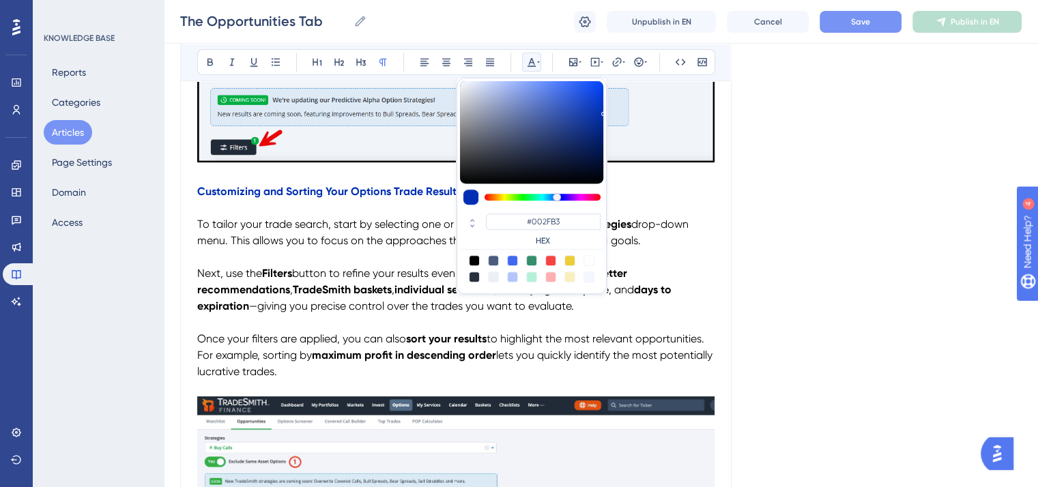
click at [640, 227] on span "drop-down menu. This allows you to focus on the approaches that best align with…" at bounding box center [444, 232] width 494 height 29
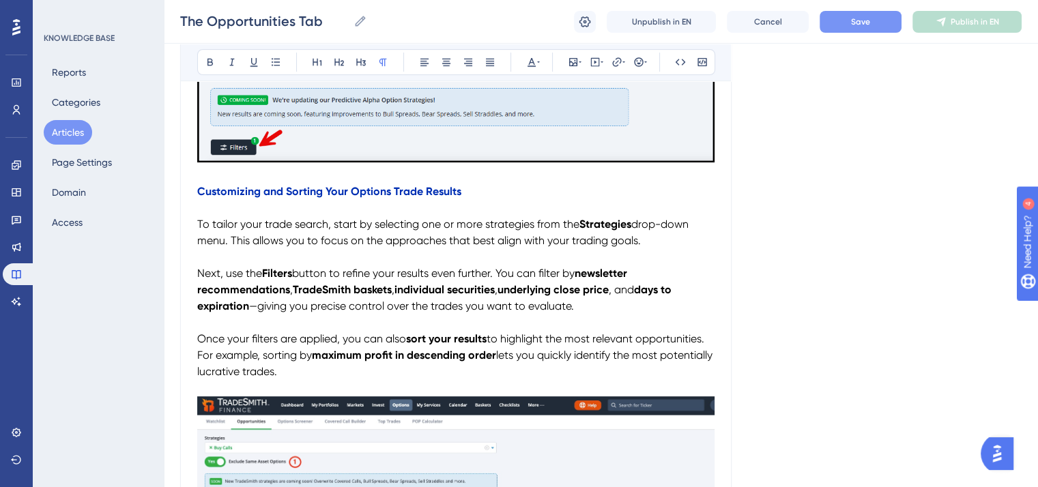
click at [322, 296] on strong "TradeSmith baskets" at bounding box center [342, 289] width 99 height 13
click at [232, 59] on icon at bounding box center [232, 63] width 5 height 8
click at [600, 312] on p "Next, use the Filters button to refine your results even further. You can filte…" at bounding box center [455, 289] width 517 height 49
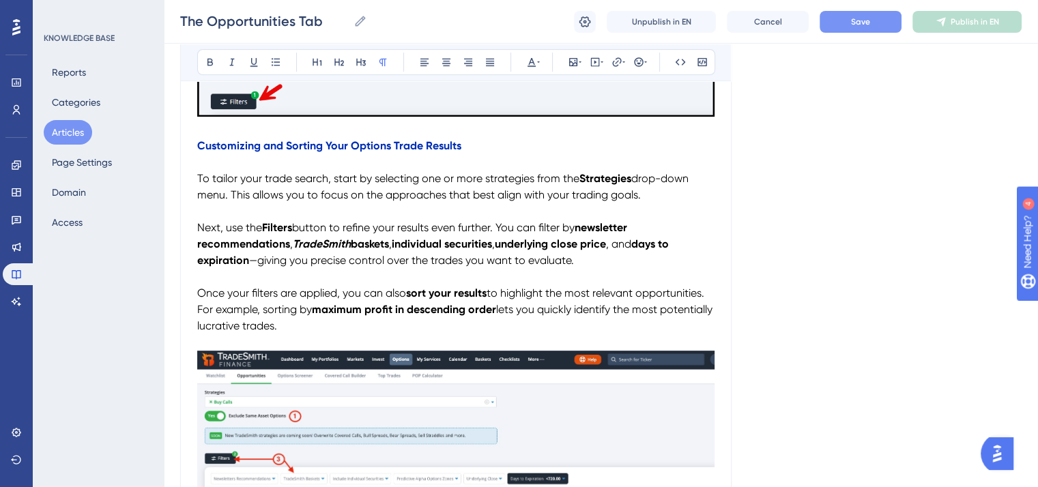
scroll to position [546, 0]
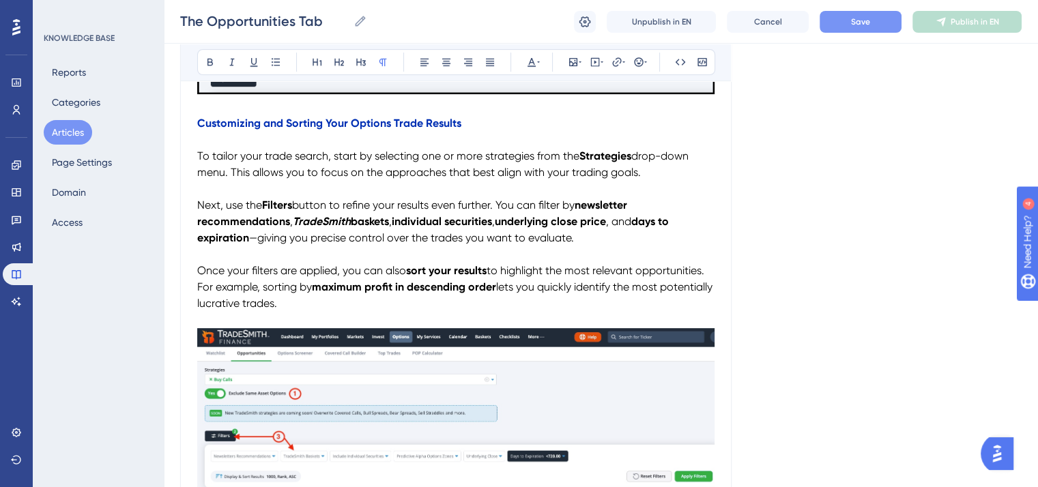
click at [197, 290] on span "to highlight the most relevant opportunities. For example, sorting by" at bounding box center [452, 278] width 510 height 29
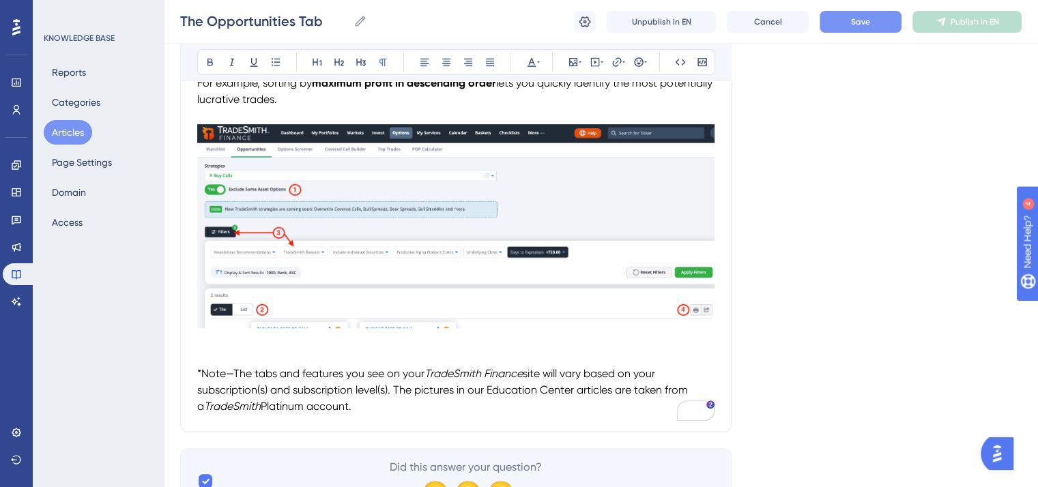
scroll to position [751, 0]
click at [401, 257] on img "To enrich screen reader interactions, please activate Accessibility in Grammarl…" at bounding box center [455, 226] width 517 height 204
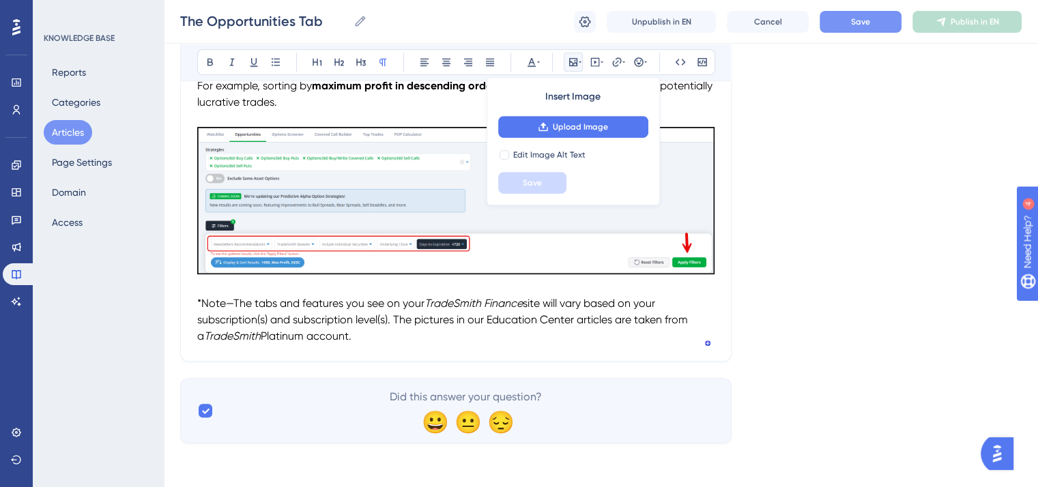
scroll to position [752, 0]
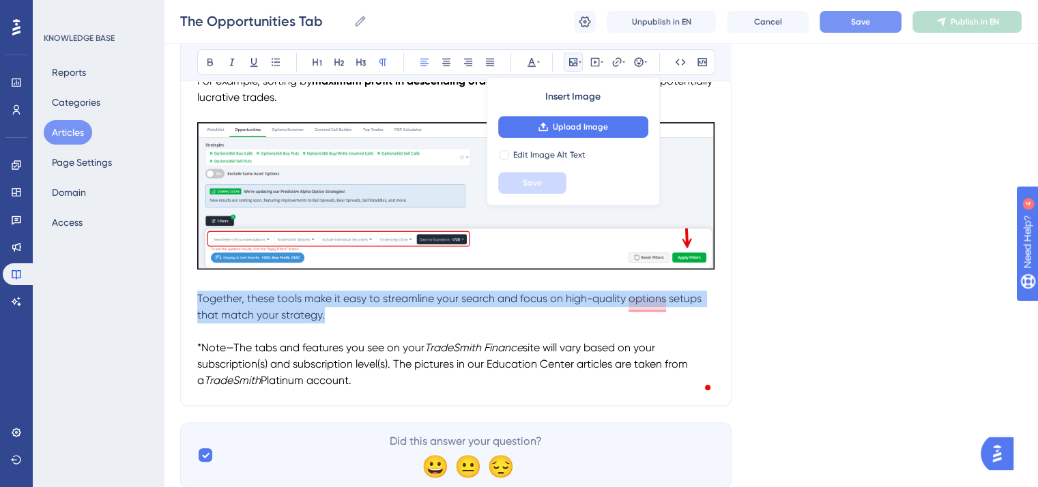
drag, startPoint x: 332, startPoint y: 323, endPoint x: 198, endPoint y: 302, distance: 135.3
click at [198, 302] on p "Together, these tools make it easy to streamline your search and focus on high-…" at bounding box center [455, 307] width 517 height 33
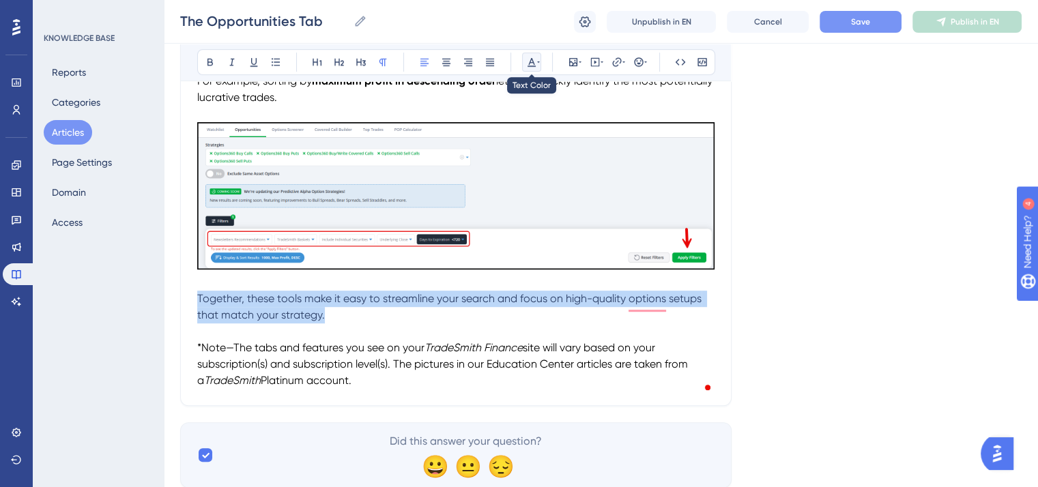
click at [531, 58] on icon at bounding box center [531, 62] width 8 height 9
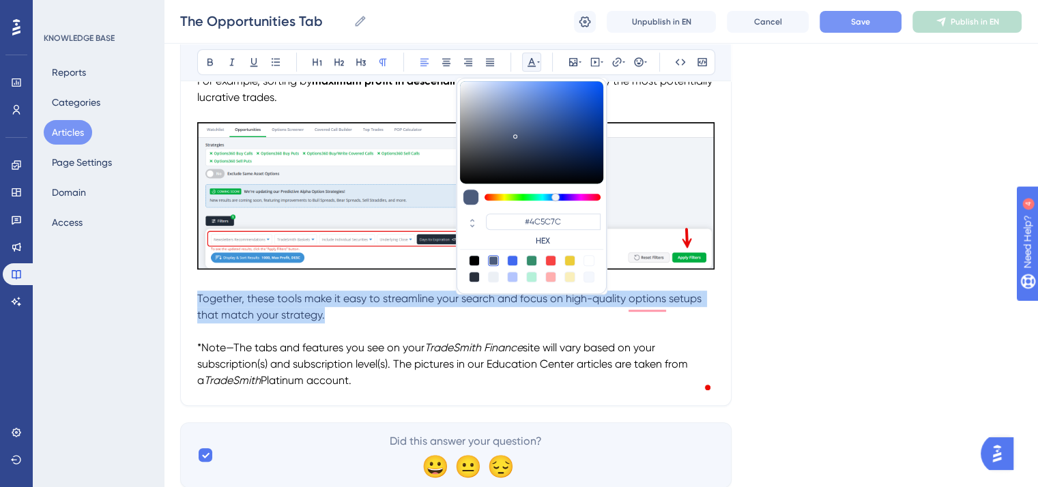
click at [473, 257] on div at bounding box center [474, 260] width 11 height 11
type input "#000000"
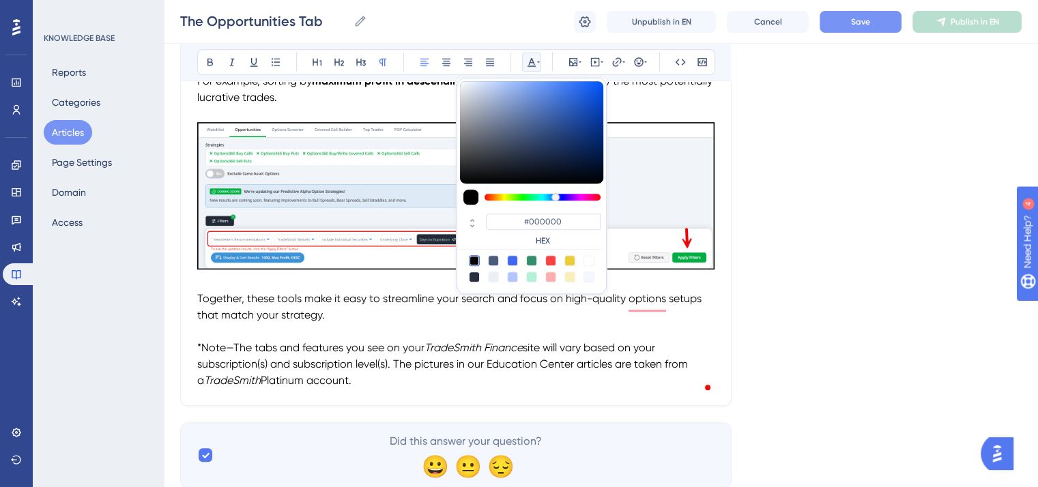
click at [408, 331] on p "To enrich screen reader interactions, please activate Accessibility in Grammarl…" at bounding box center [455, 331] width 517 height 16
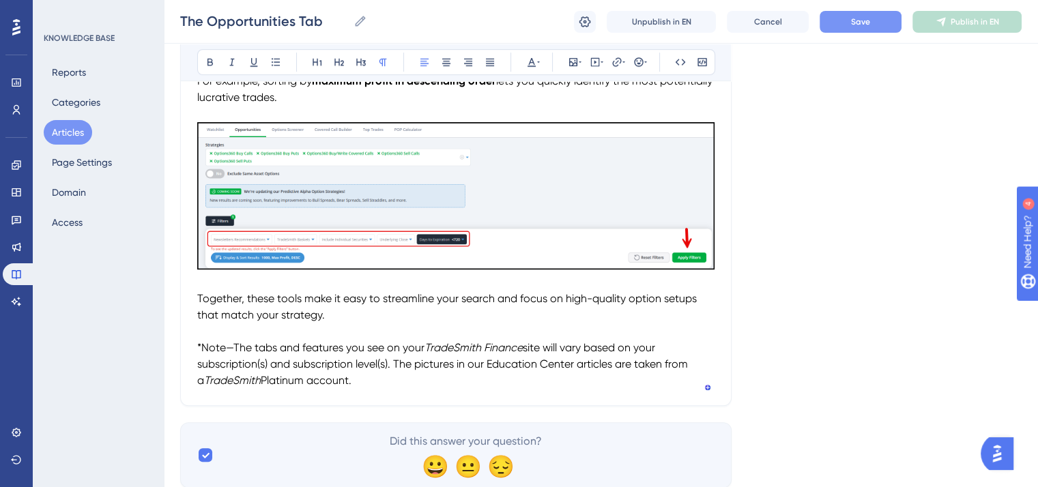
click at [852, 21] on span "Save" at bounding box center [860, 21] width 19 height 11
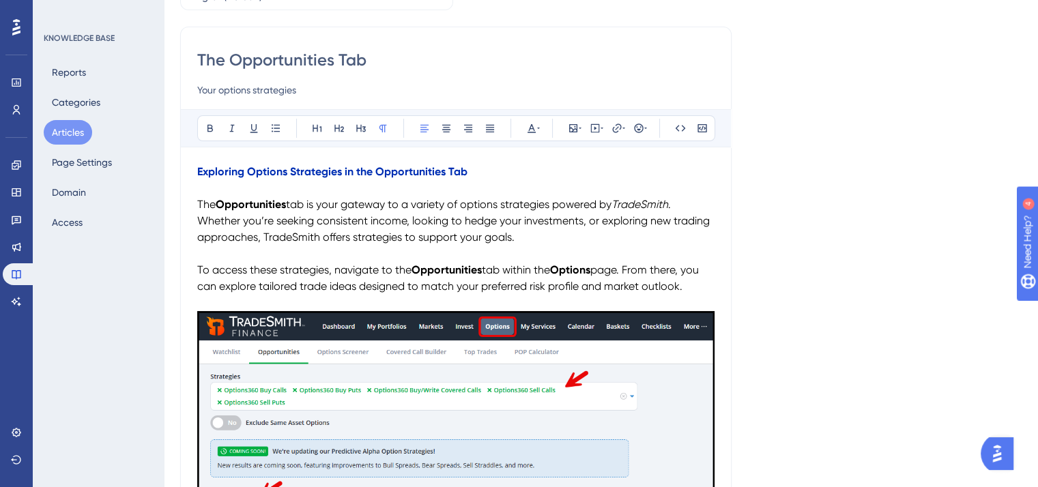
scroll to position [0, 0]
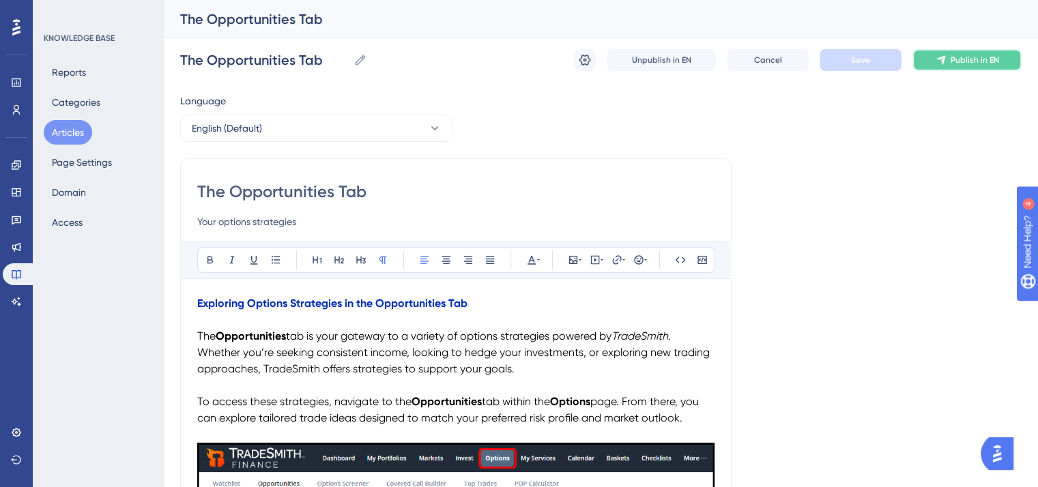
click at [939, 62] on icon at bounding box center [940, 60] width 11 height 11
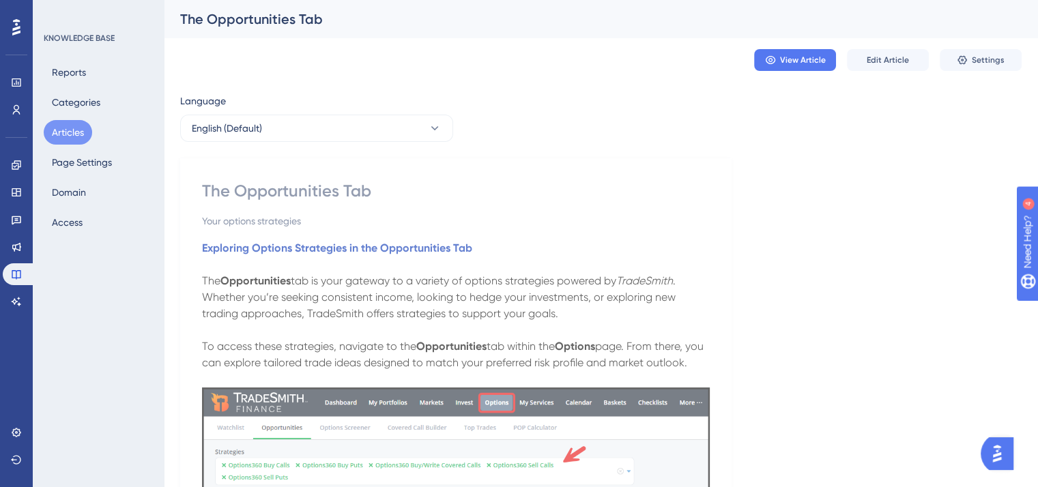
click at [69, 128] on button "Articles" at bounding box center [68, 132] width 48 height 25
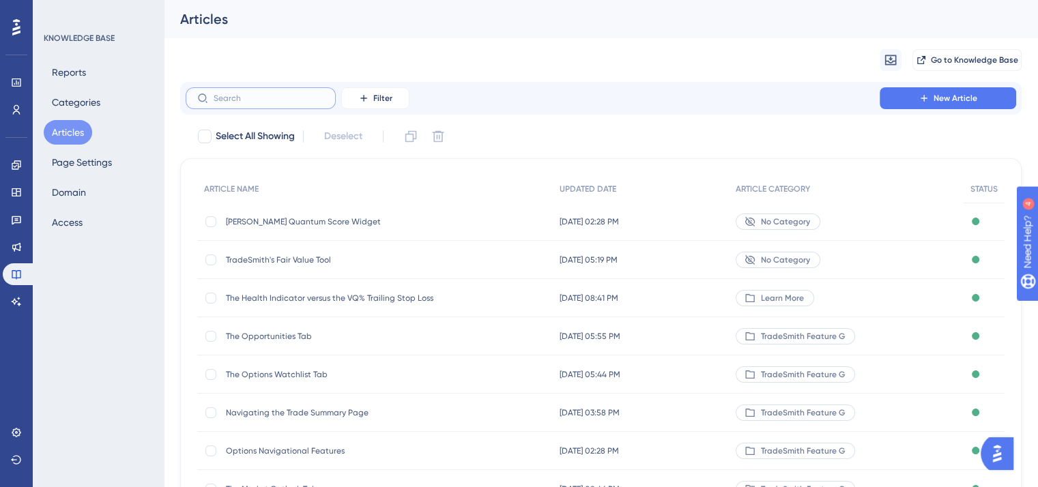
click at [263, 101] on input "text" at bounding box center [269, 98] width 111 height 10
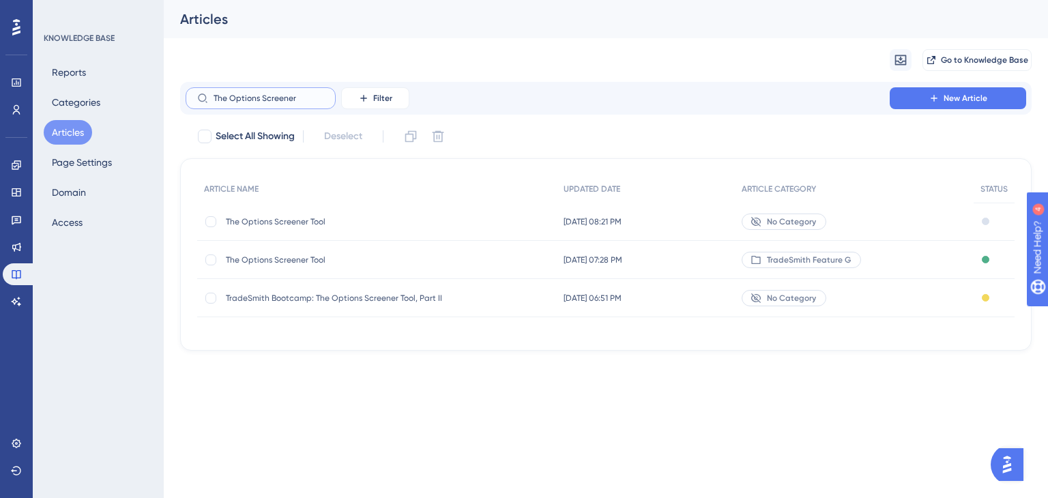
type input "The Options Screener"
click at [293, 257] on span "The Options Screener Tool" at bounding box center [335, 260] width 218 height 11
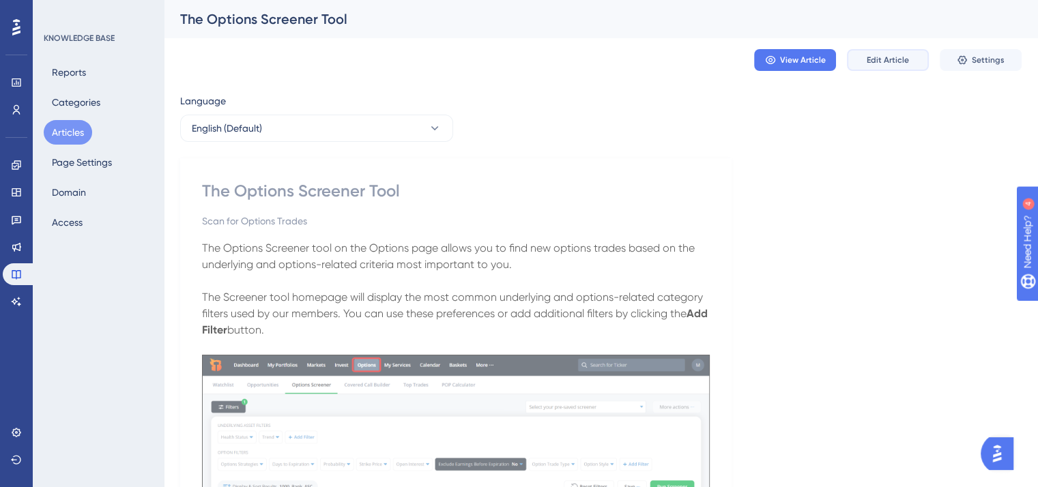
click at [887, 60] on span "Edit Article" at bounding box center [888, 60] width 42 height 11
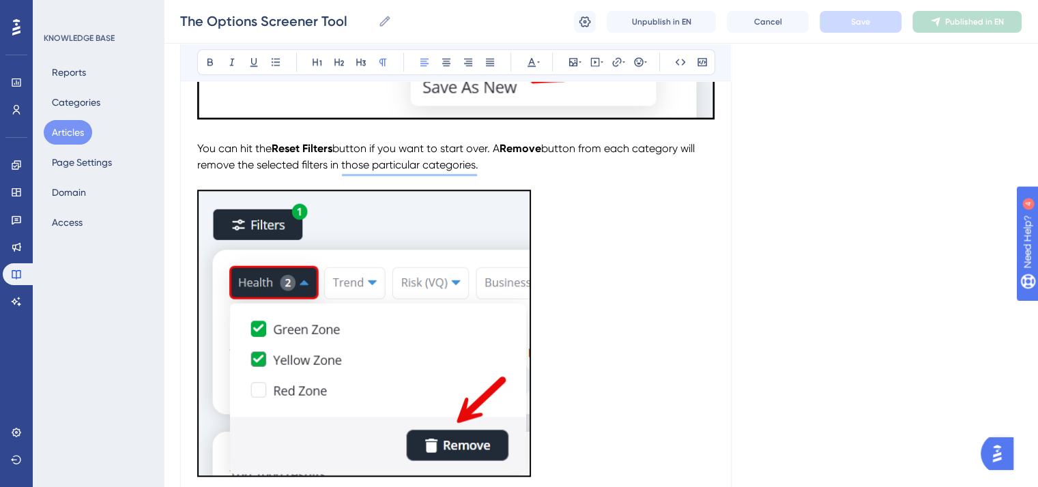
scroll to position [889, 0]
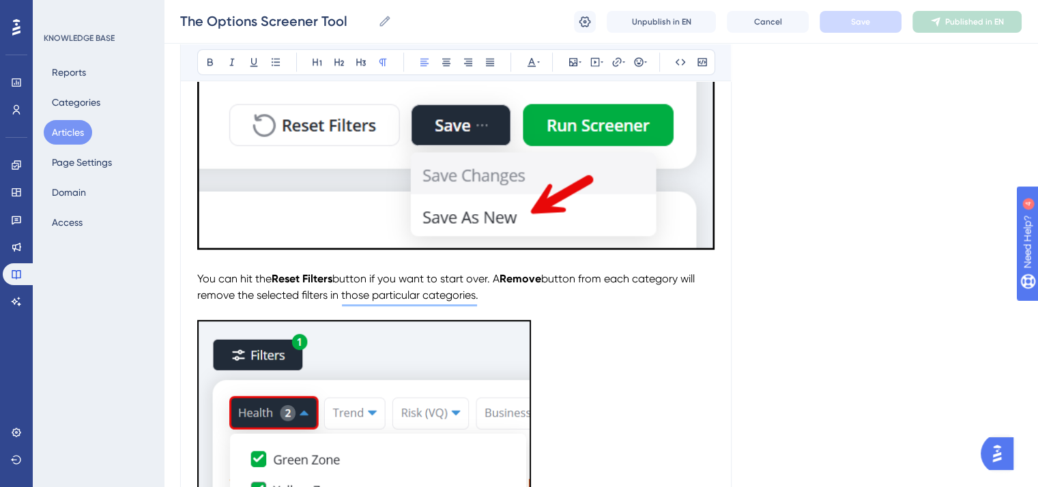
click at [328, 296] on span "button from each category will remove the selected filters in those particular …" at bounding box center [447, 286] width 500 height 29
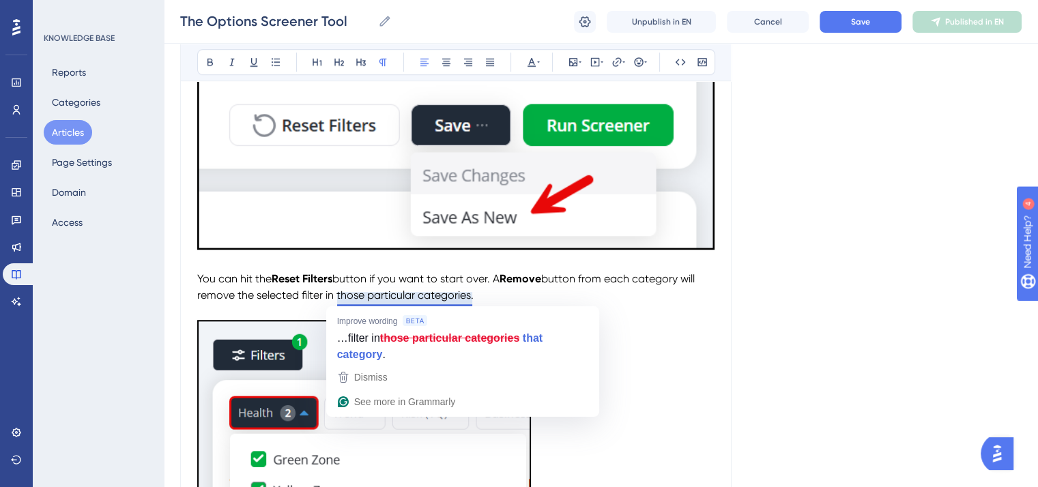
click at [483, 297] on p "You can hit the Reset Filters button if you want to start over. A Remove button…" at bounding box center [455, 287] width 517 height 33
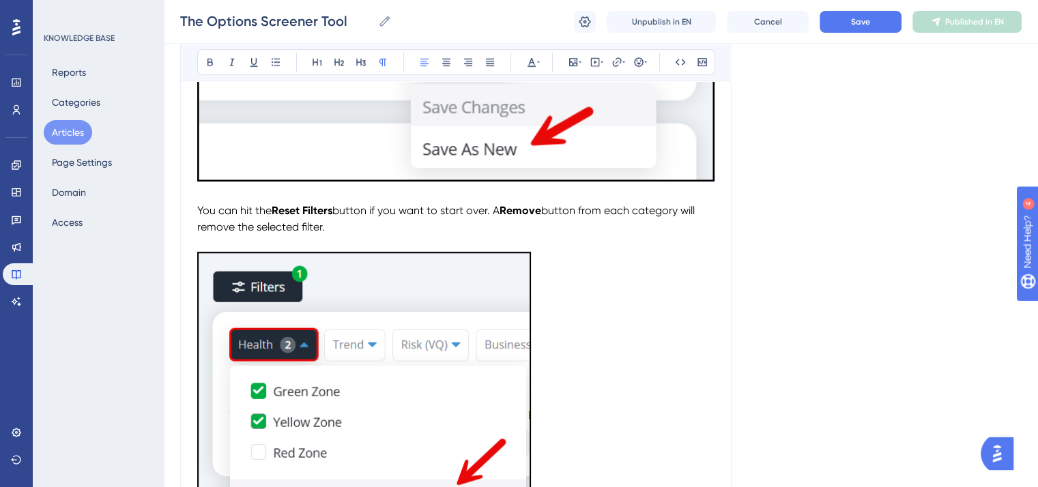
scroll to position [1026, 0]
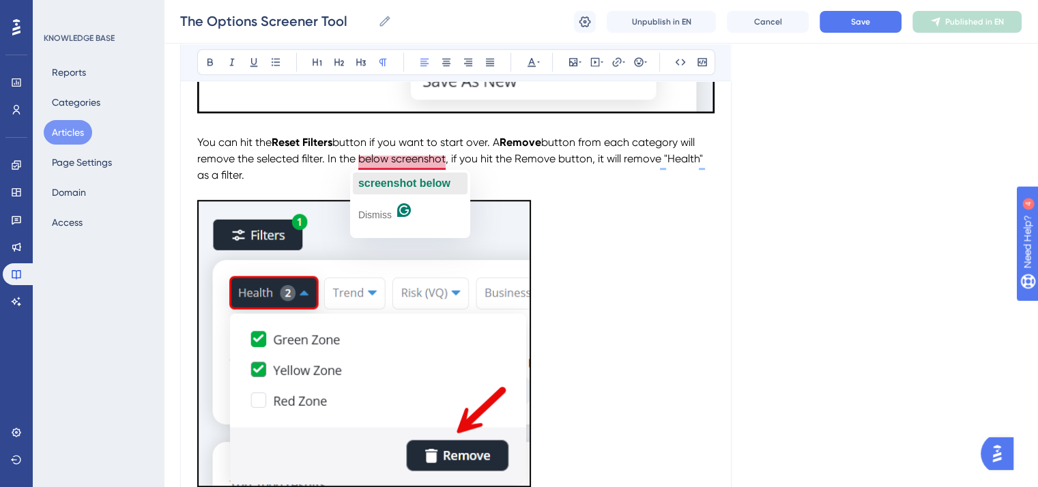
click at [418, 186] on span "screenshot below" at bounding box center [404, 183] width 92 height 12
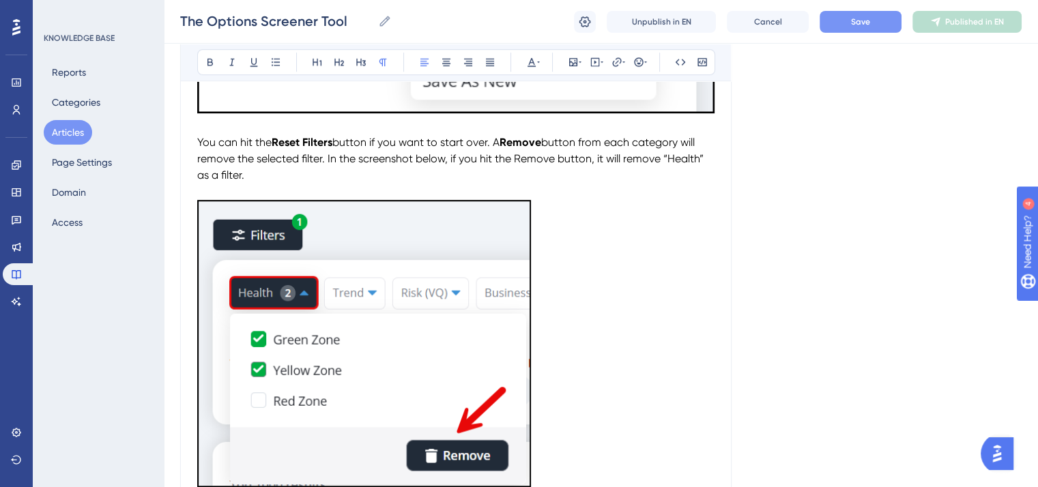
click at [860, 27] on span "Save" at bounding box center [860, 21] width 19 height 11
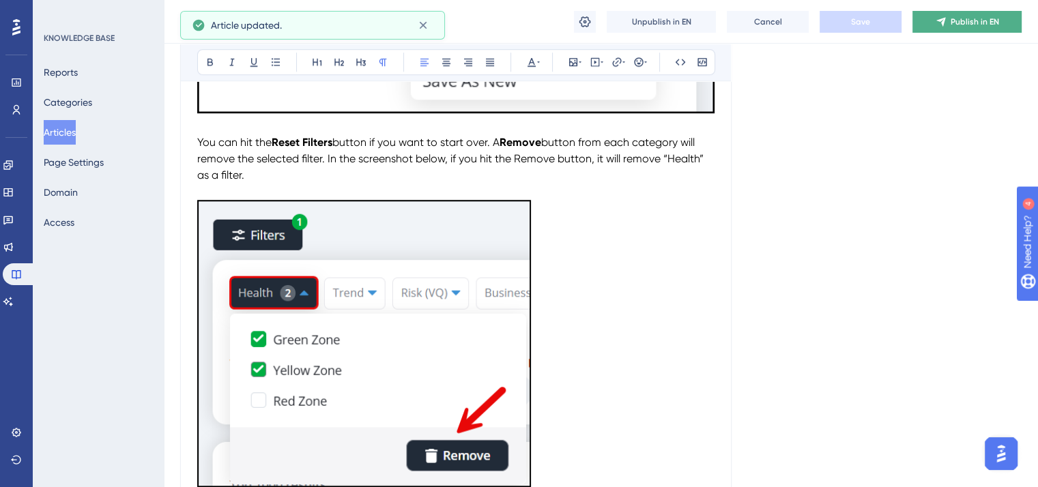
click at [950, 18] on button "Publish in EN" at bounding box center [966, 22] width 109 height 22
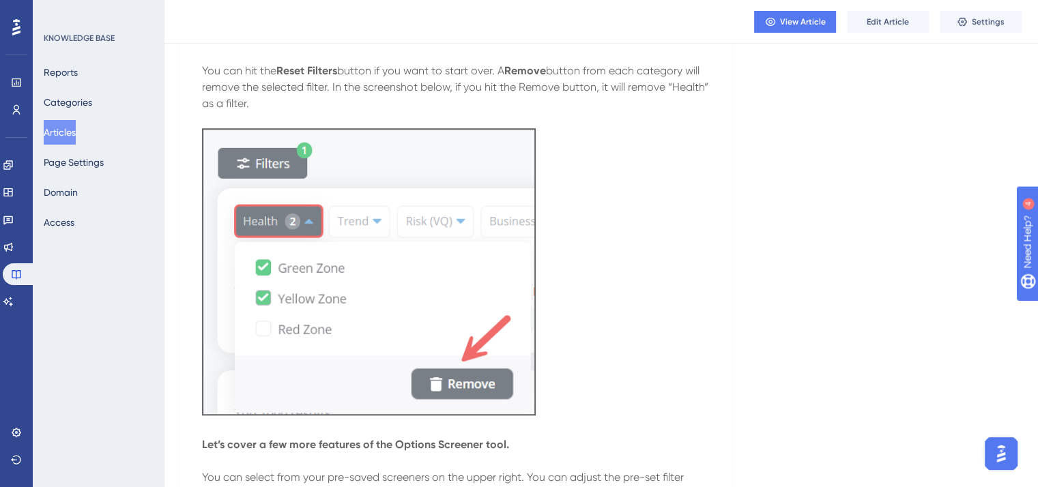
scroll to position [1026, 0]
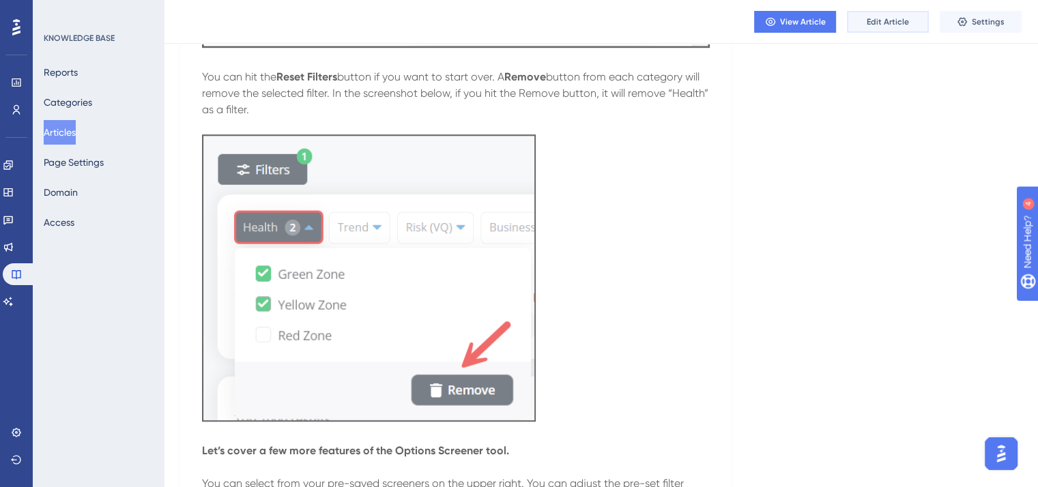
click at [880, 23] on span "Edit Article" at bounding box center [888, 21] width 42 height 11
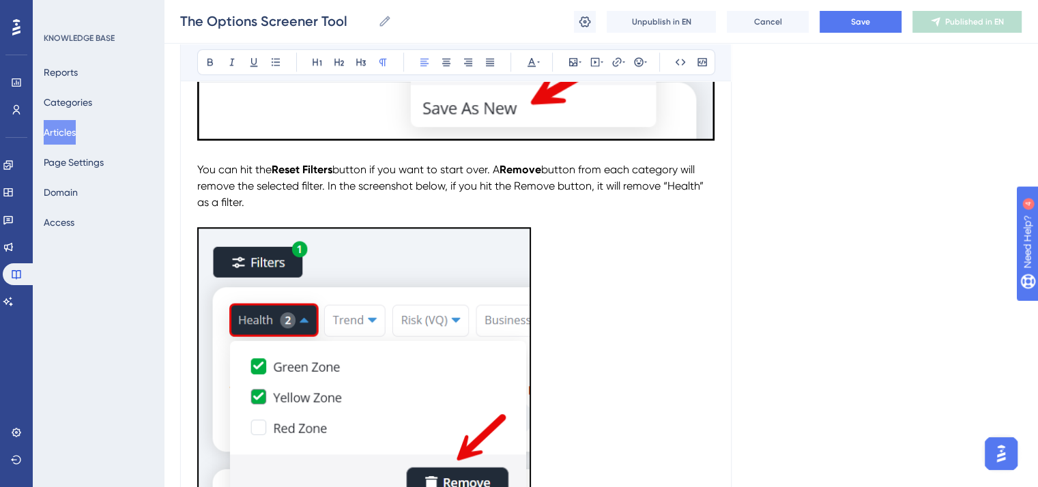
scroll to position [837, 0]
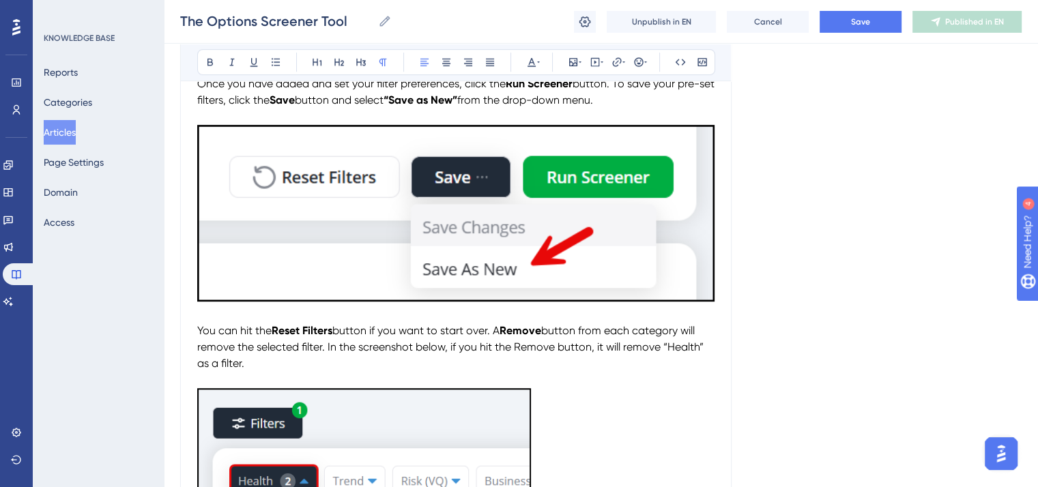
click at [248, 364] on p "You can hit the Reset Filters button if you want to start over. A Remove button…" at bounding box center [455, 347] width 517 height 49
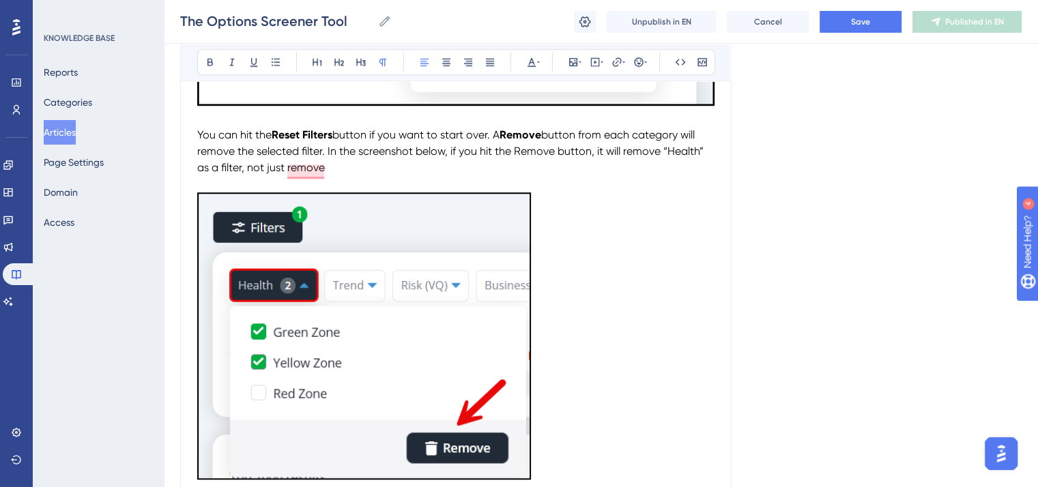
scroll to position [1042, 0]
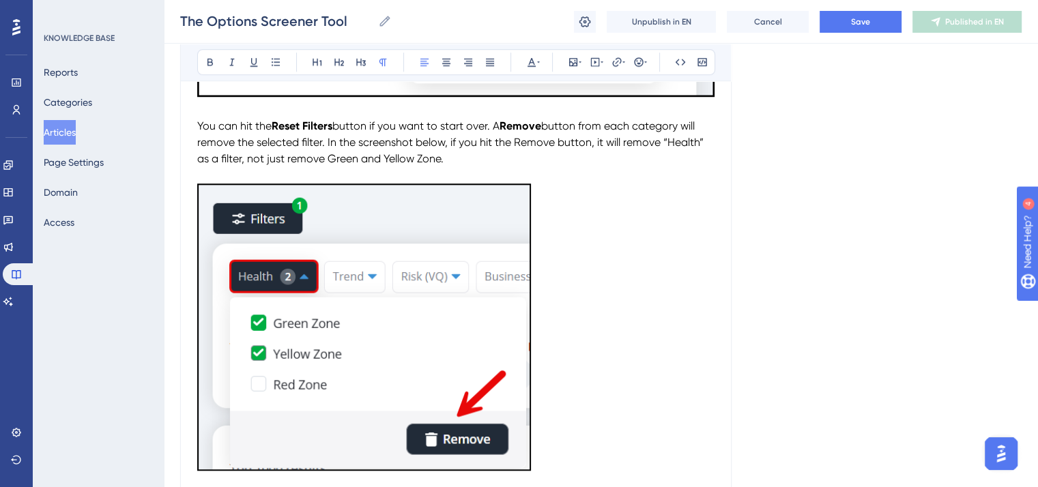
click at [659, 141] on span "button from each category will remove the selected filter. In the screenshot be…" at bounding box center [451, 142] width 509 height 46
click at [266, 159] on span "button from each category will remove the selected filter. In the screenshot be…" at bounding box center [447, 142] width 500 height 46
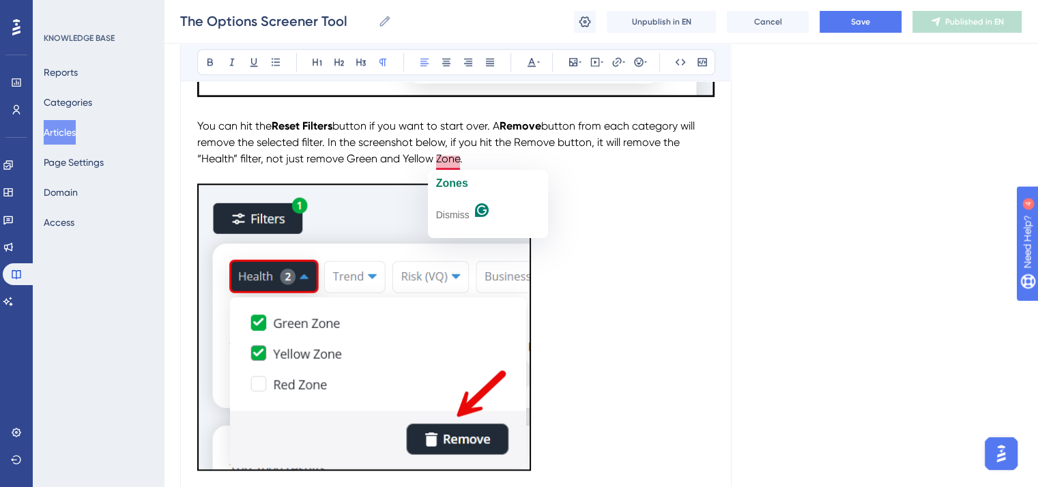
click at [459, 162] on span "button from each category will remove the selected filter. In the screenshot be…" at bounding box center [447, 142] width 500 height 46
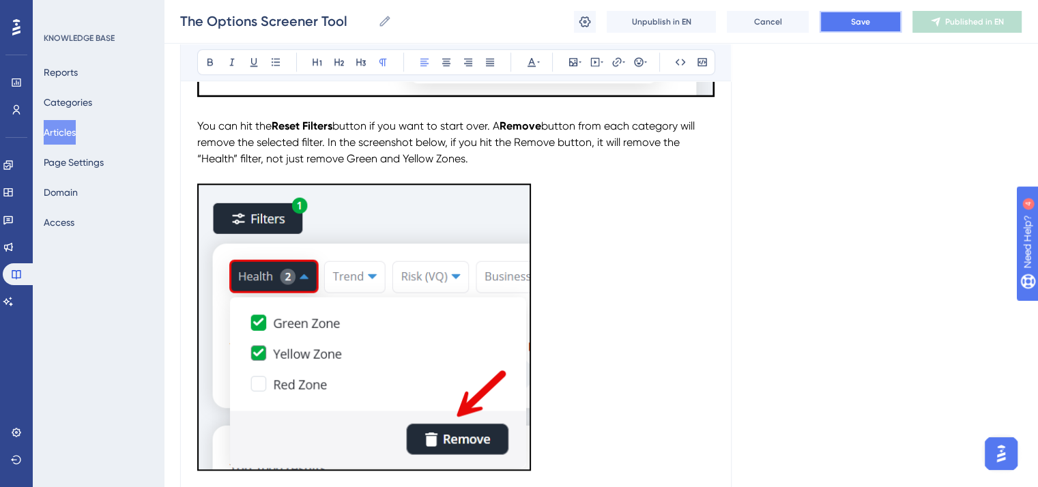
click at [846, 24] on button "Save" at bounding box center [860, 22] width 82 height 22
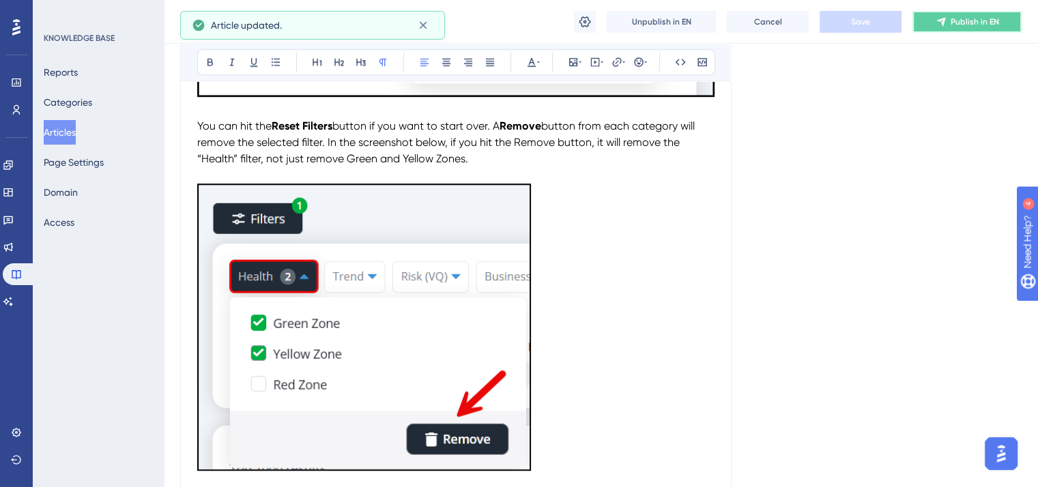
click at [939, 23] on icon at bounding box center [940, 21] width 11 height 11
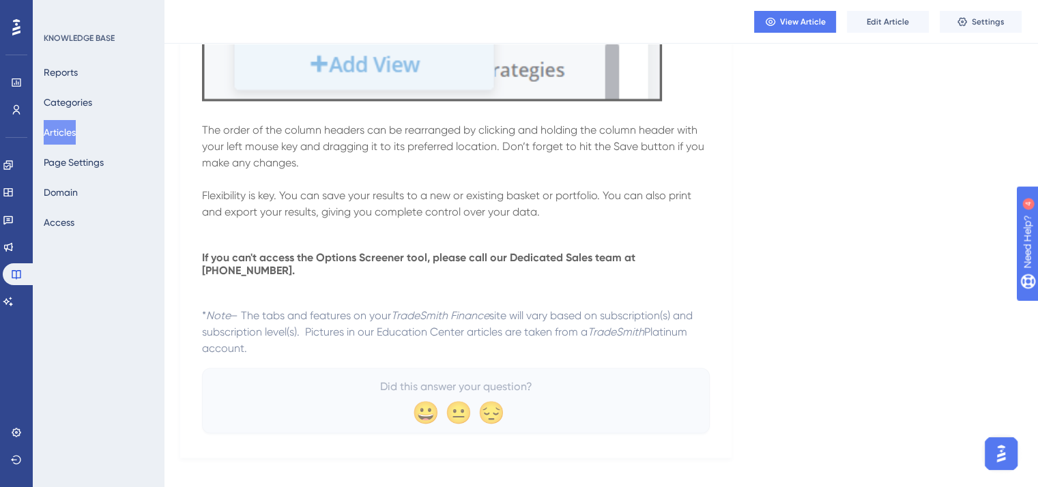
scroll to position [2230, 0]
